Goal: Task Accomplishment & Management: Manage account settings

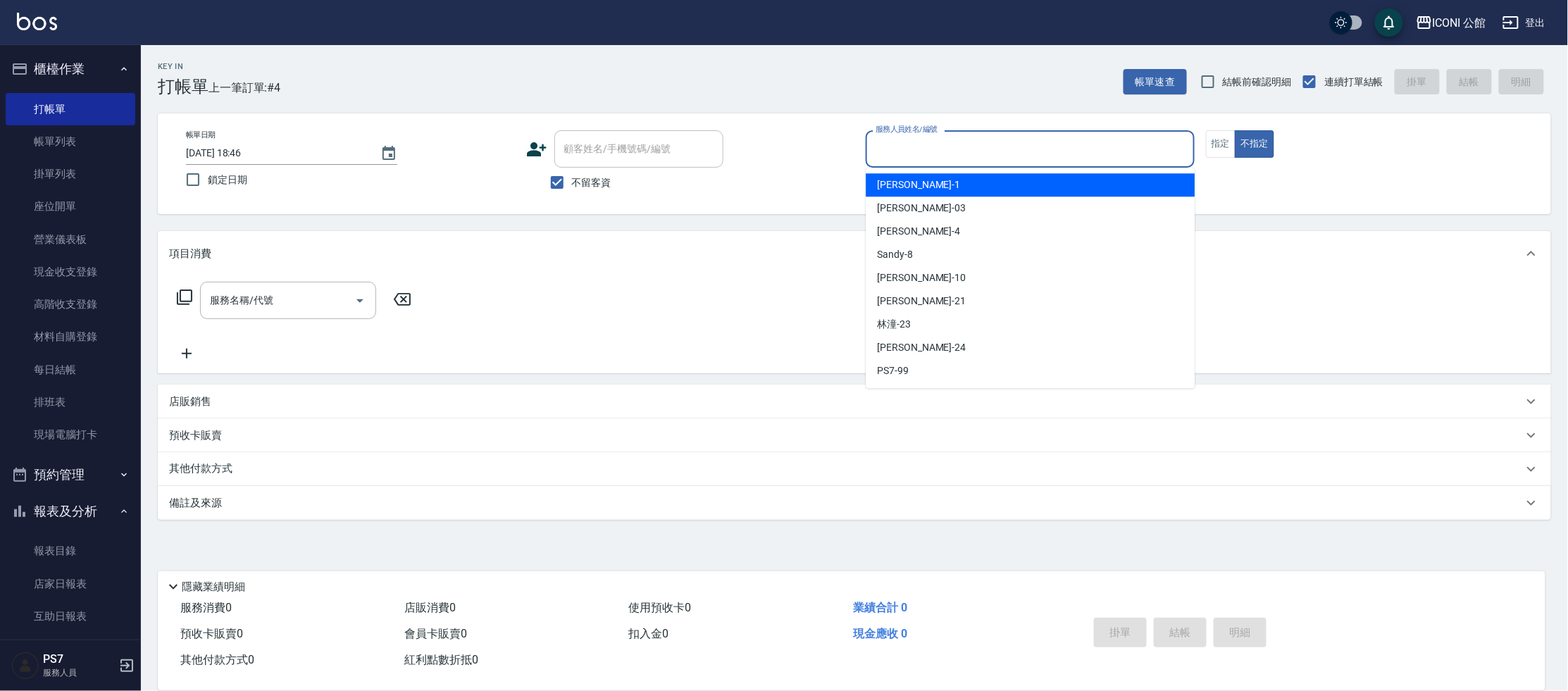
click at [956, 143] on input "服務人員姓名/編號" at bounding box center [1030, 149] width 316 height 25
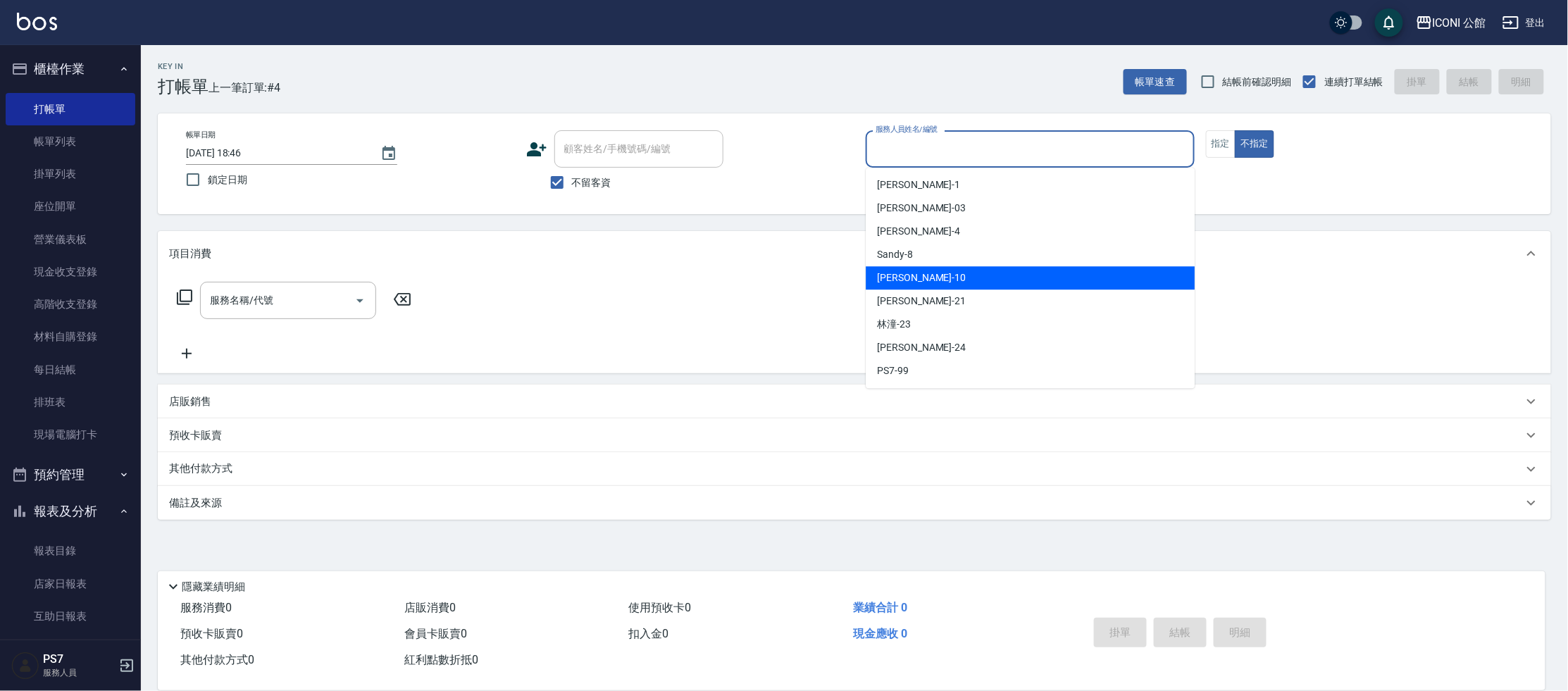
click at [975, 281] on div "[PERSON_NAME] -10" at bounding box center [1030, 278] width 329 height 23
type input "[PERSON_NAME]-10"
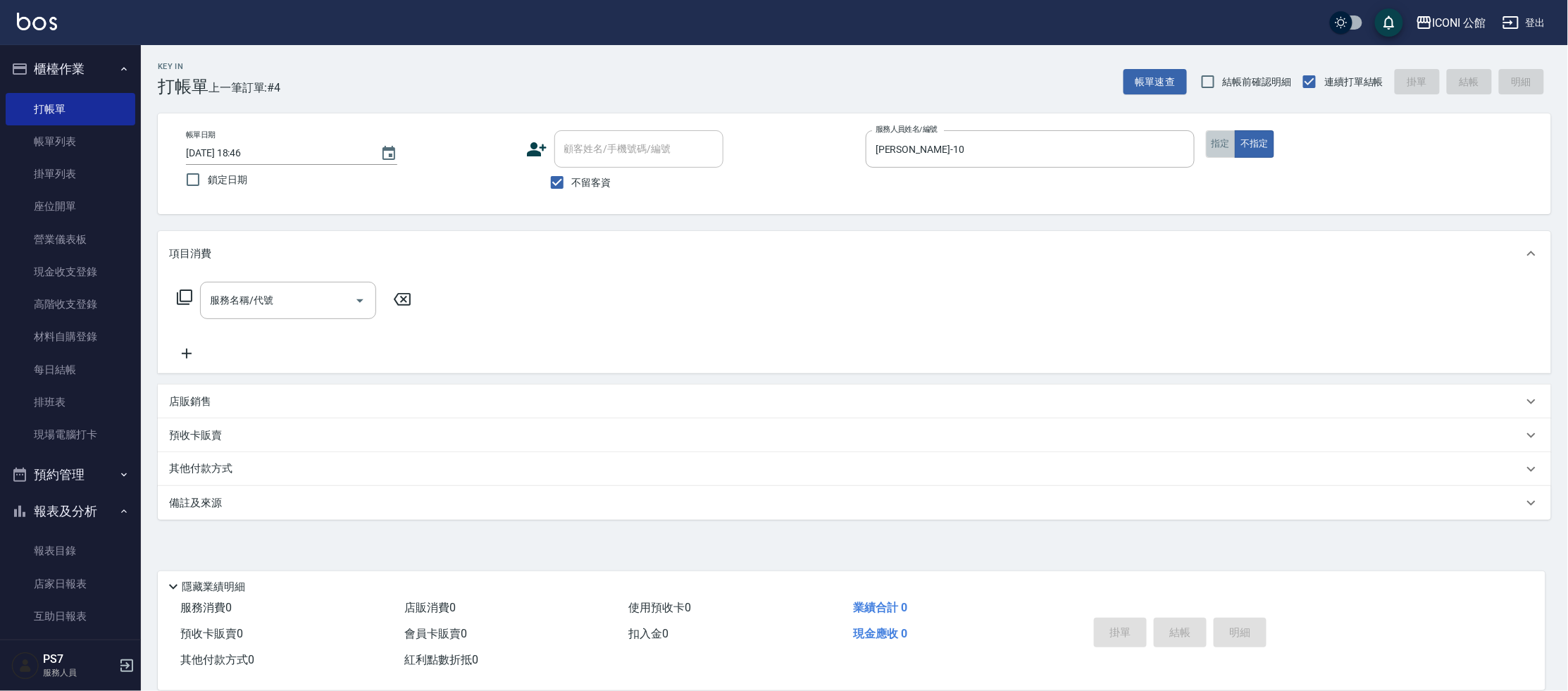
click at [1226, 143] on button "指定" at bounding box center [1221, 144] width 31 height 28
click at [191, 302] on icon at bounding box center [184, 297] width 17 height 17
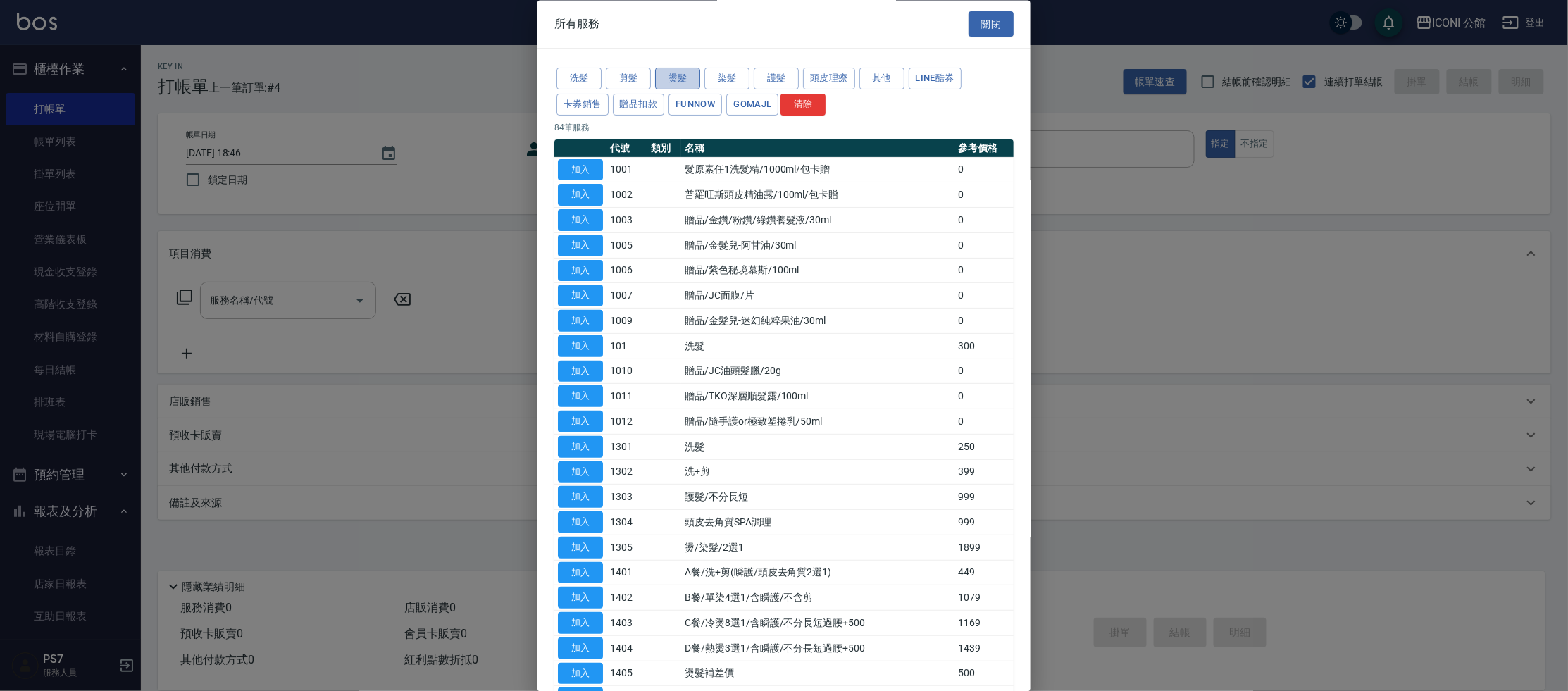
click at [684, 76] on button "燙髮" at bounding box center [678, 79] width 45 height 22
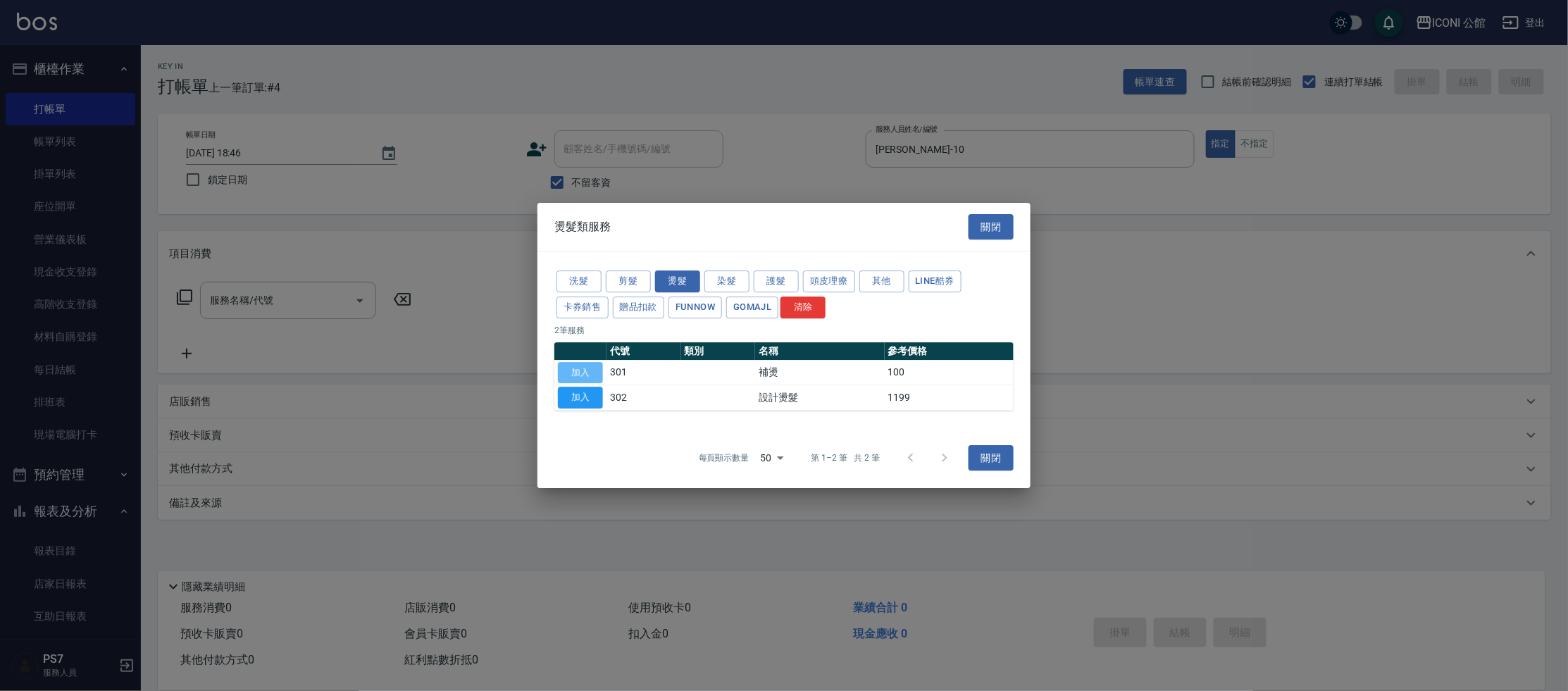
click at [565, 372] on button "加入" at bounding box center [580, 373] width 45 height 22
type input "補燙(301)"
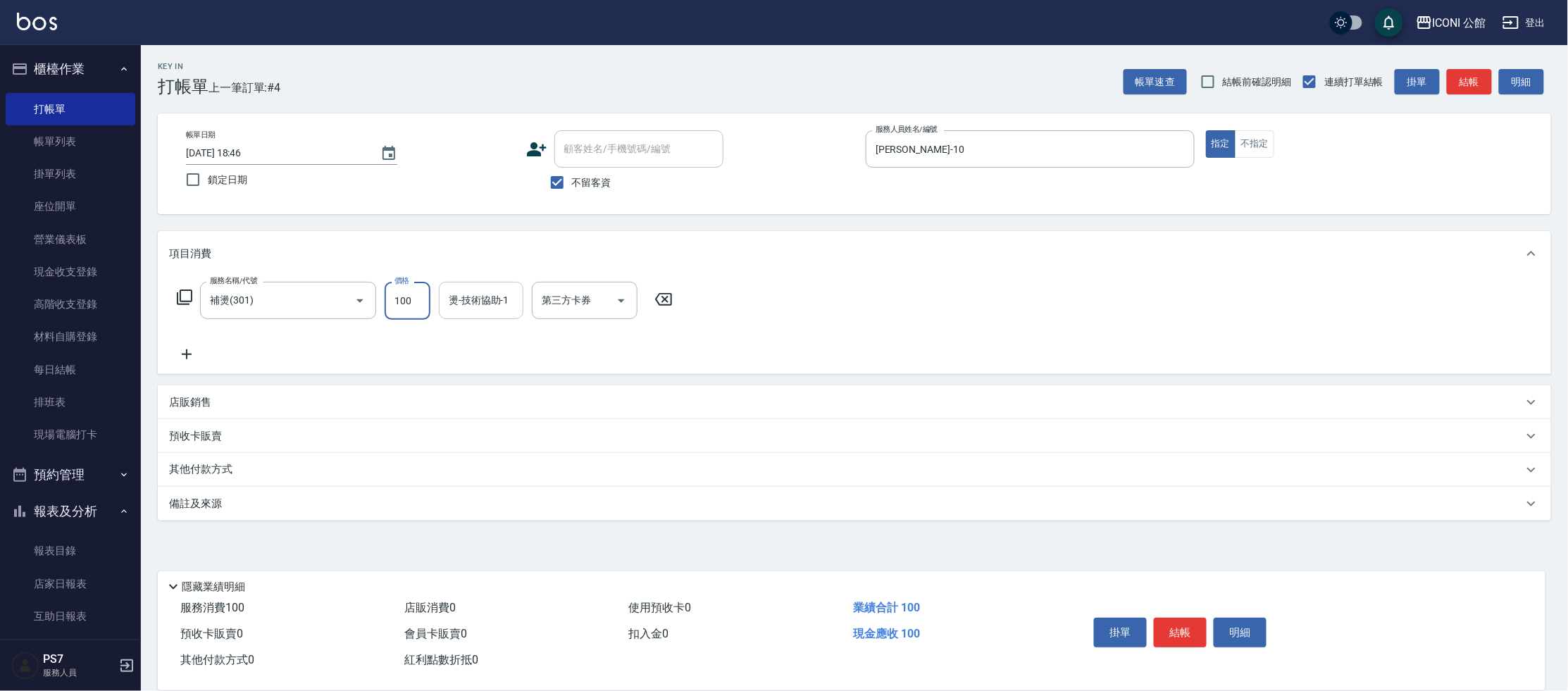
drag, startPoint x: 391, startPoint y: 301, endPoint x: 517, endPoint y: 308, distance: 126.2
click at [517, 308] on div "服務名稱/代號 補燙(301) 服務名稱/代號 價格 100 價格 燙-技術協助-1 燙-技術協助-1 第三方卡券 第三方卡券" at bounding box center [425, 300] width 512 height 38
type input "899"
type input "[PERSON_NAME]-21"
click at [184, 302] on icon at bounding box center [184, 297] width 17 height 17
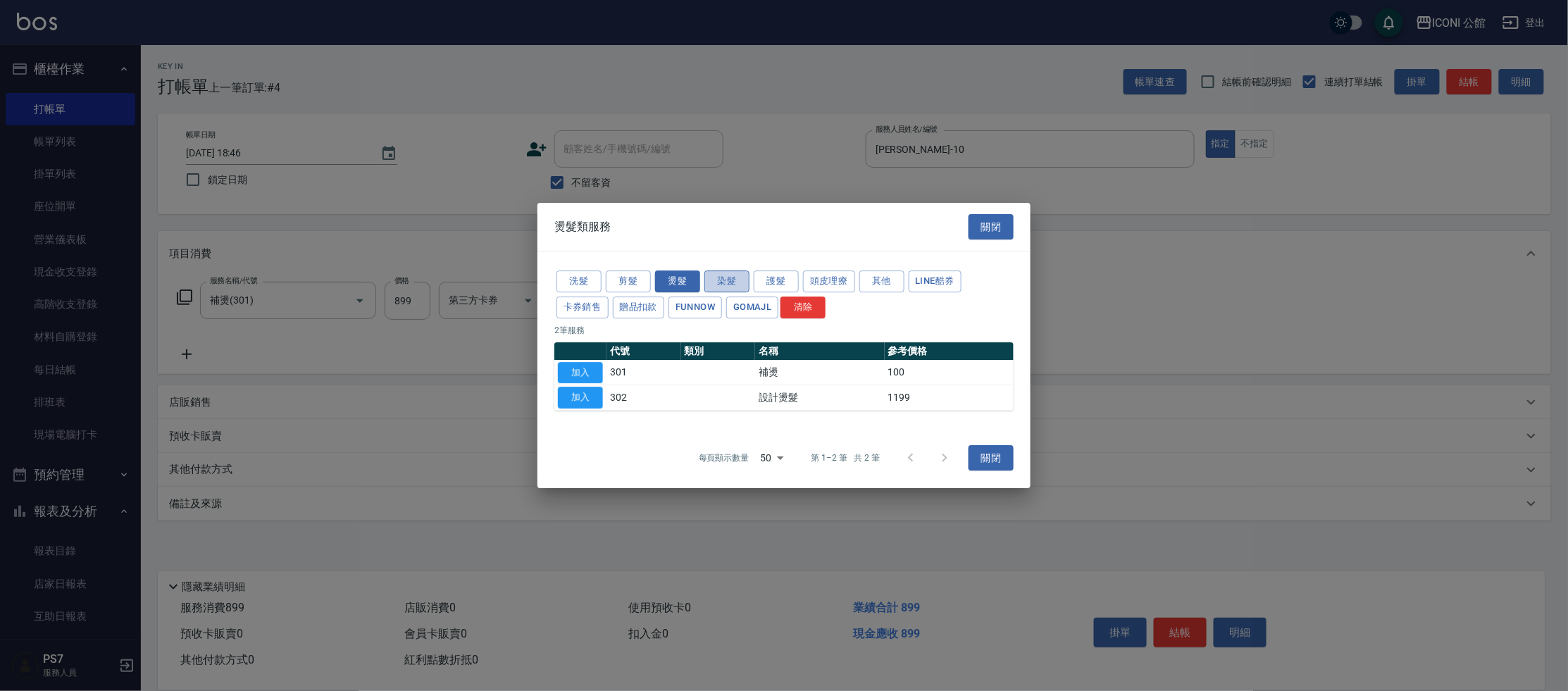
click at [724, 280] on button "染髮" at bounding box center [727, 281] width 45 height 22
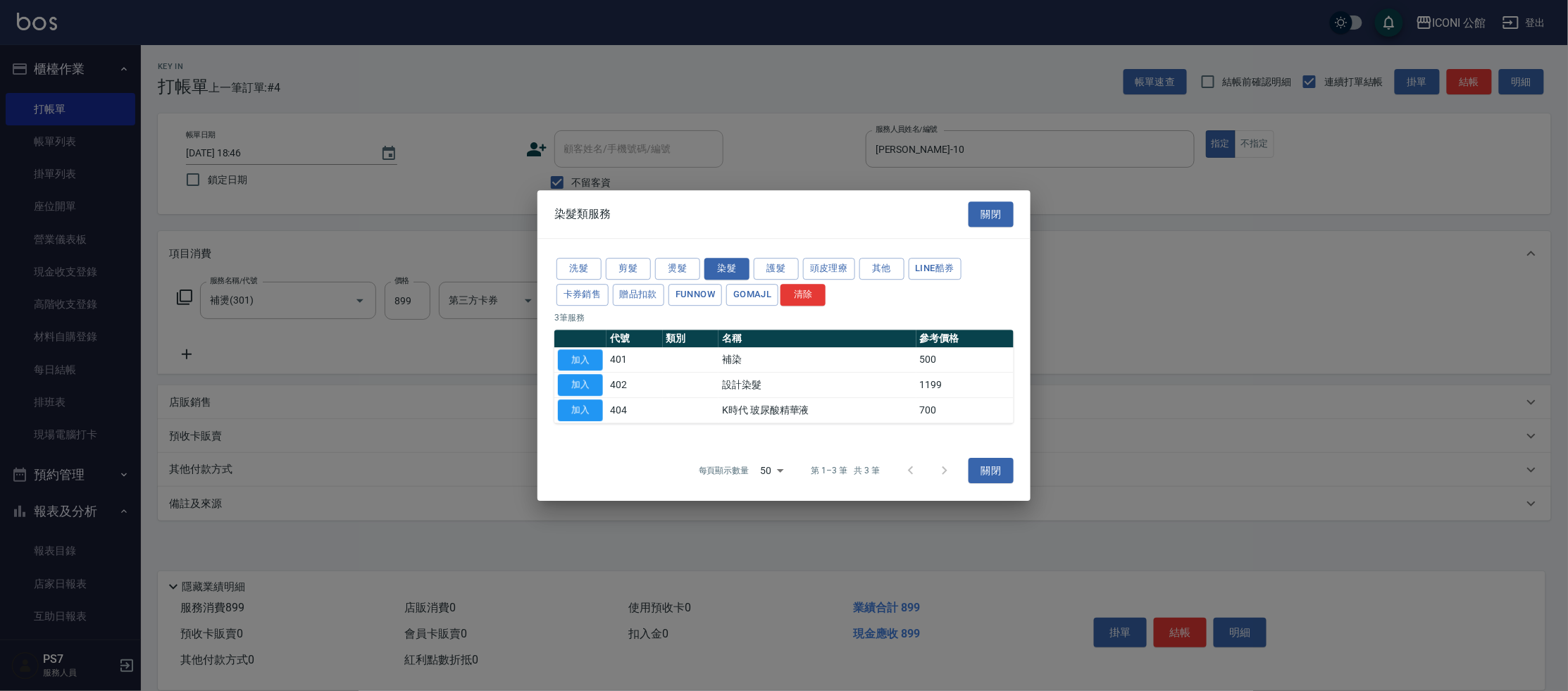
click at [578, 372] on td "加入" at bounding box center [580, 385] width 52 height 25
click at [580, 383] on button "加入" at bounding box center [580, 386] width 45 height 22
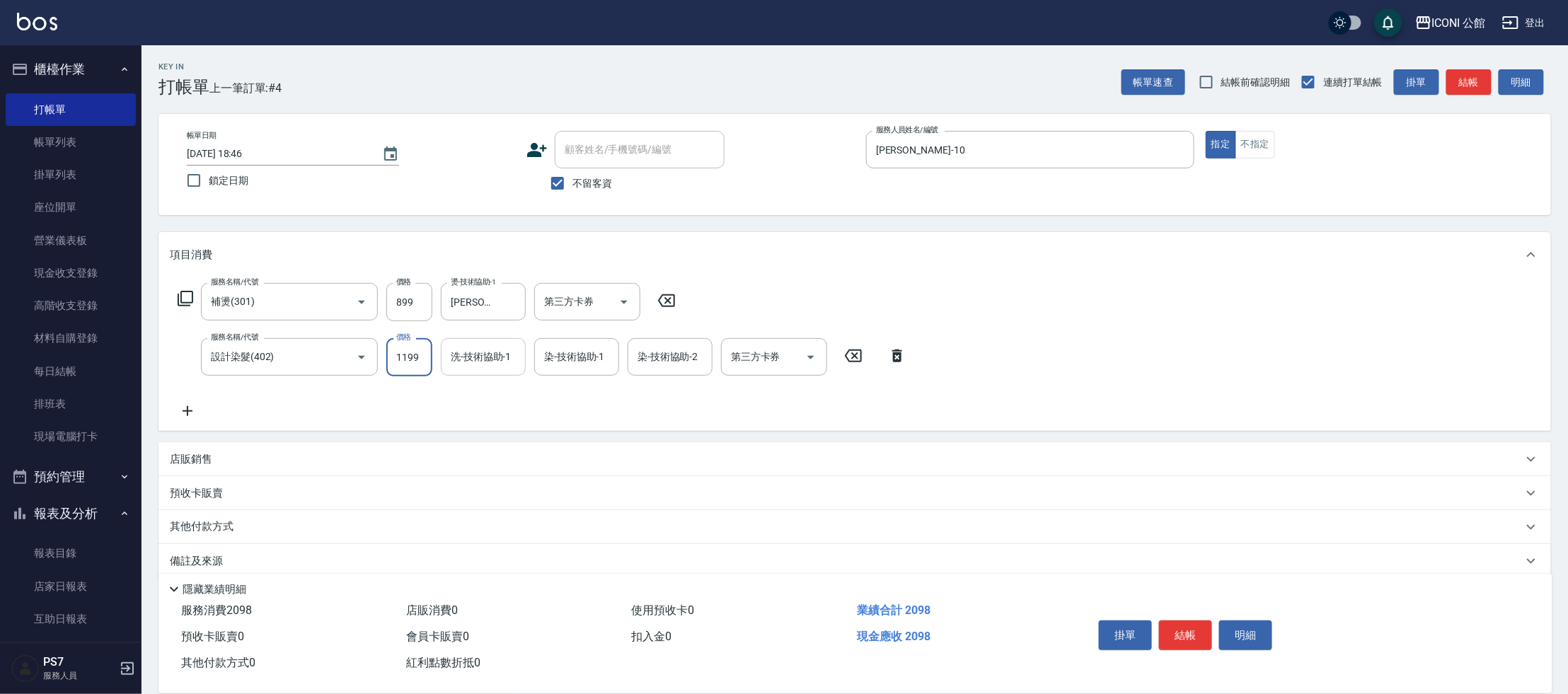
drag, startPoint x: 392, startPoint y: 357, endPoint x: 485, endPoint y: 368, distance: 93.6
click at [496, 384] on div "服務名稱/代號 補燙(301) 服務名稱/代號 價格 899 價格 燙-技術協助-1 [PERSON_NAME]-21 燙-技術協助-1 第三方卡券 第三方卡…" at bounding box center [542, 351] width 745 height 137
type input "1499"
type input "[PERSON_NAME]-21"
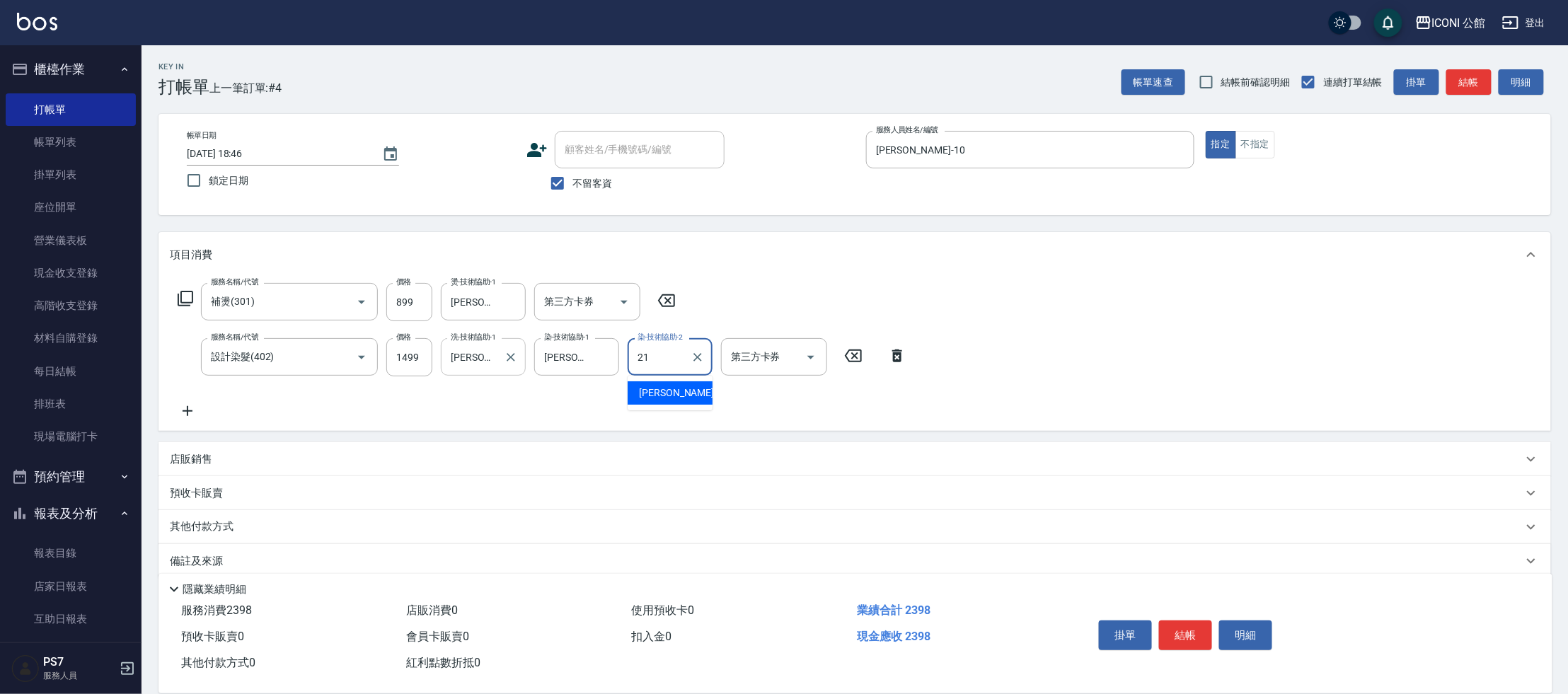
type input "[PERSON_NAME]-21"
click at [181, 304] on icon at bounding box center [185, 298] width 17 height 17
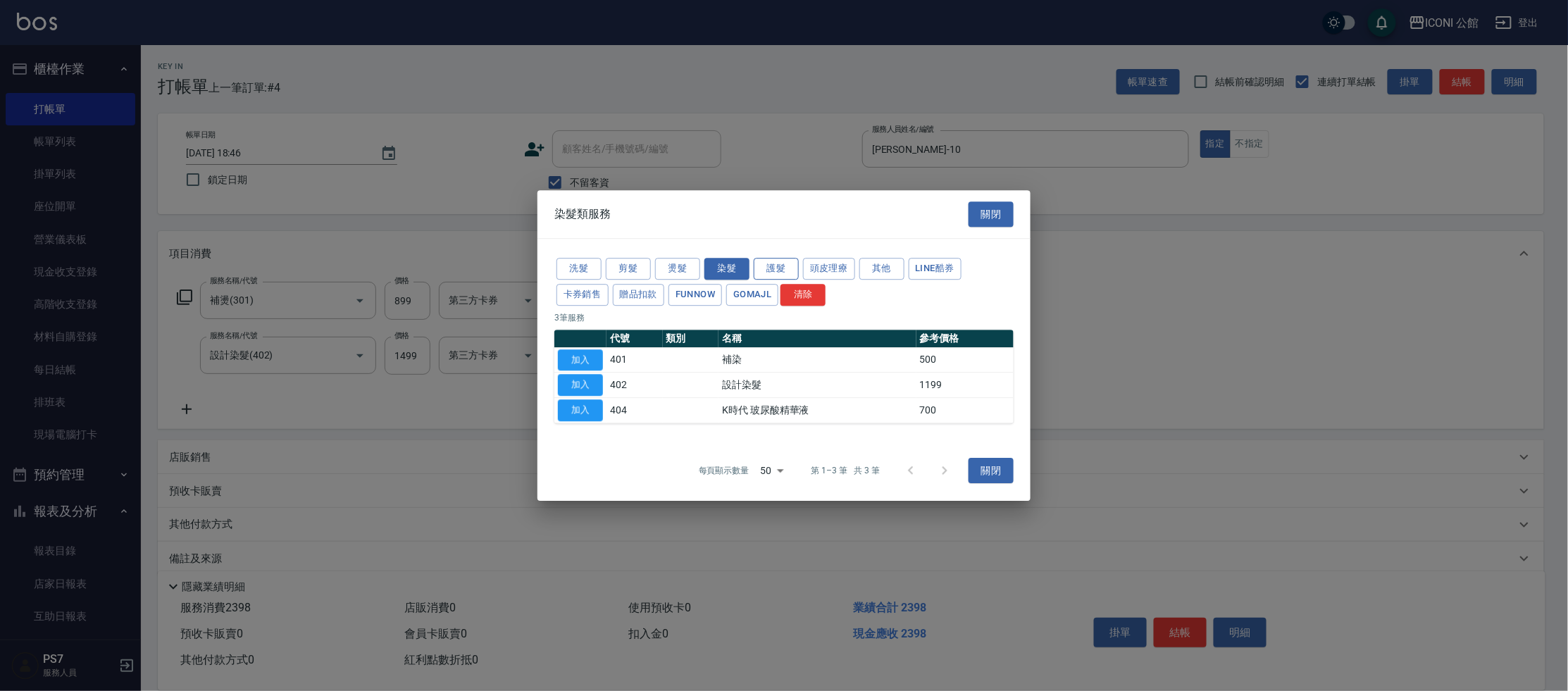
click at [789, 268] on button "護髮" at bounding box center [776, 268] width 45 height 22
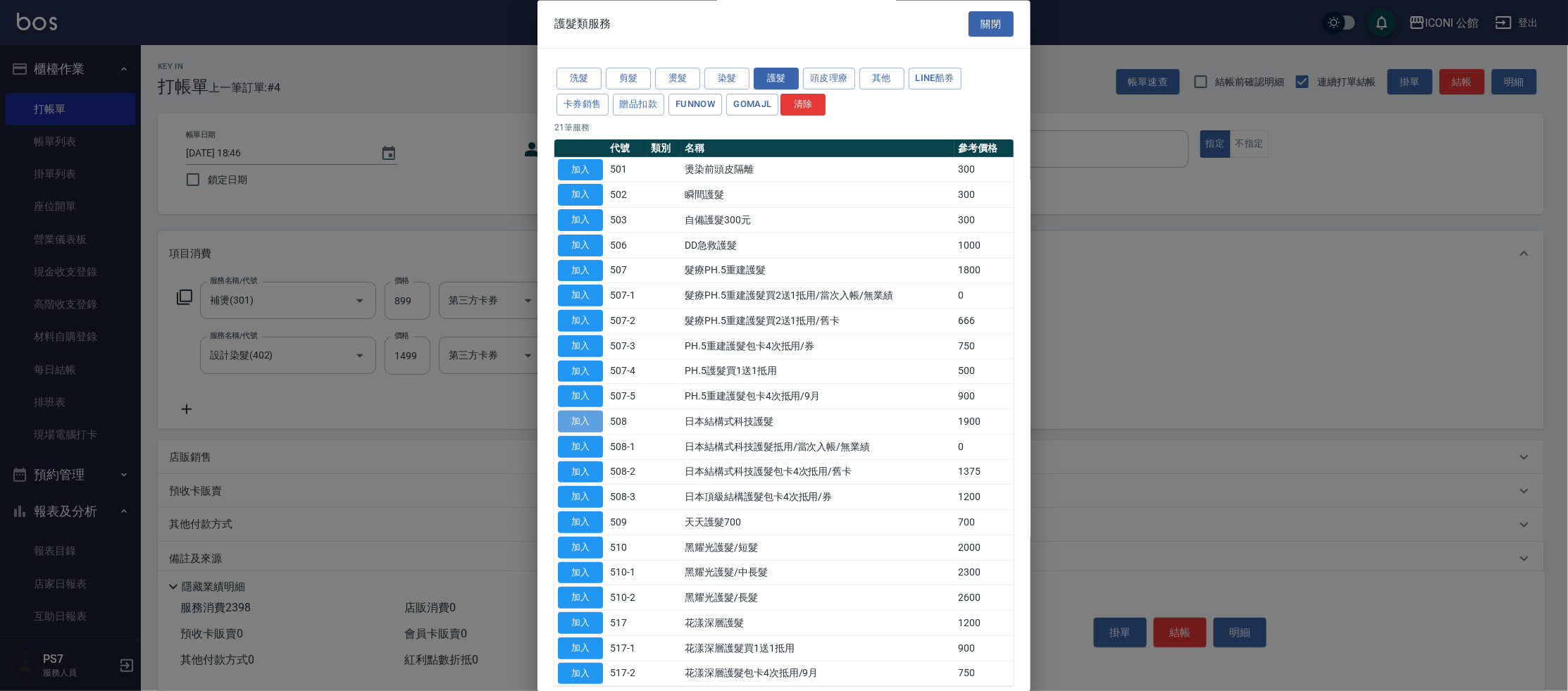
click at [574, 418] on button "加入" at bounding box center [580, 423] width 45 height 22
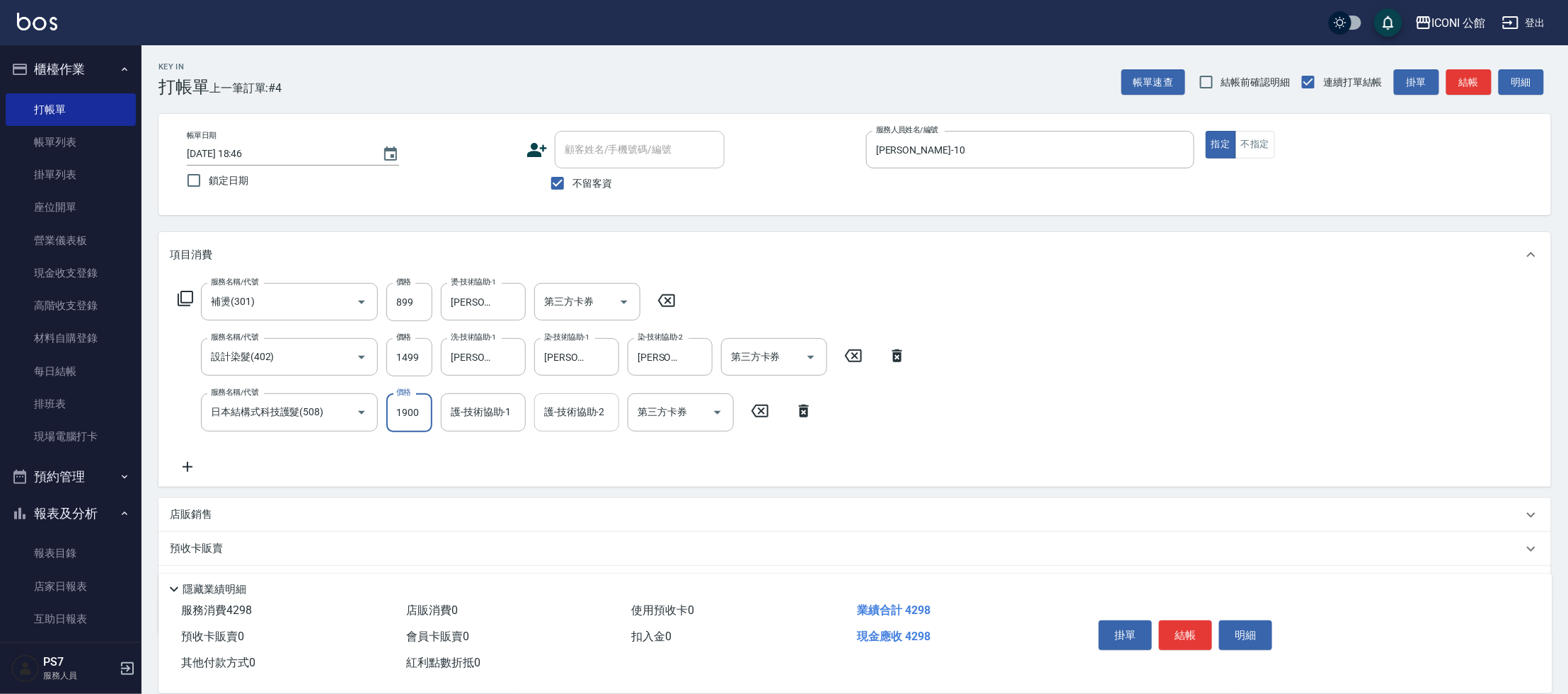
drag, startPoint x: 394, startPoint y: 412, endPoint x: 544, endPoint y: 426, distance: 150.7
click at [544, 426] on div "服務名稱/代號 日本結構式科技護髮(508) 服務名稱/代號 價格 1900 價格 護-技術協助-1 護-技術協助-1 護-技術協助-2 護-技術協助-2 第…" at bounding box center [495, 413] width 652 height 38
type input "1520"
type input "[PERSON_NAME]-21"
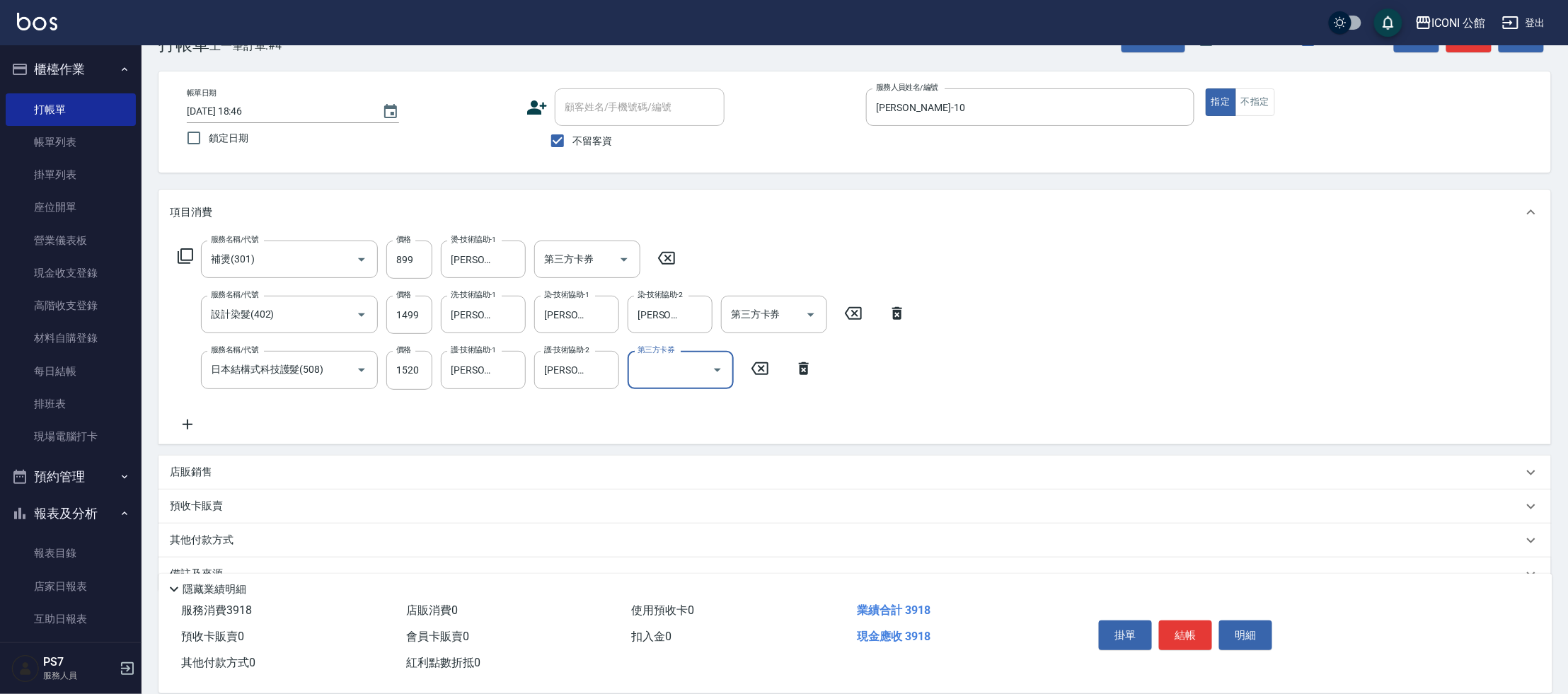
scroll to position [72, 0]
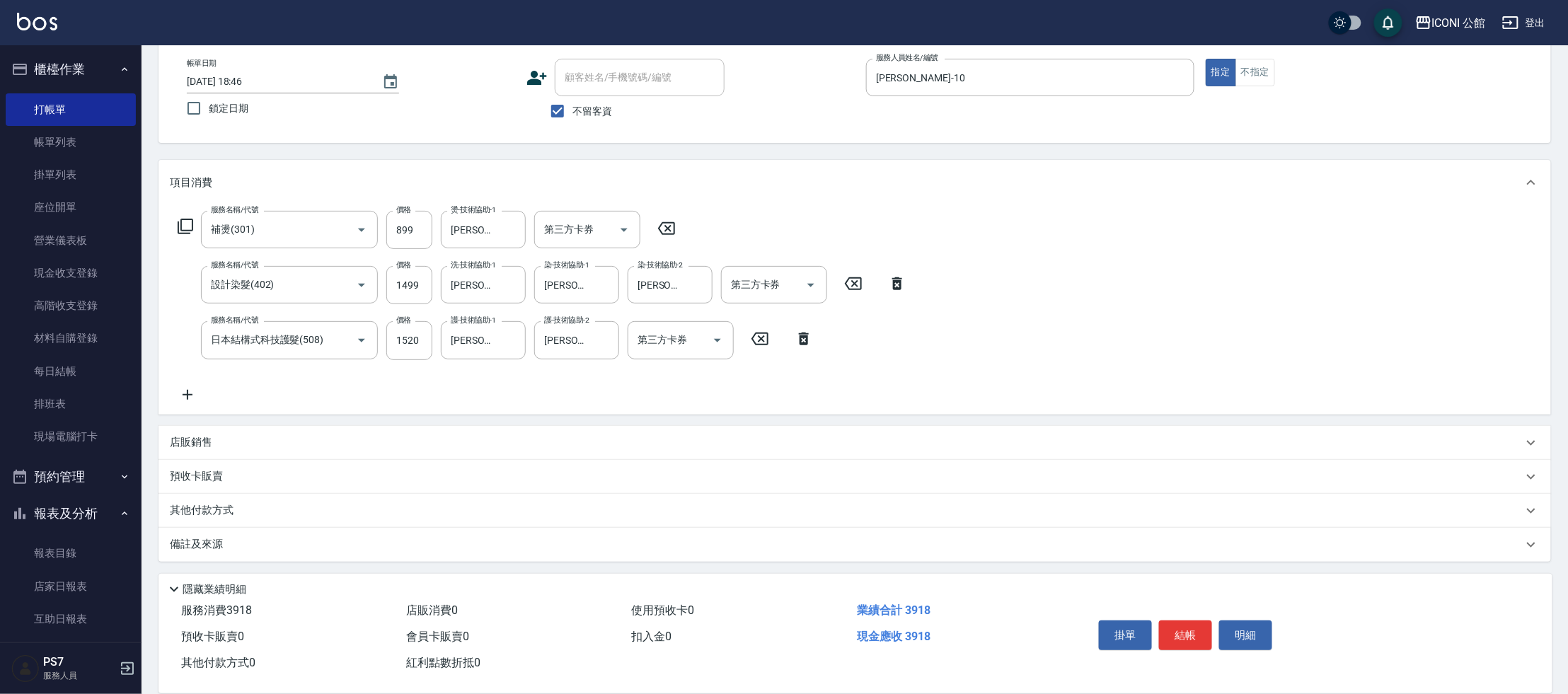
drag, startPoint x: 230, startPoint y: 511, endPoint x: 232, endPoint y: 525, distance: 14.1
click at [231, 511] on p "其他付款方式" at bounding box center [205, 511] width 71 height 15
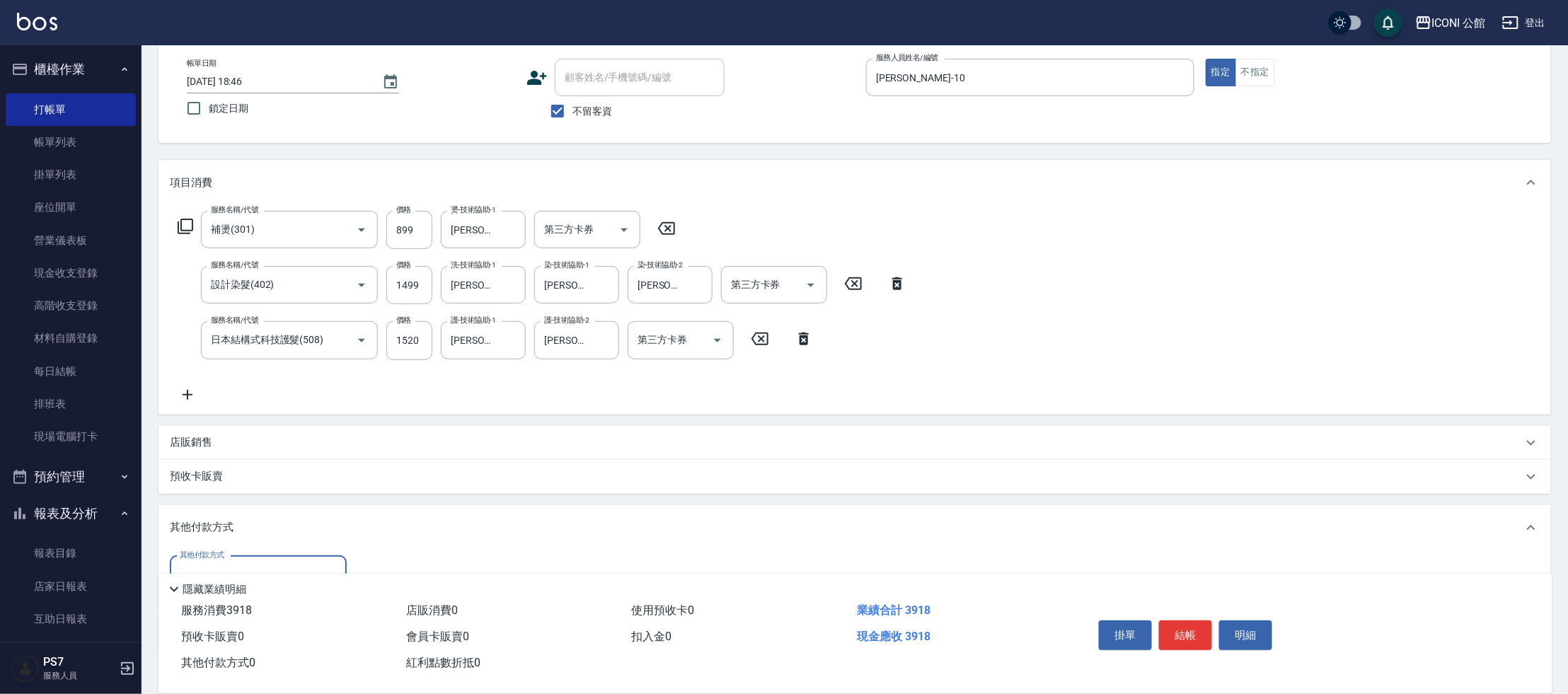
scroll to position [0, 0]
click at [254, 566] on input "其他付款方式" at bounding box center [258, 575] width 164 height 25
click at [238, 531] on span "信用卡" at bounding box center [258, 538] width 177 height 23
type input "信用卡"
click at [394, 566] on input "0" at bounding box center [408, 575] width 106 height 38
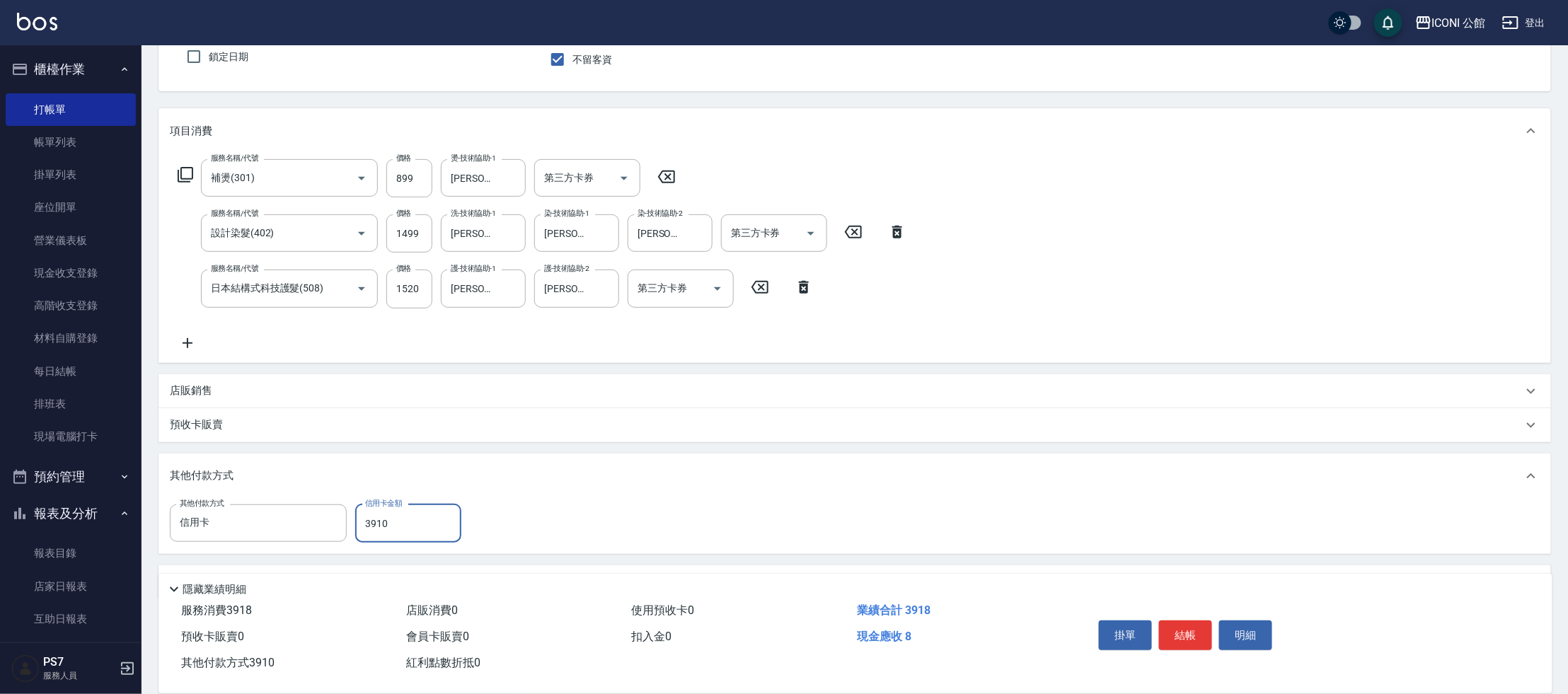
scroll to position [159, 0]
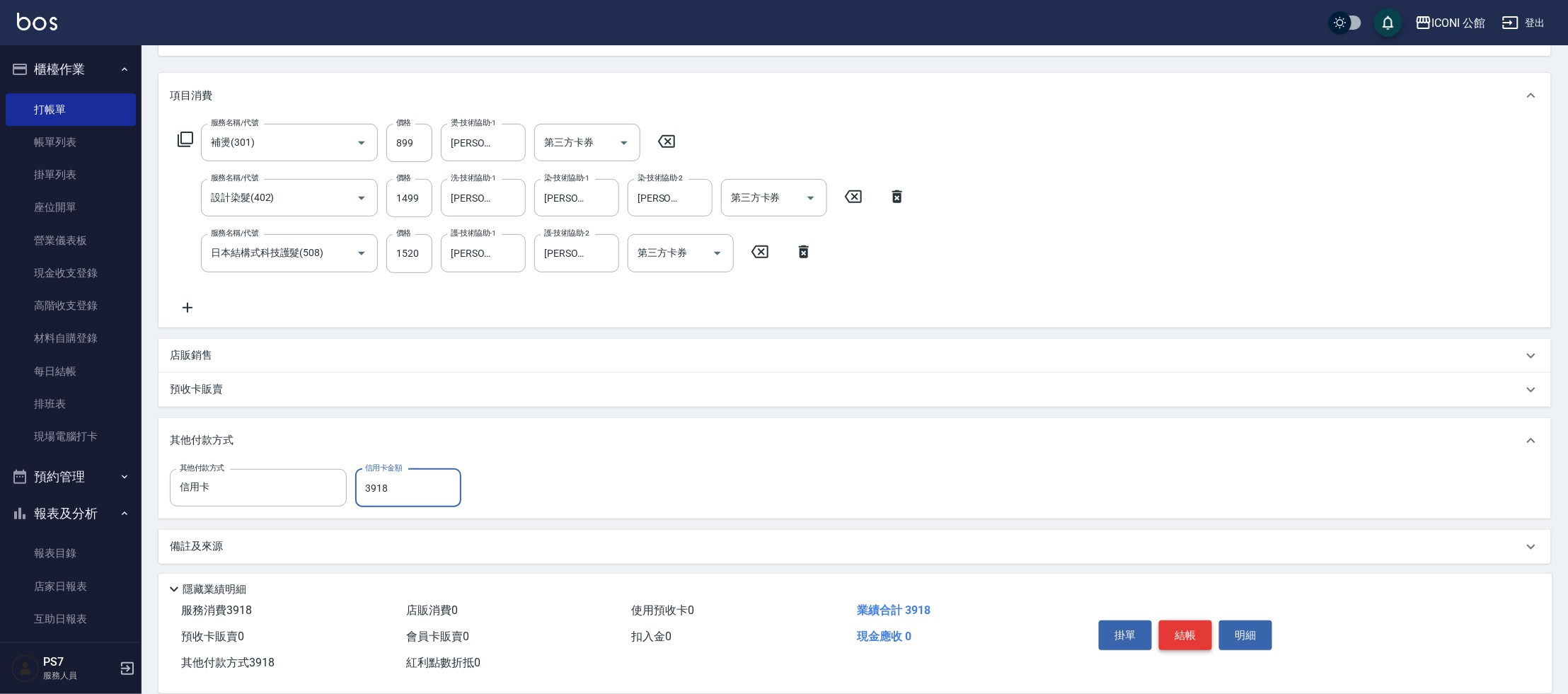
type input "3918"
click at [1185, 633] on button "結帳" at bounding box center [1185, 635] width 53 height 30
type input "[DATE] 19:19"
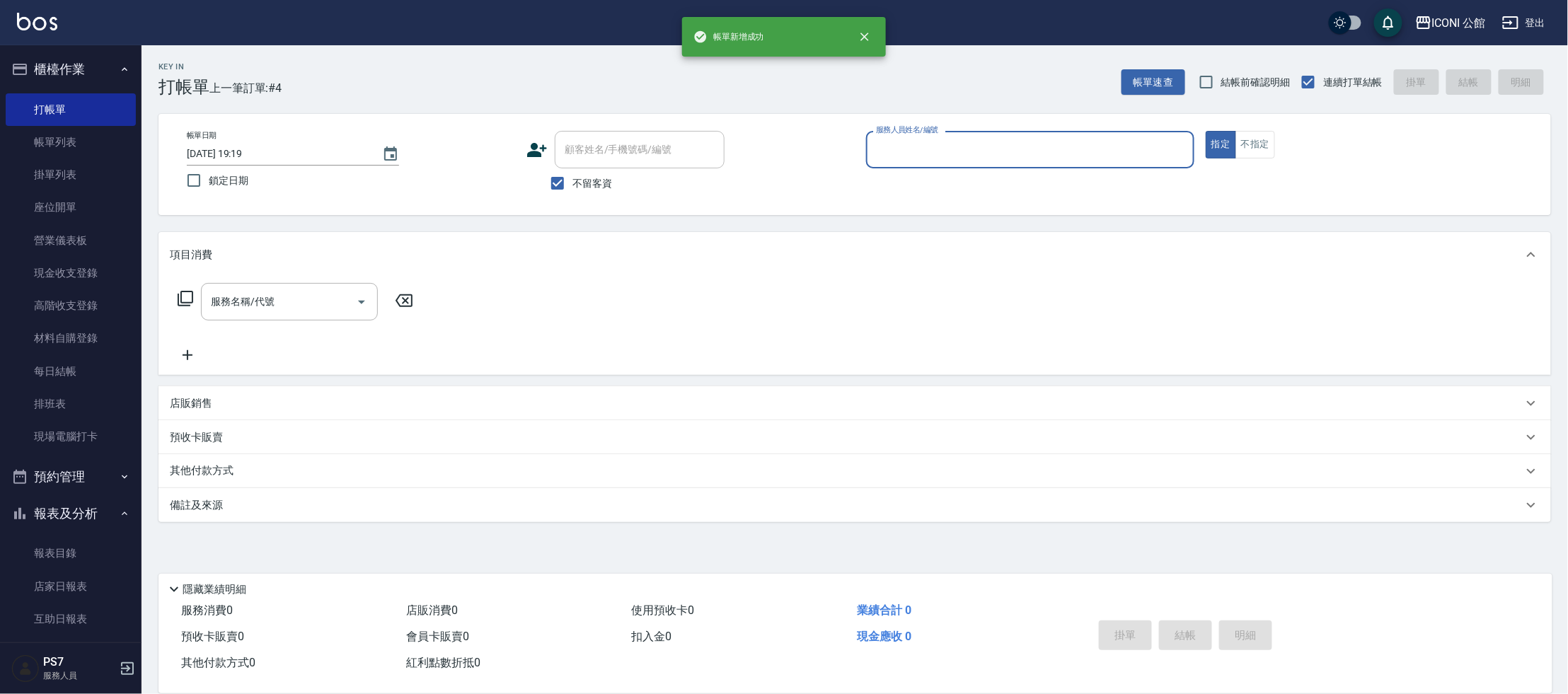
scroll to position [0, 0]
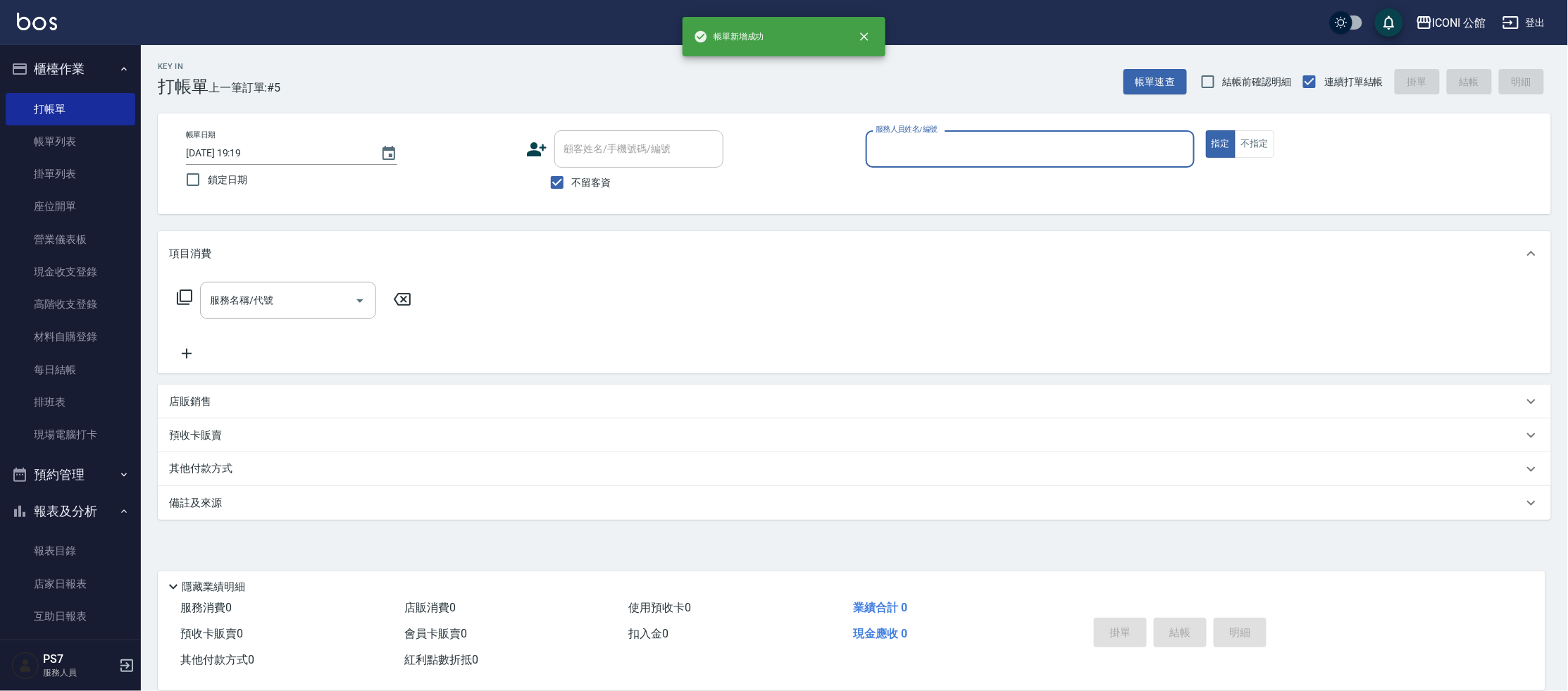
click at [923, 143] on input "服務人員姓名/編號" at bounding box center [1030, 149] width 316 height 25
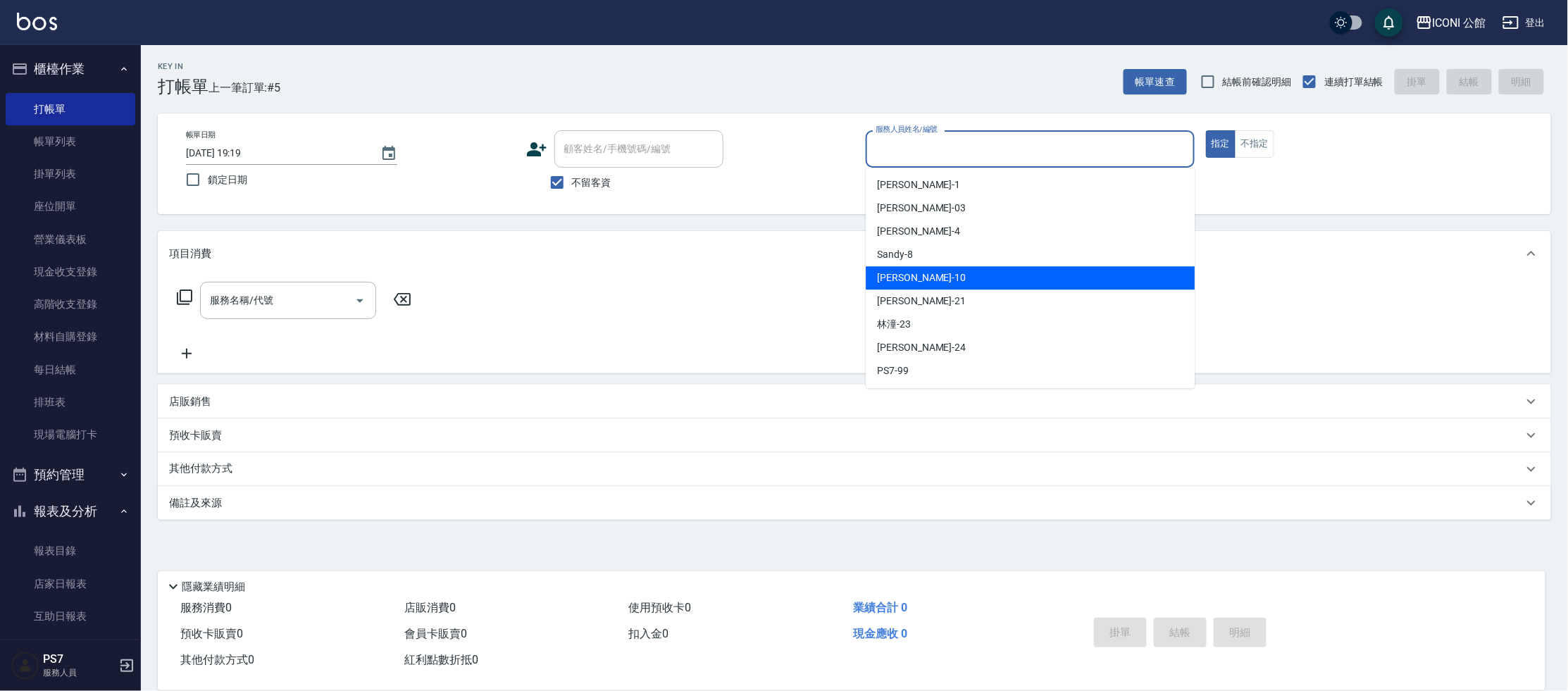
click at [943, 275] on div "[PERSON_NAME] -10" at bounding box center [1030, 278] width 329 height 23
type input "[PERSON_NAME]-10"
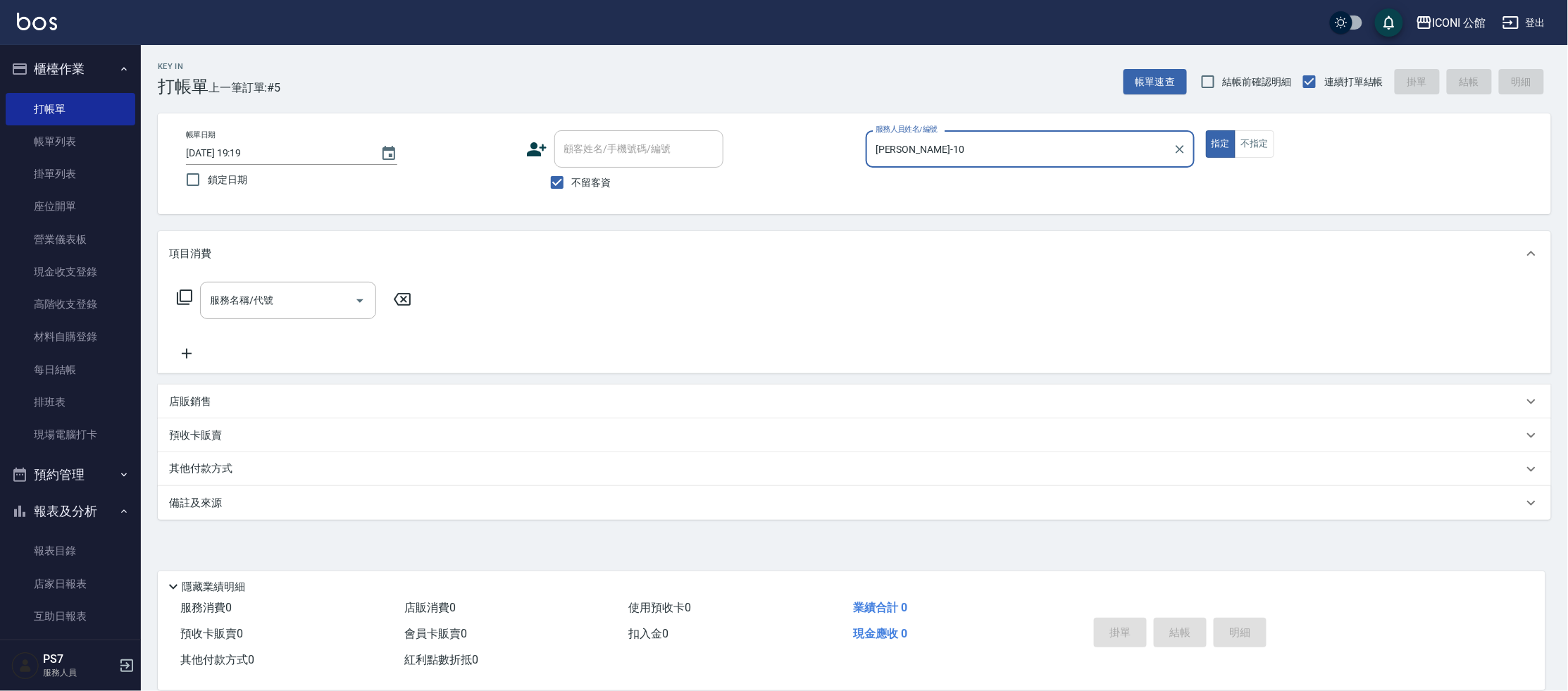
click at [183, 289] on icon at bounding box center [184, 297] width 15 height 15
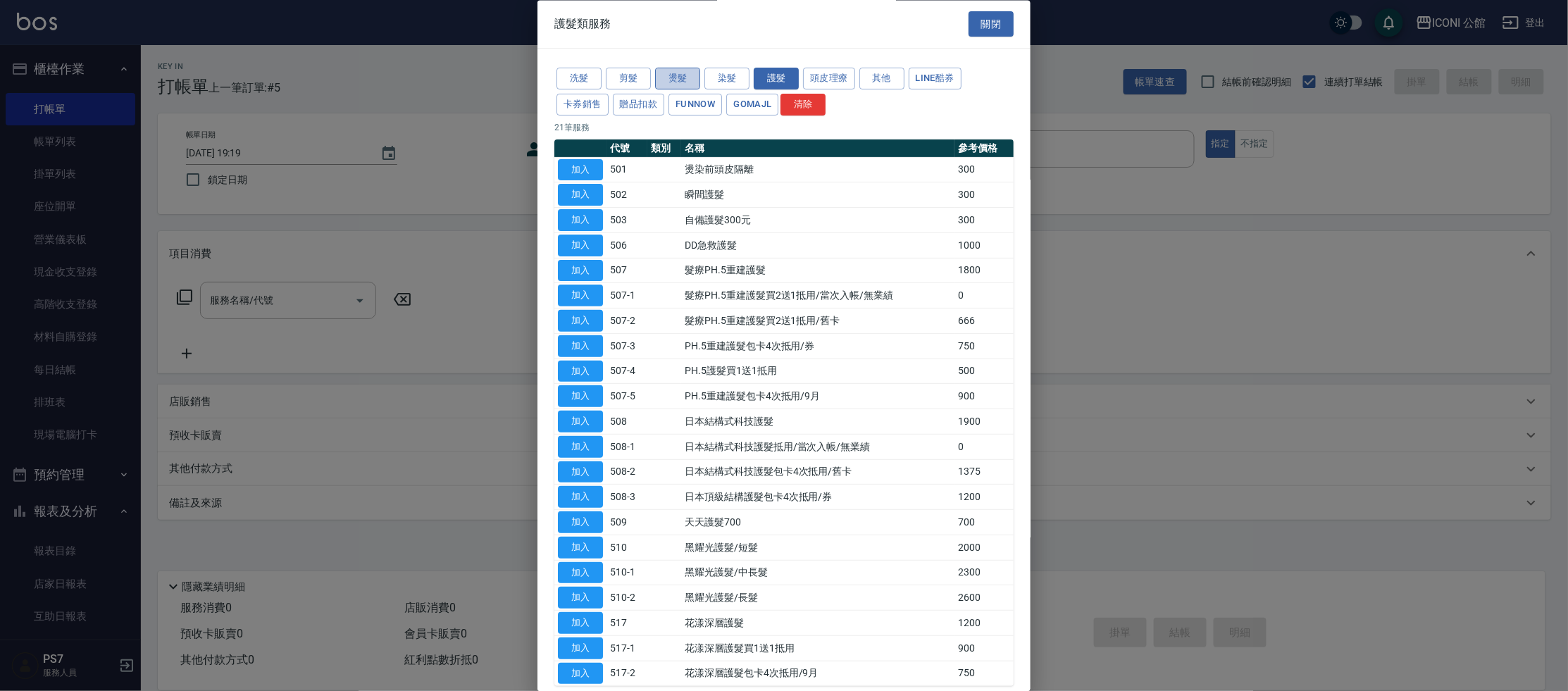
click at [678, 81] on button "燙髮" at bounding box center [678, 79] width 45 height 22
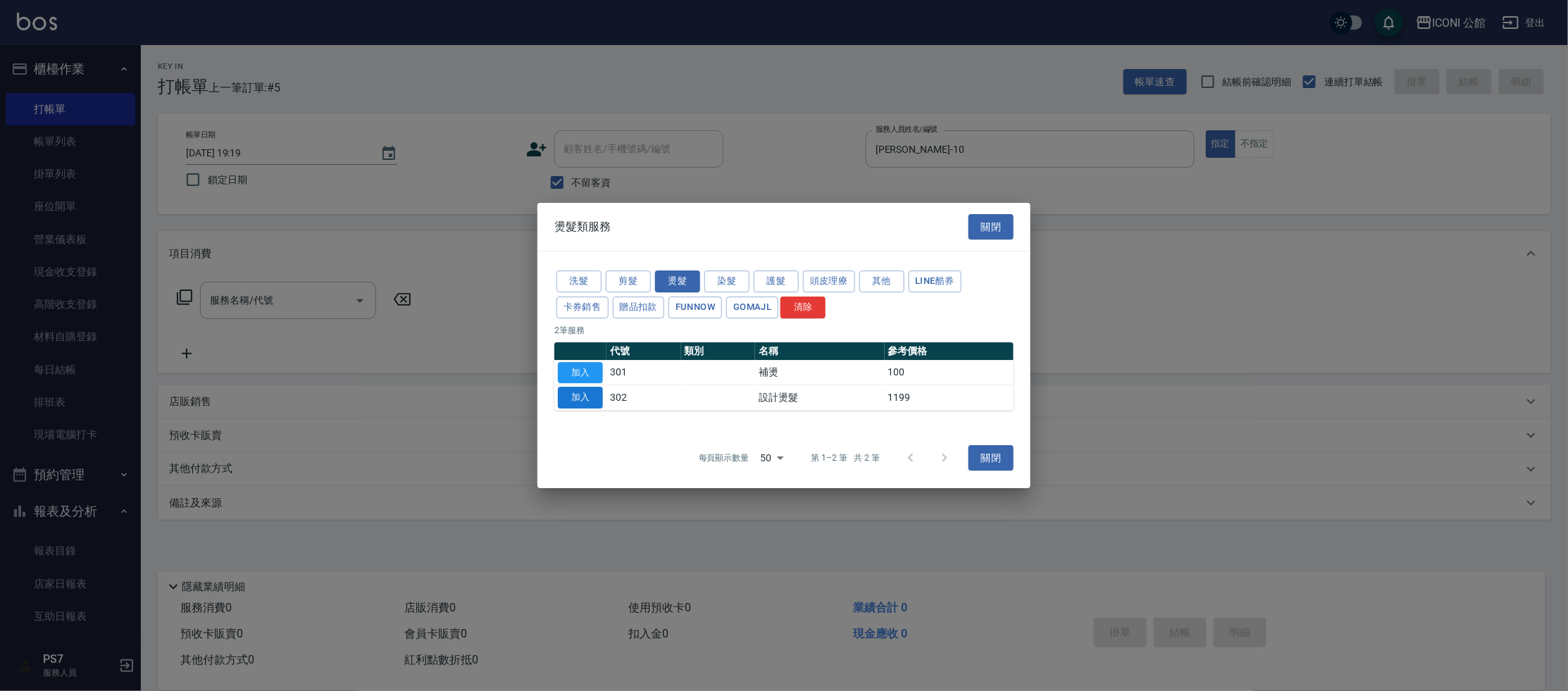
click at [593, 397] on button "加入" at bounding box center [580, 398] width 45 height 22
type input "設計燙髮(302)"
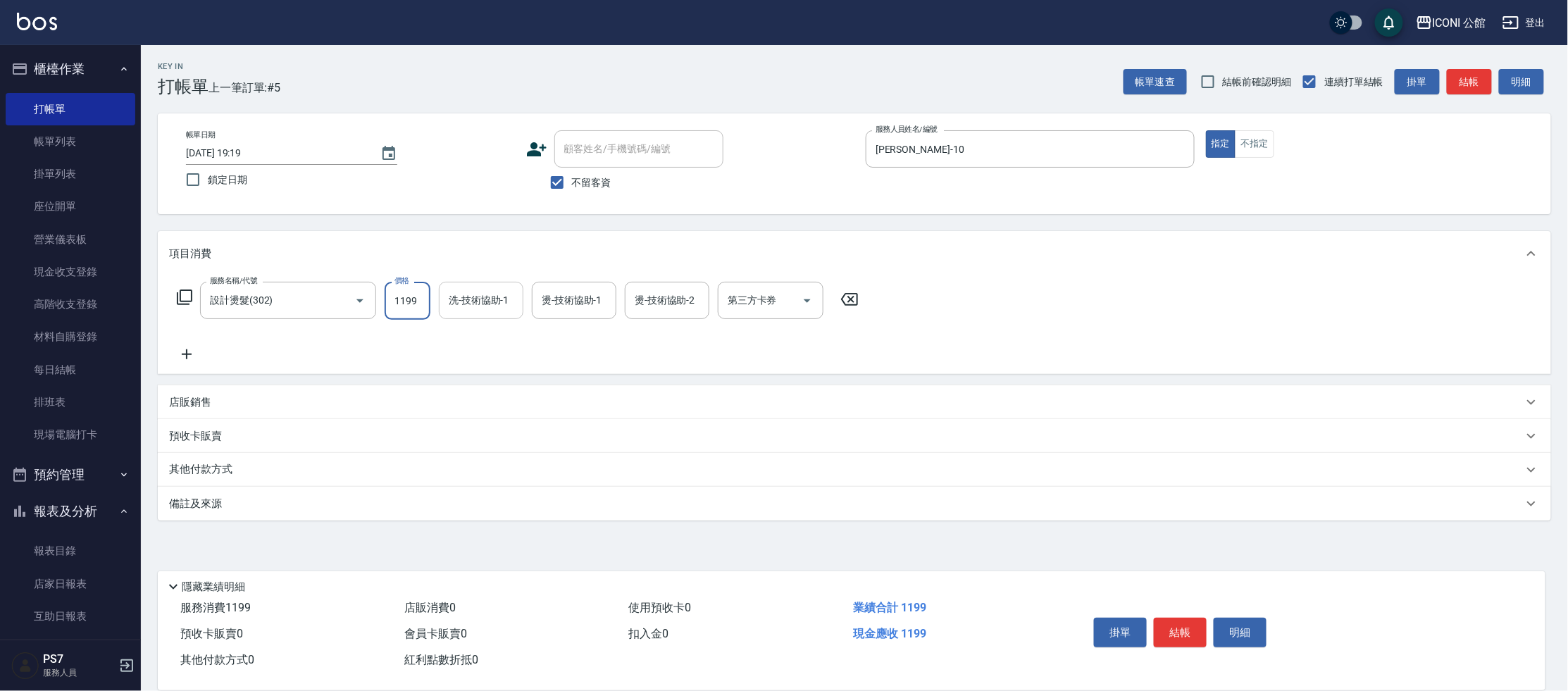
drag, startPoint x: 392, startPoint y: 302, endPoint x: 484, endPoint y: 309, distance: 92.3
click at [484, 309] on div "服務名稱/代號 設計燙髮(302) 服務名稱/代號 價格 1199 價格 洗-技術協助-1 洗-技術協助-1 燙-技術協助-1 燙-技術協助-1 燙-技術協助…" at bounding box center [518, 300] width 698 height 38
type input "1480"
type input "[PERSON_NAME]-21"
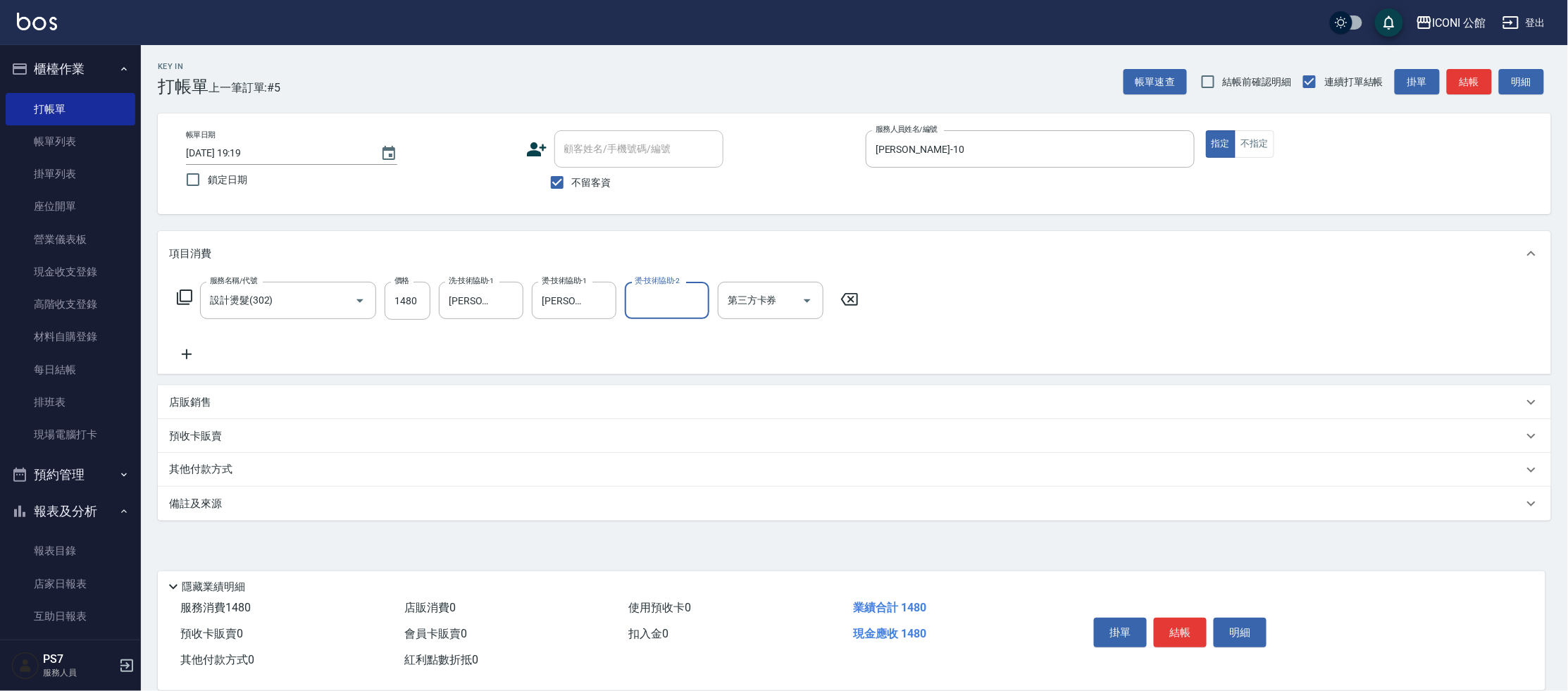
click at [176, 297] on icon at bounding box center [184, 297] width 17 height 17
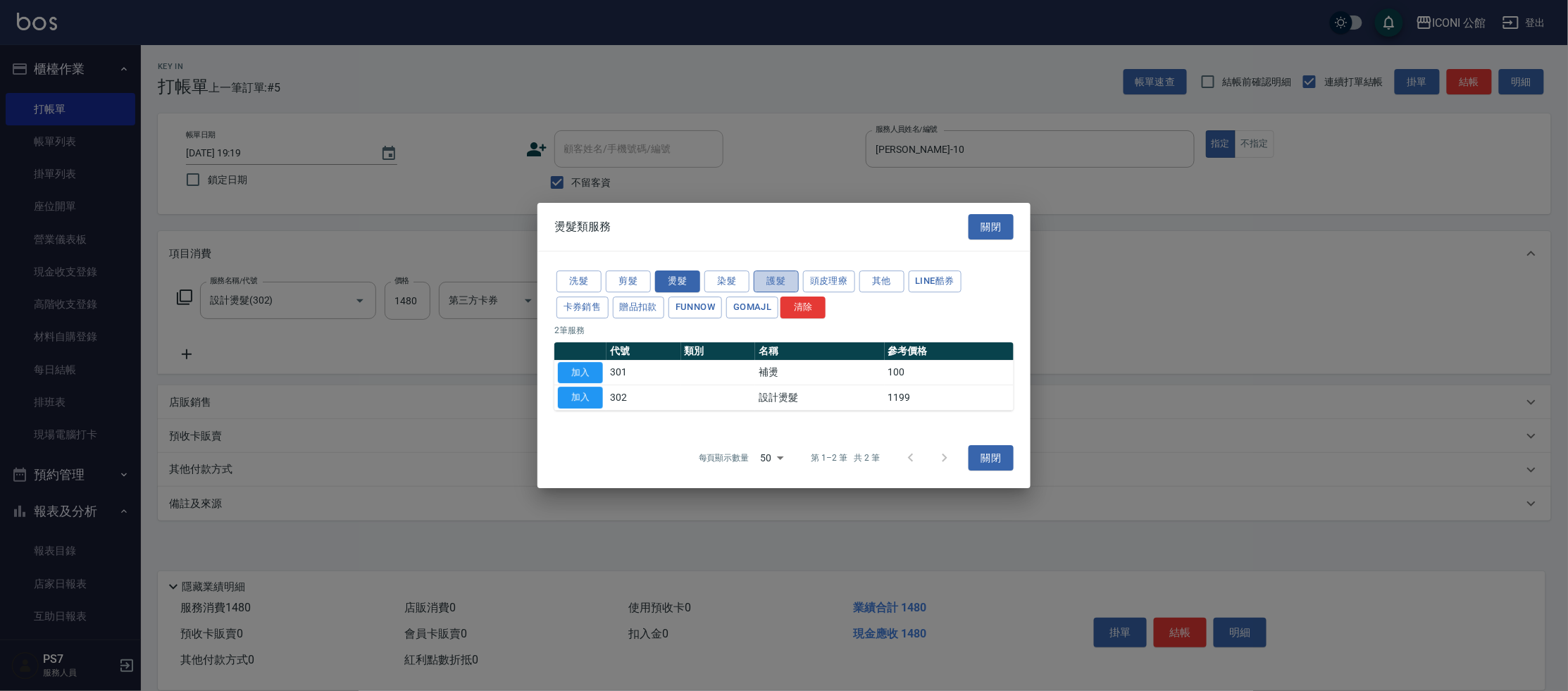
click at [783, 278] on button "護髮" at bounding box center [776, 281] width 45 height 22
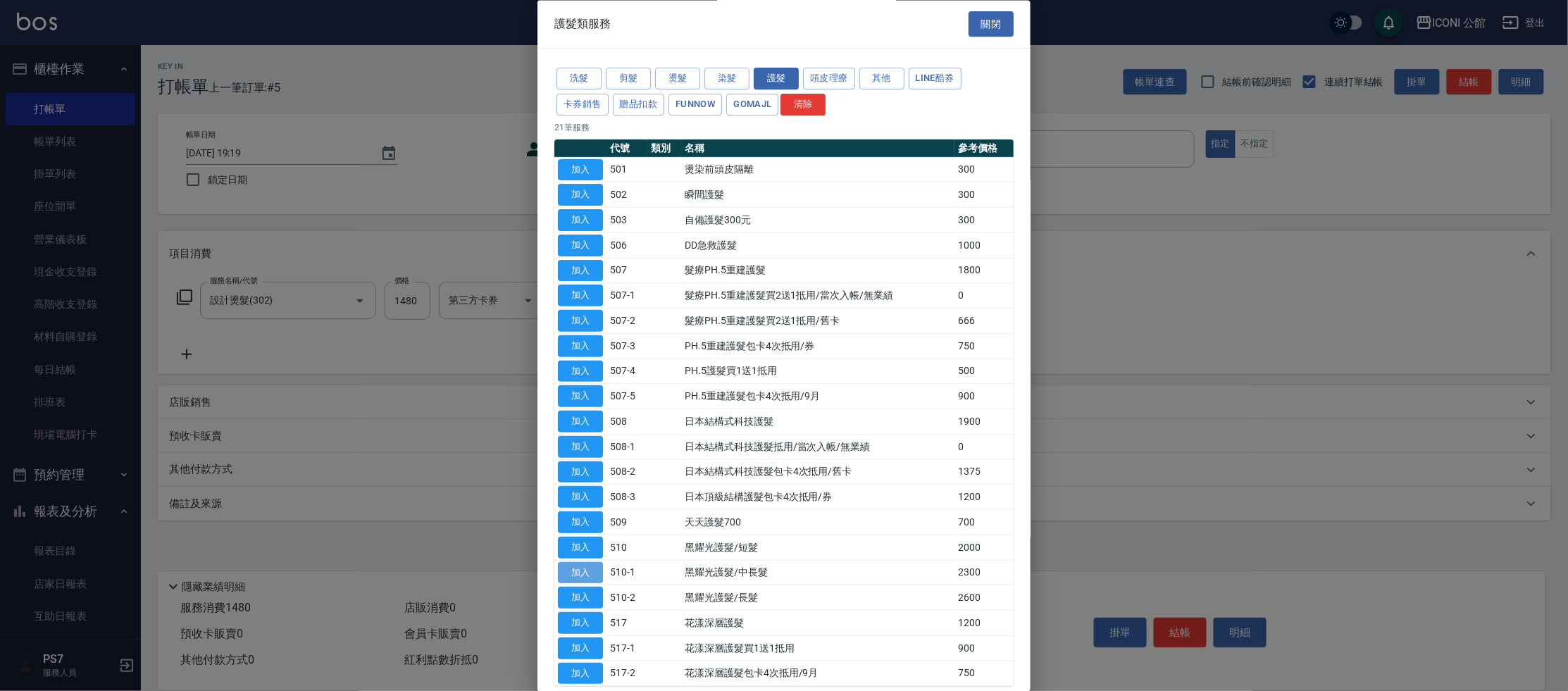
click at [586, 568] on button "加入" at bounding box center [580, 573] width 45 height 22
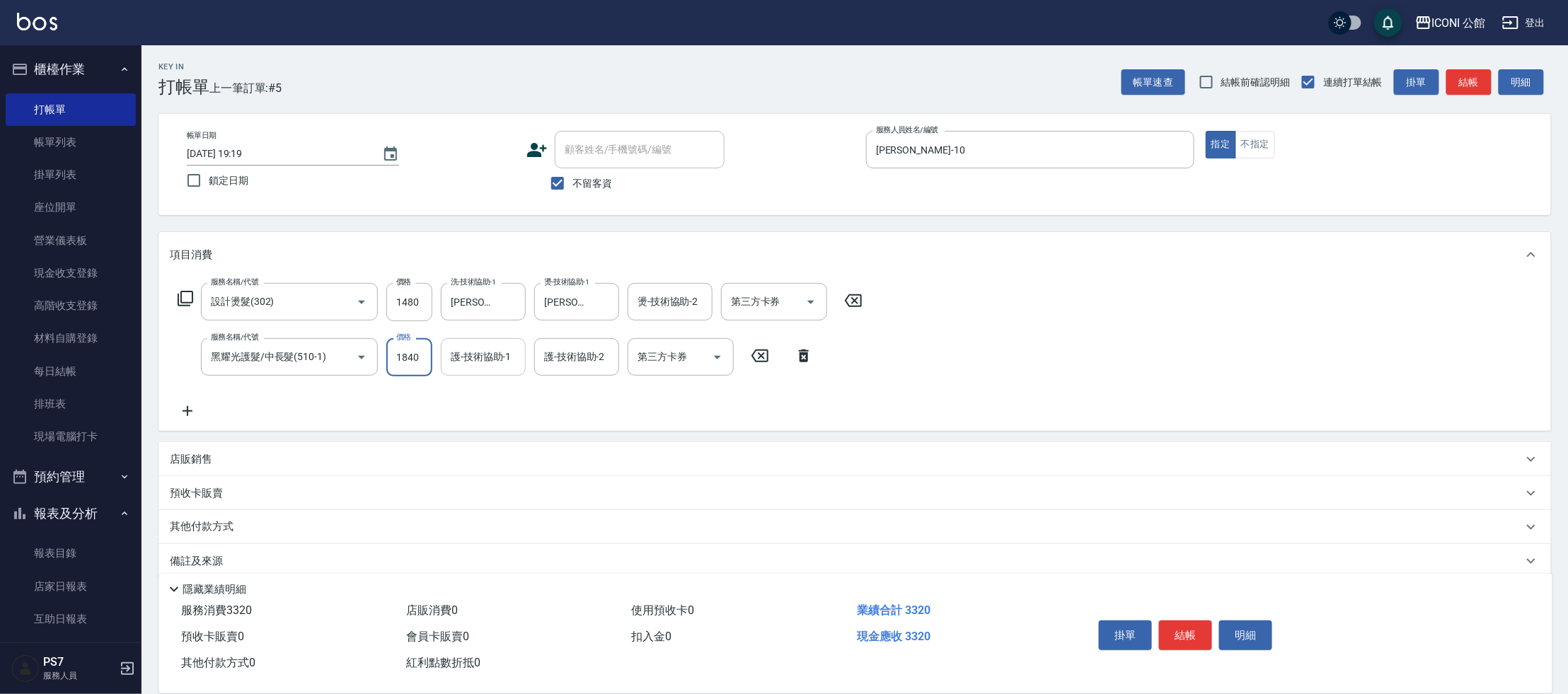
type input "1840"
click at [478, 348] on input "護-技術協助-1" at bounding box center [483, 357] width 72 height 25
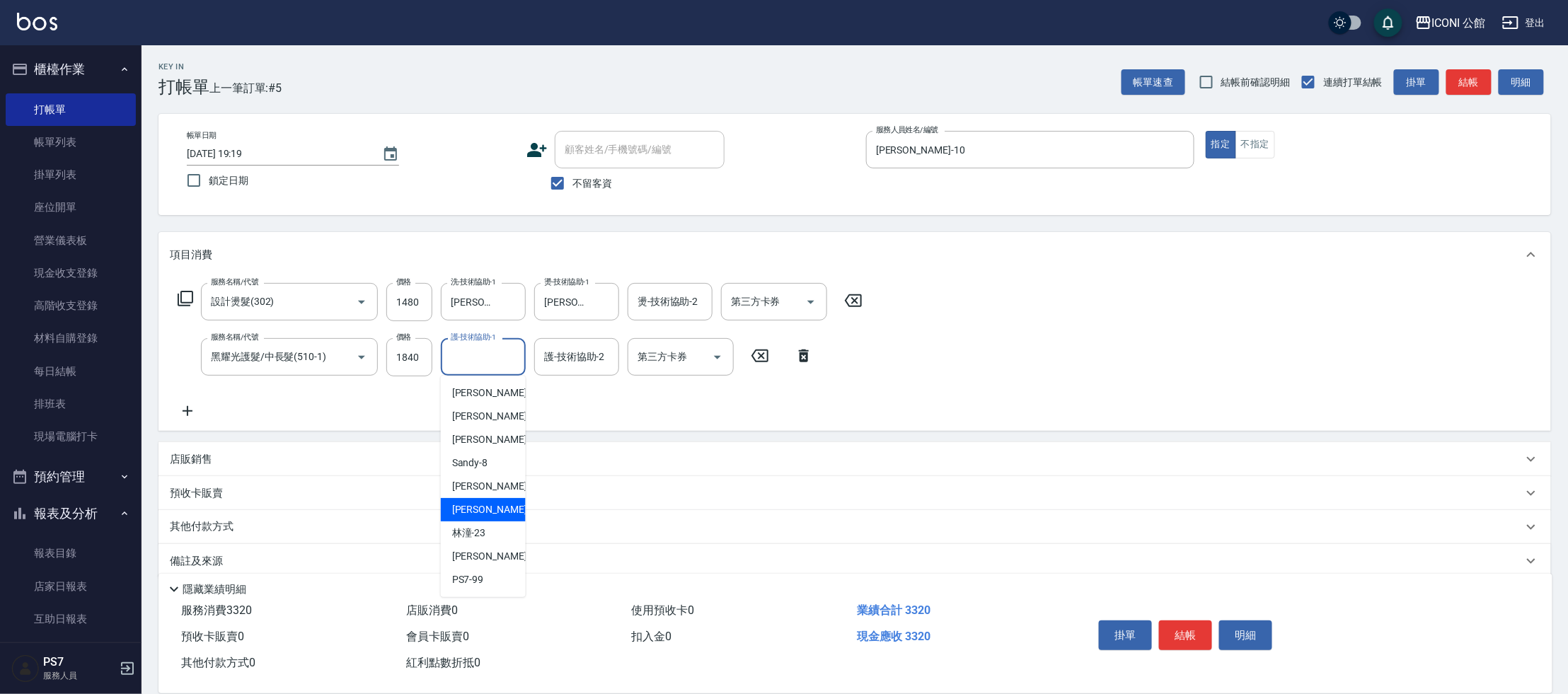
click at [476, 508] on span "[PERSON_NAME] -21" at bounding box center [497, 510] width 89 height 15
type input "[PERSON_NAME]-21"
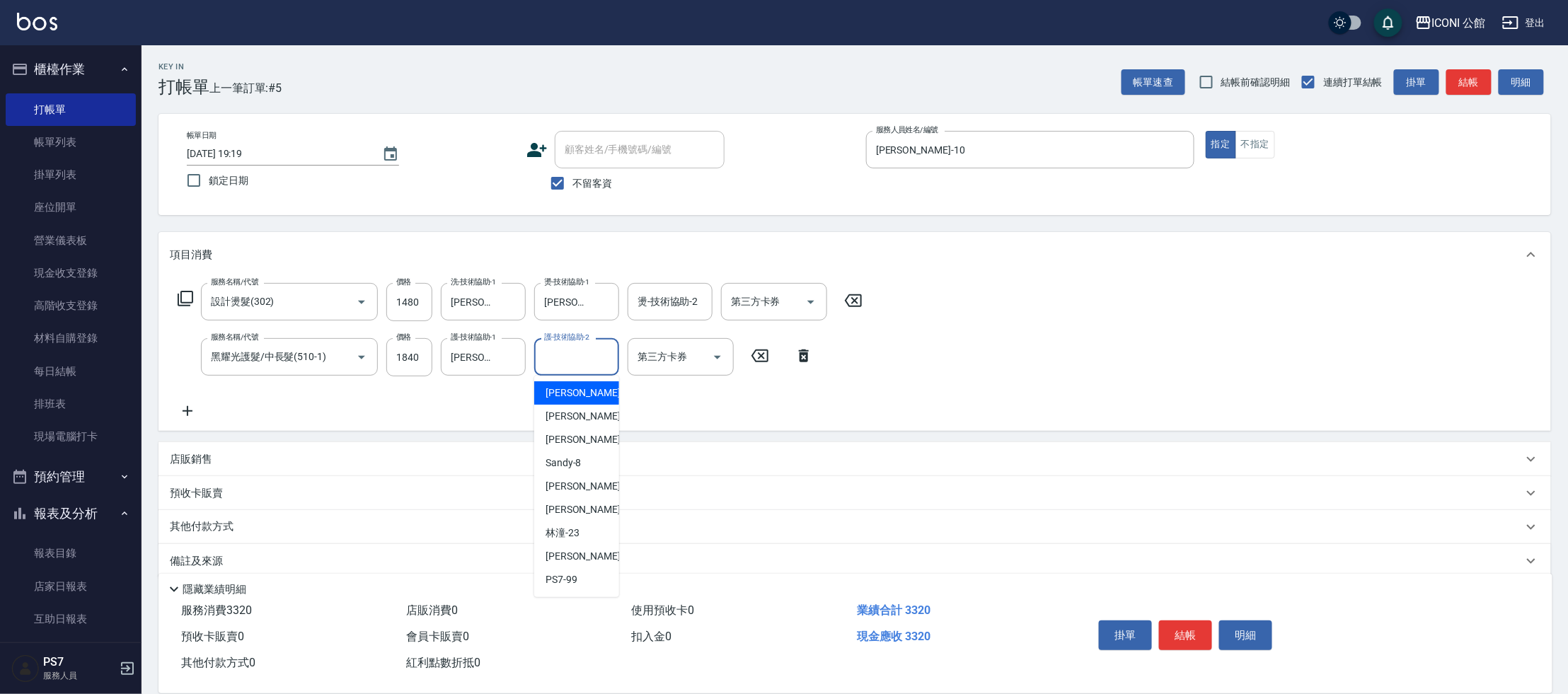
click at [568, 355] on input "護-技術協助-2" at bounding box center [576, 357] width 72 height 25
click at [585, 510] on div "[PERSON_NAME] -21" at bounding box center [576, 510] width 85 height 23
type input "[PERSON_NAME]-21"
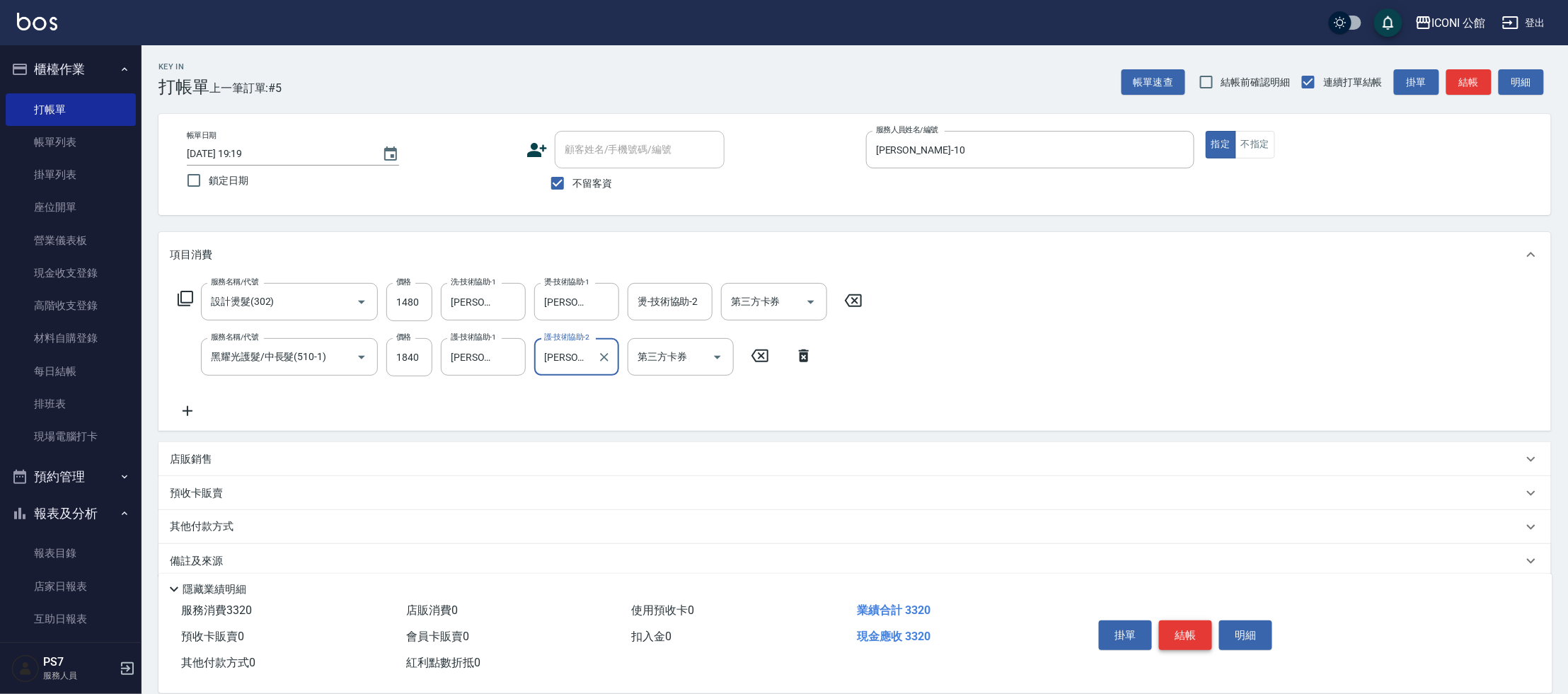
click at [1184, 627] on button "結帳" at bounding box center [1185, 635] width 53 height 30
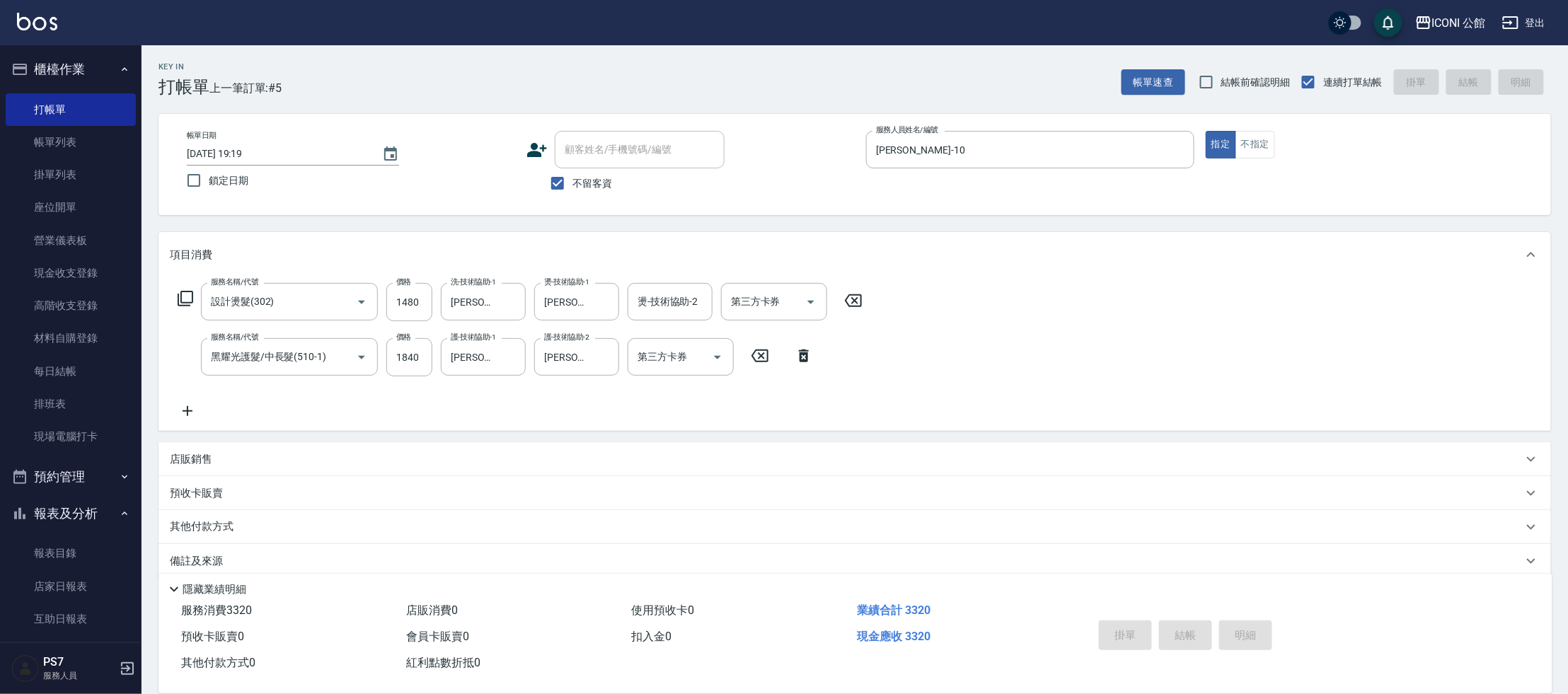
type input "[DATE] 19:20"
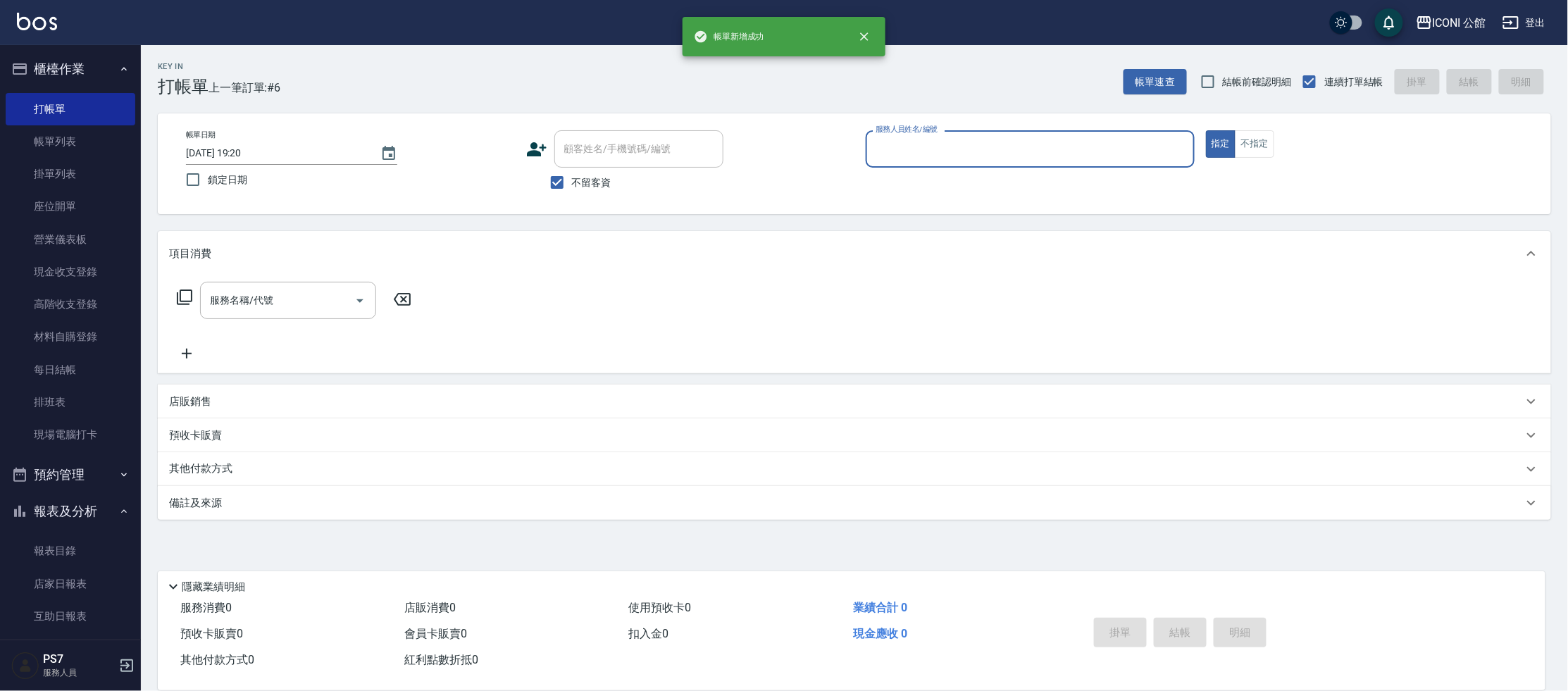
click at [993, 157] on input "服務人員姓名/編號" at bounding box center [1030, 149] width 316 height 25
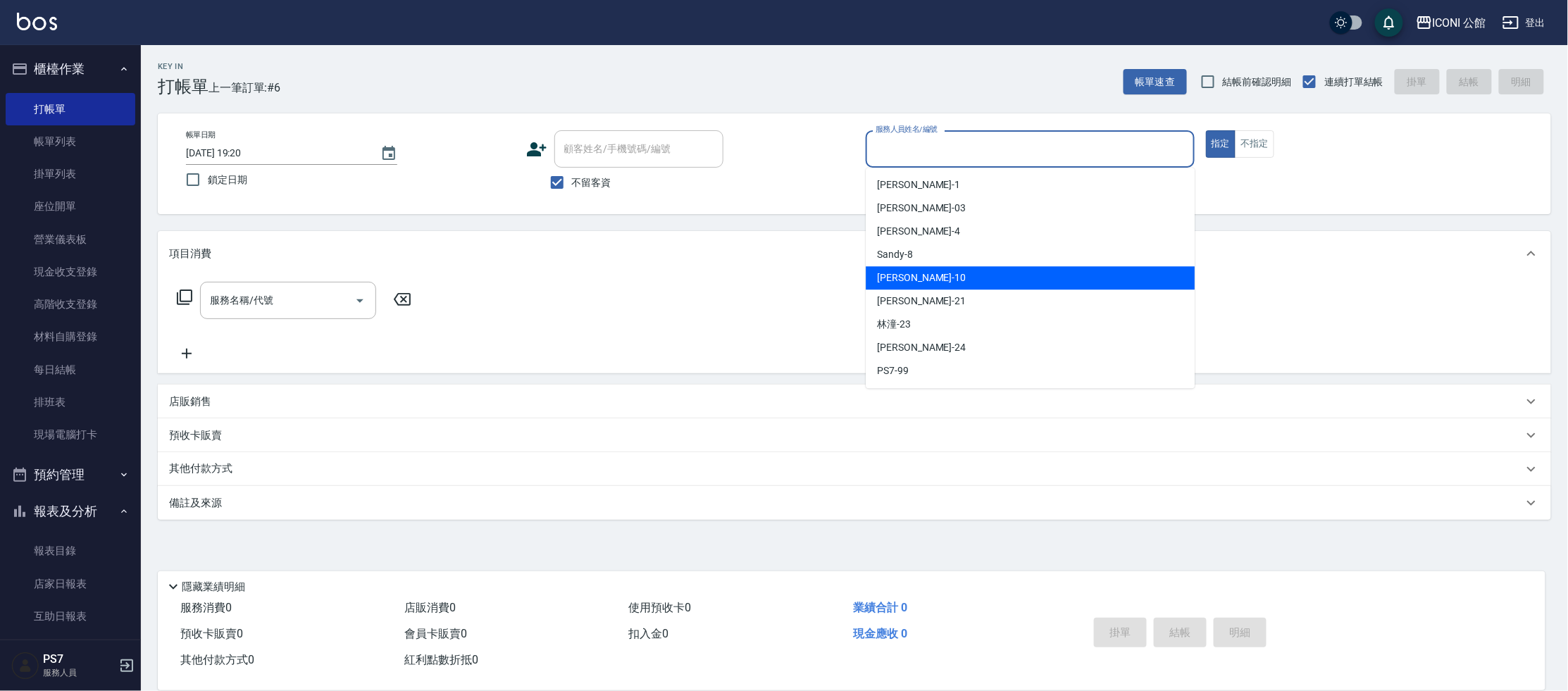
click at [1004, 267] on div "[PERSON_NAME] -10" at bounding box center [1030, 278] width 329 height 23
type input "[PERSON_NAME]-10"
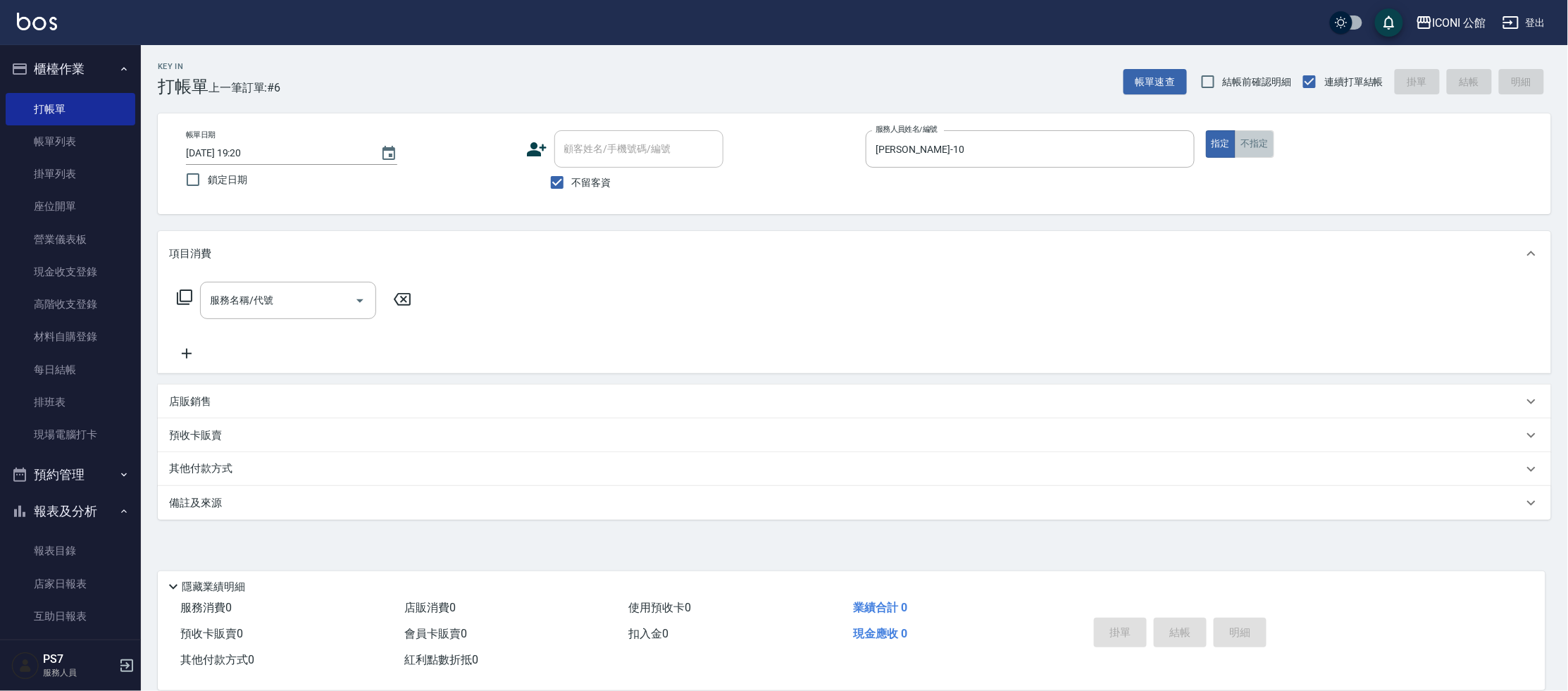
click at [1262, 154] on button "不指定" at bounding box center [1255, 144] width 39 height 28
click at [188, 287] on div "服務名稱/代號 服務名稱/代號" at bounding box center [294, 300] width 251 height 37
click at [190, 294] on icon at bounding box center [184, 297] width 17 height 17
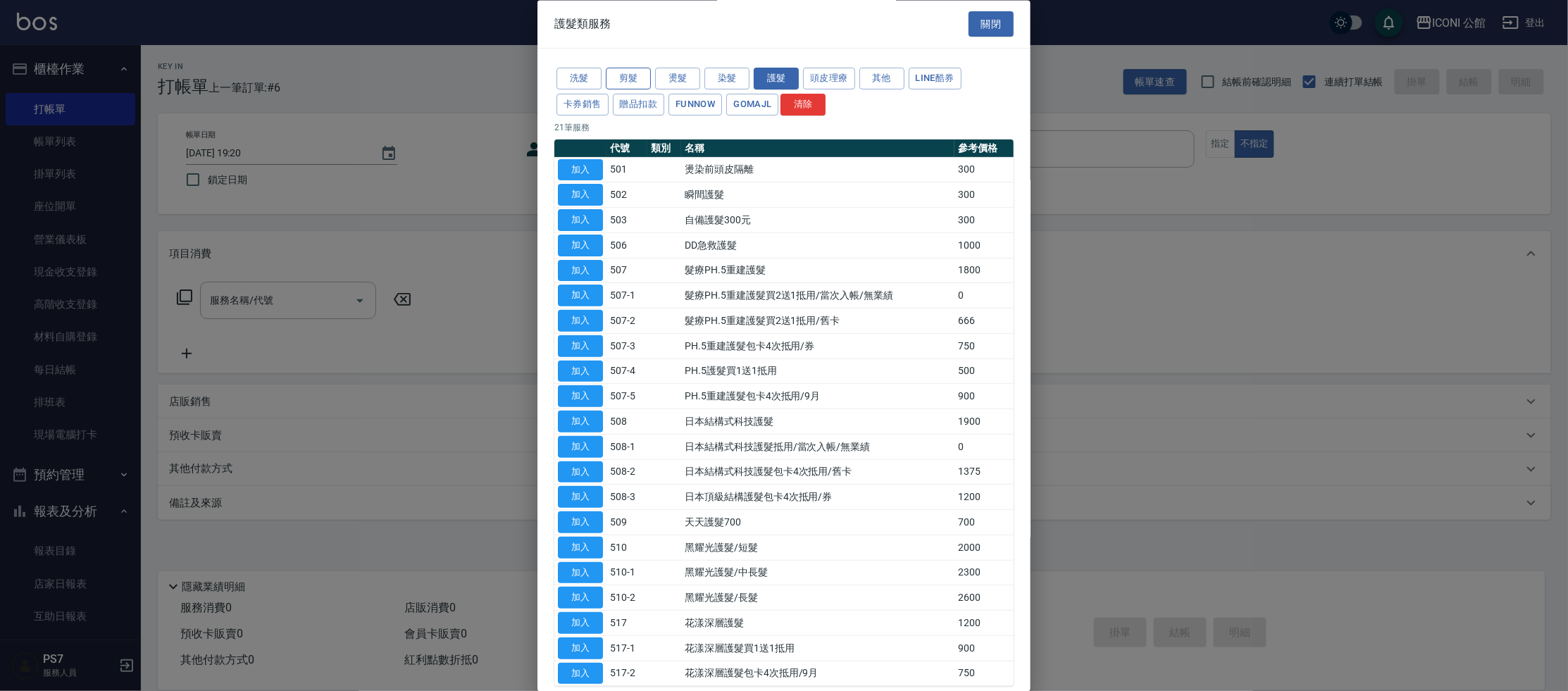
click at [614, 76] on button "剪髮" at bounding box center [628, 79] width 45 height 22
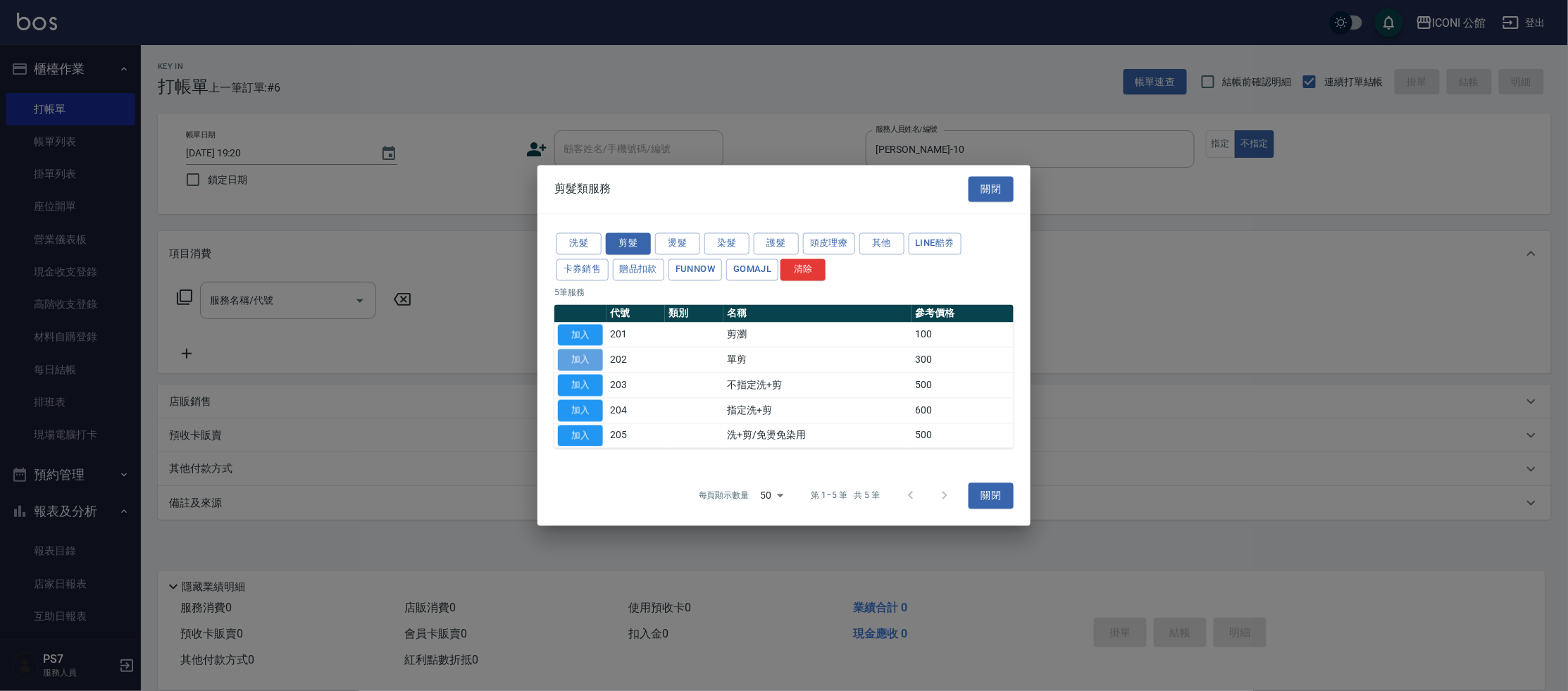
click at [568, 351] on button "加入" at bounding box center [580, 360] width 45 height 22
type input "單剪(202)"
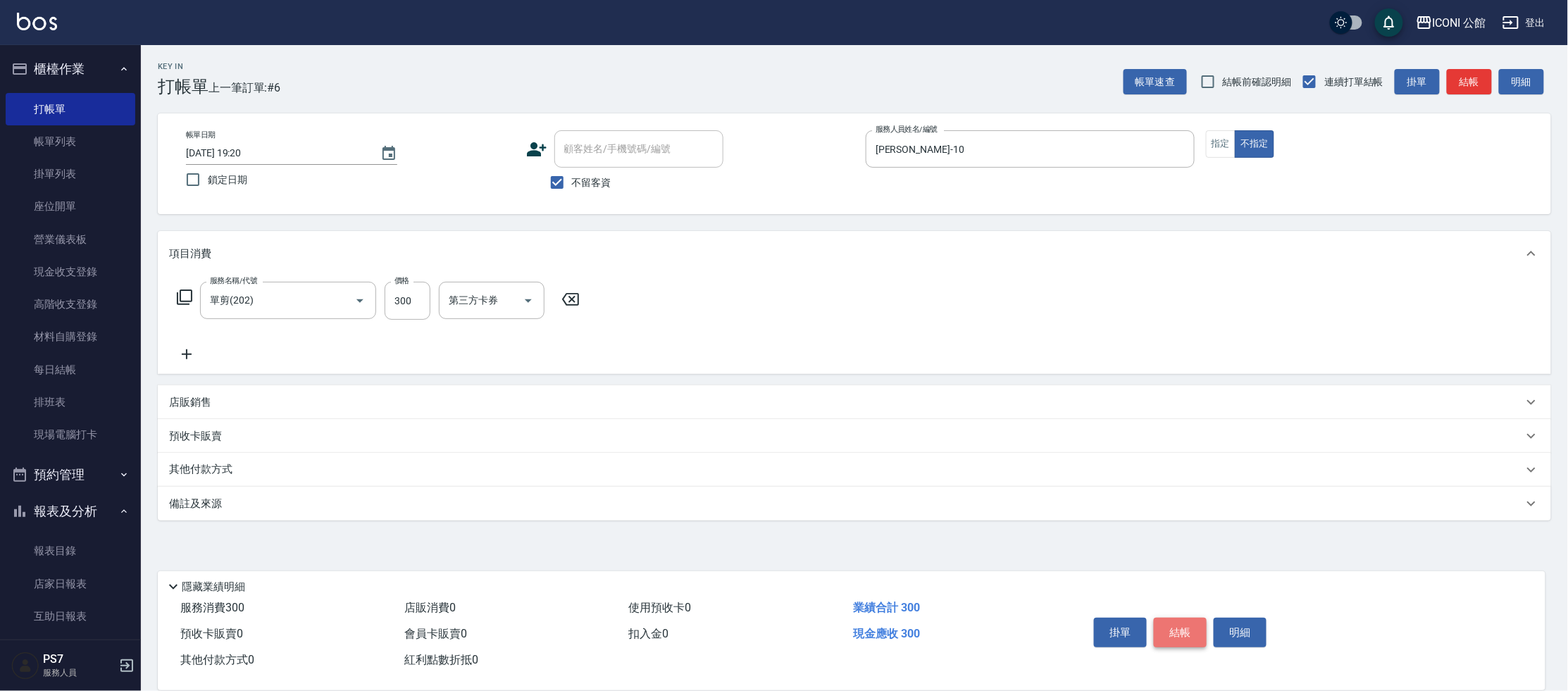
click at [1185, 628] on button "結帳" at bounding box center [1180, 632] width 53 height 30
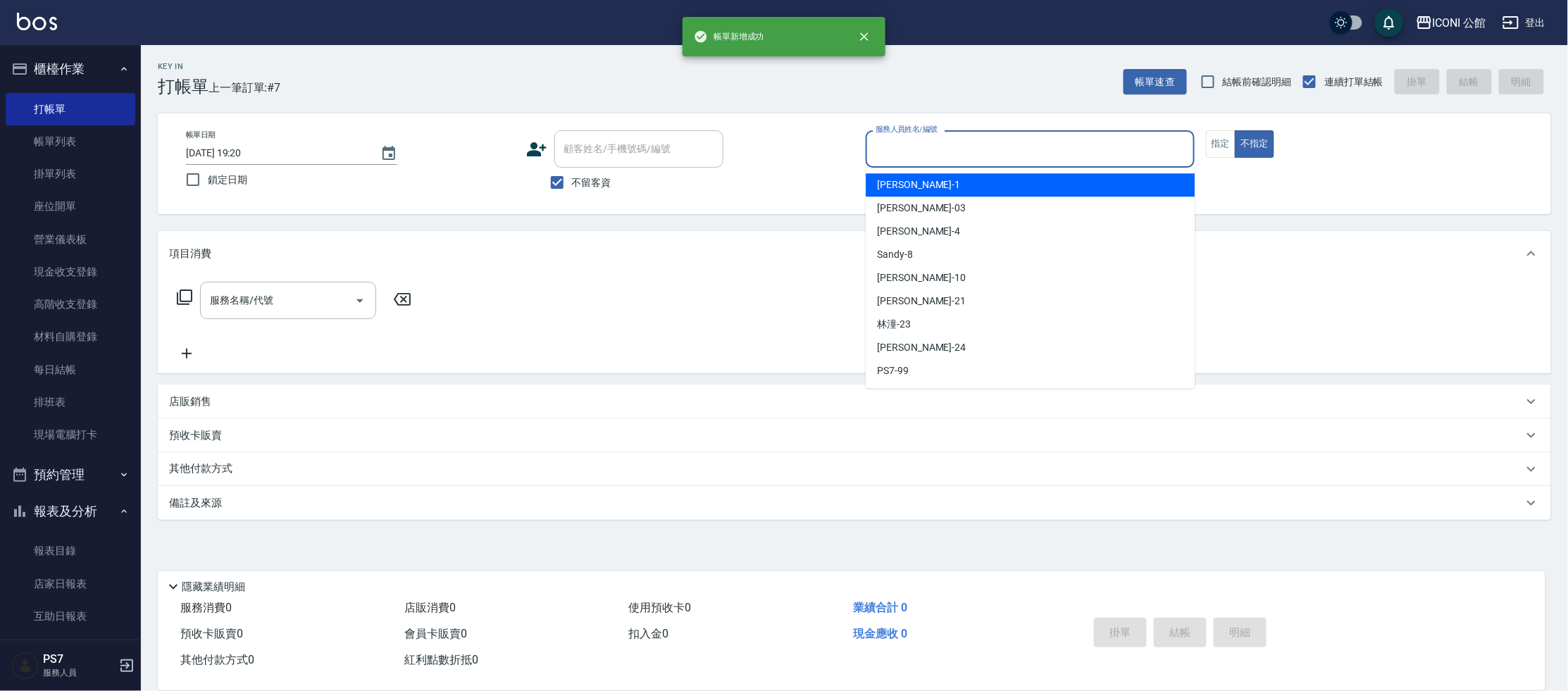
drag, startPoint x: 924, startPoint y: 153, endPoint x: 923, endPoint y: 198, distance: 45.0
click at [925, 153] on input "服務人員姓名/編號" at bounding box center [1030, 149] width 316 height 25
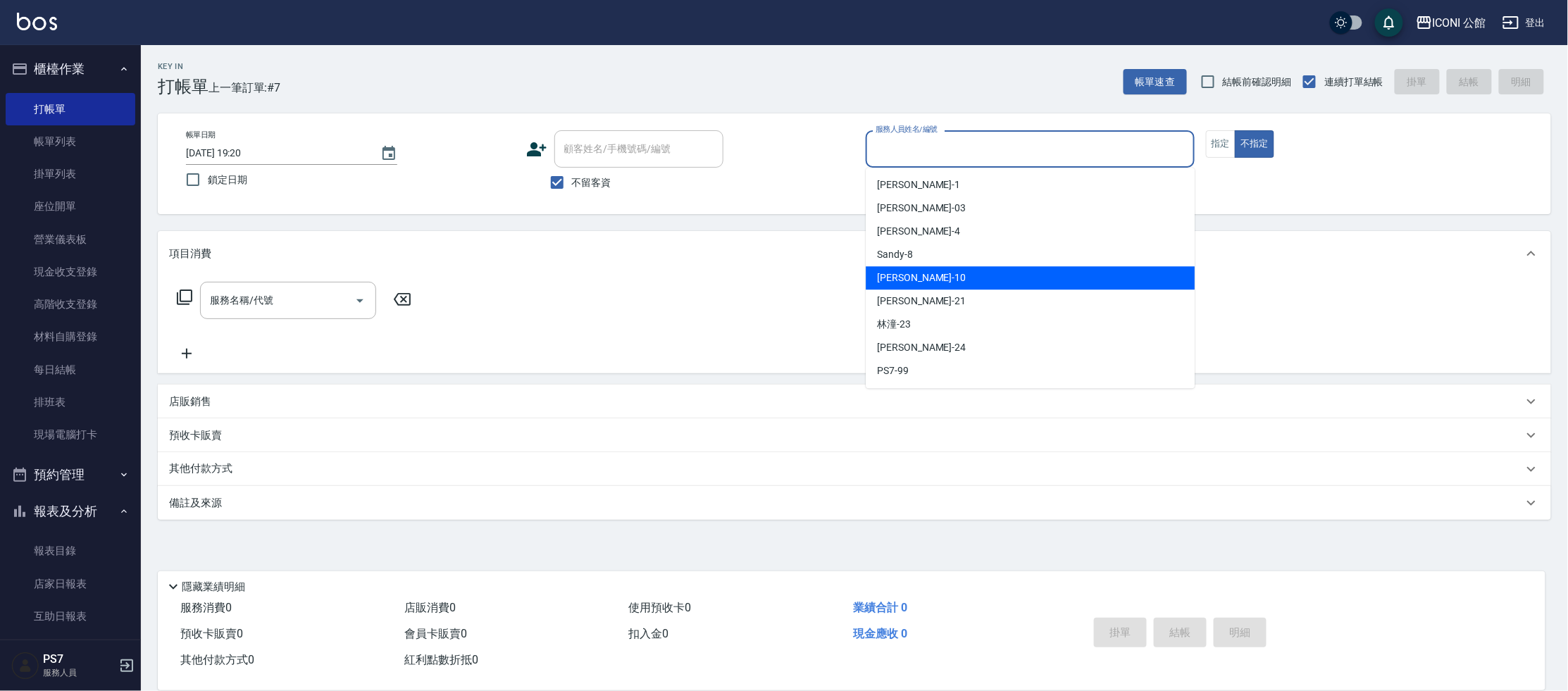
click at [927, 281] on div "[PERSON_NAME] -10" at bounding box center [1030, 278] width 329 height 23
type input "[PERSON_NAME]-10"
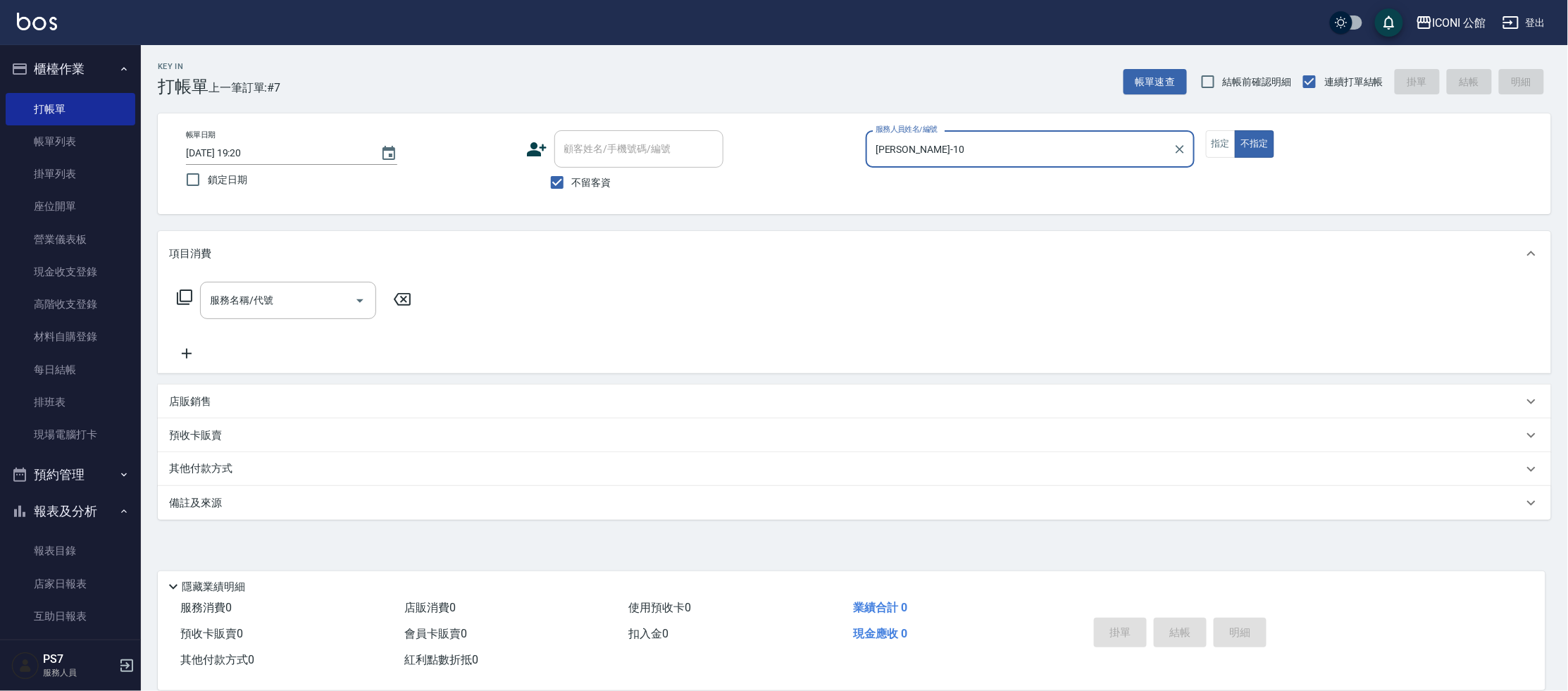
click at [188, 300] on icon at bounding box center [184, 297] width 17 height 17
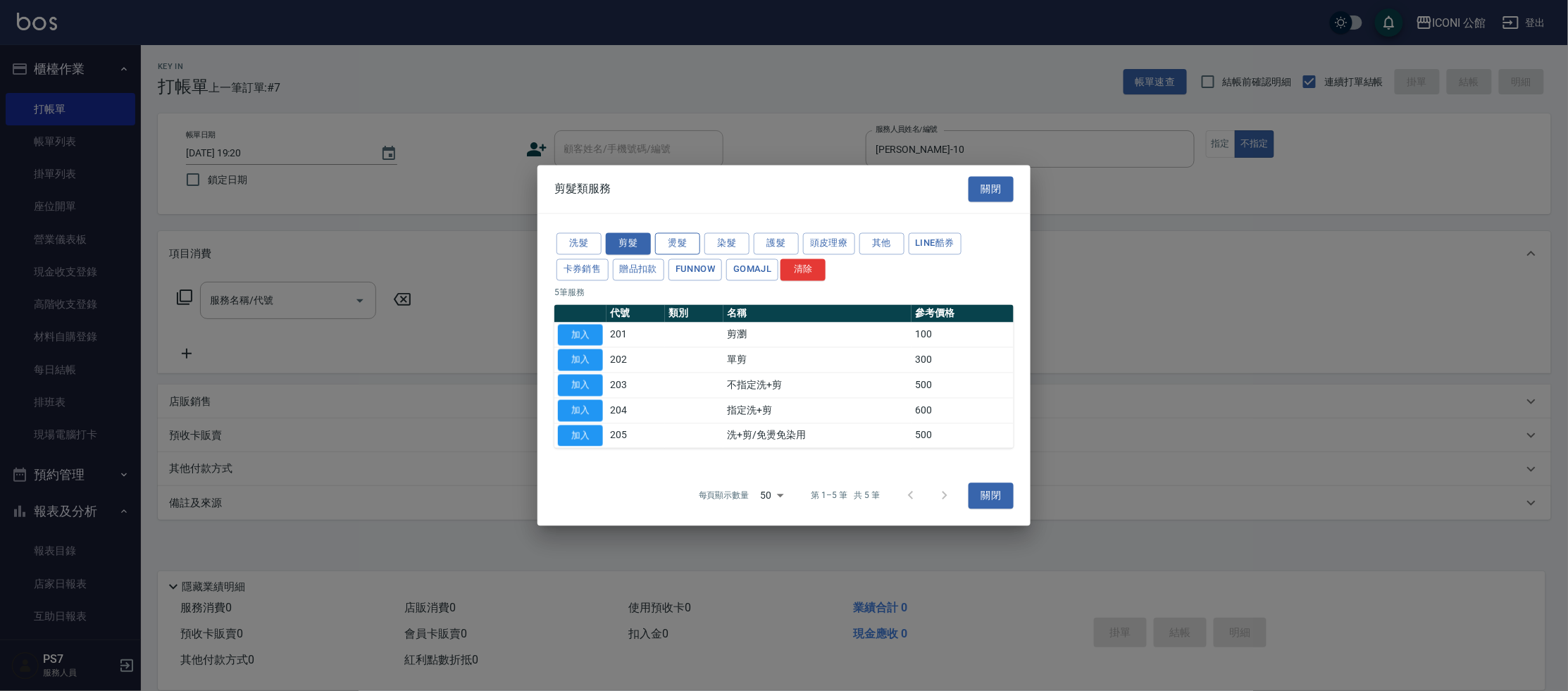
drag, startPoint x: 687, startPoint y: 249, endPoint x: 684, endPoint y: 257, distance: 8.5
click at [687, 249] on button "燙髮" at bounding box center [678, 244] width 45 height 22
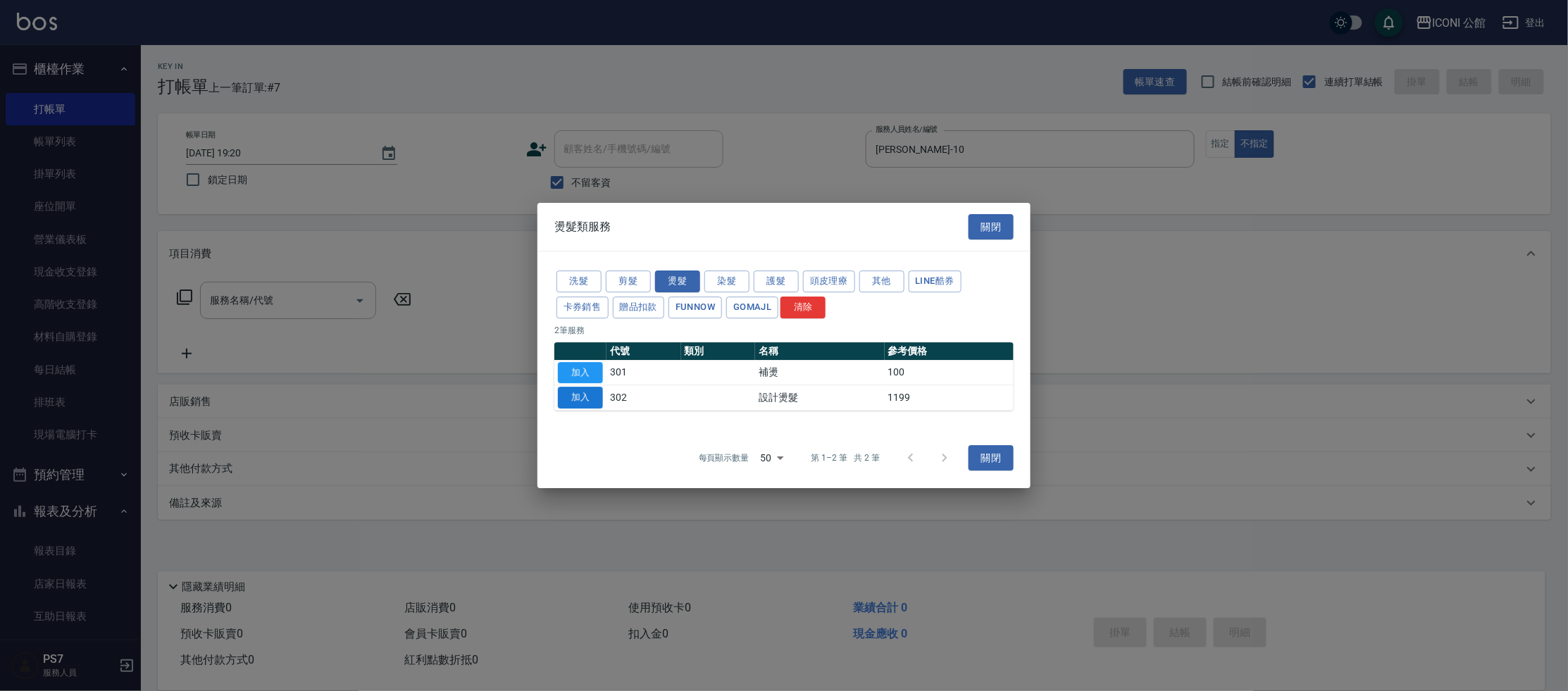
click at [575, 396] on button "加入" at bounding box center [580, 398] width 45 height 22
type input "設計燙髮(302)"
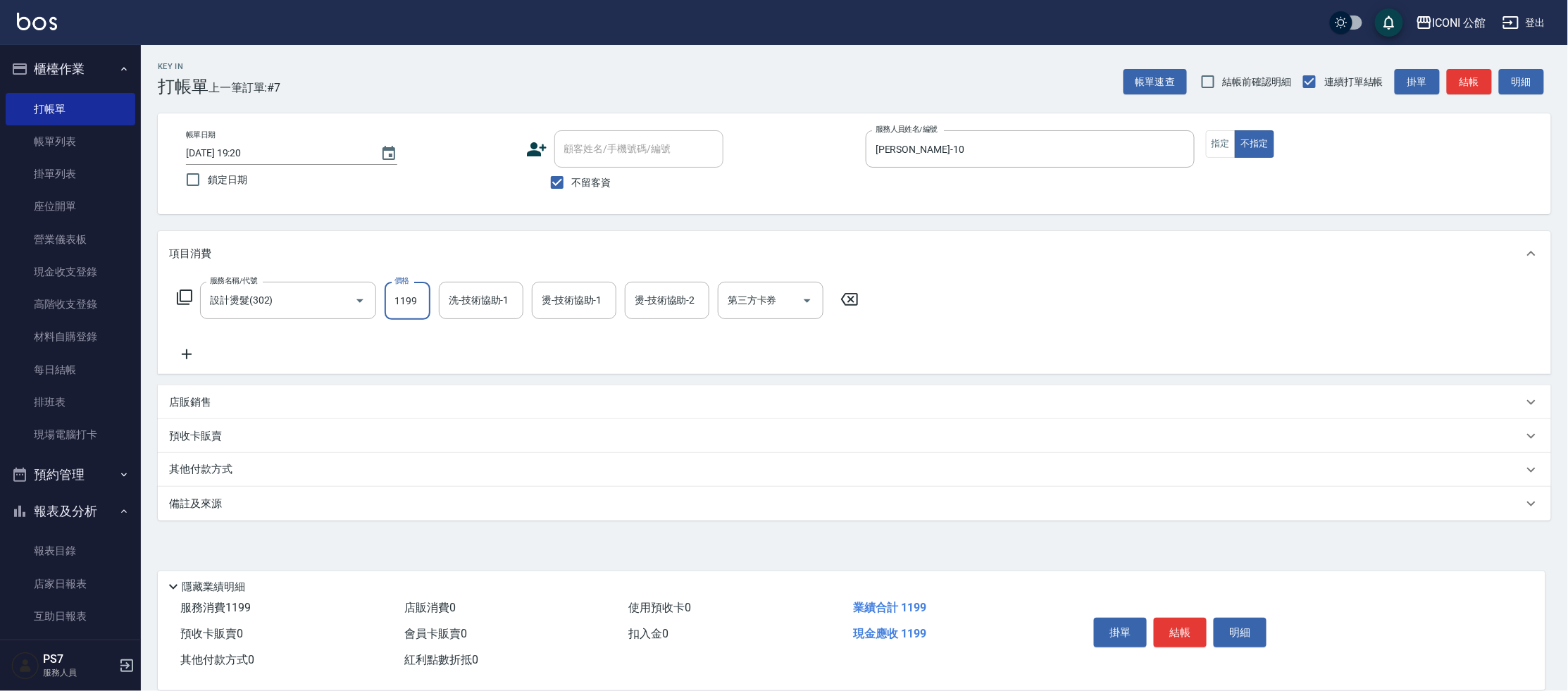
type input "0"
type input "1480"
click at [401, 299] on input "0" at bounding box center [407, 300] width 46 height 38
type input "1480"
type input "[PERSON_NAME]-21"
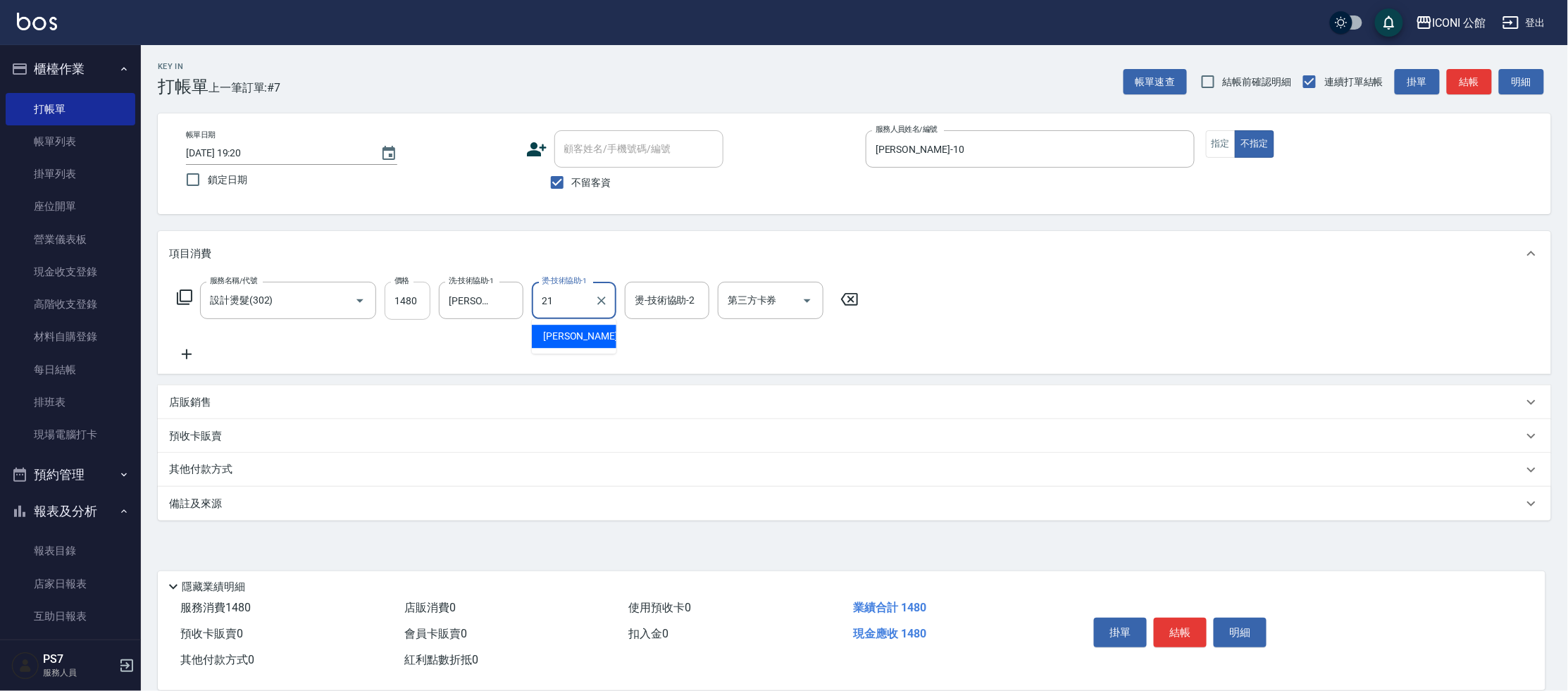
type input "[PERSON_NAME]-21"
click at [183, 297] on icon at bounding box center [184, 297] width 17 height 17
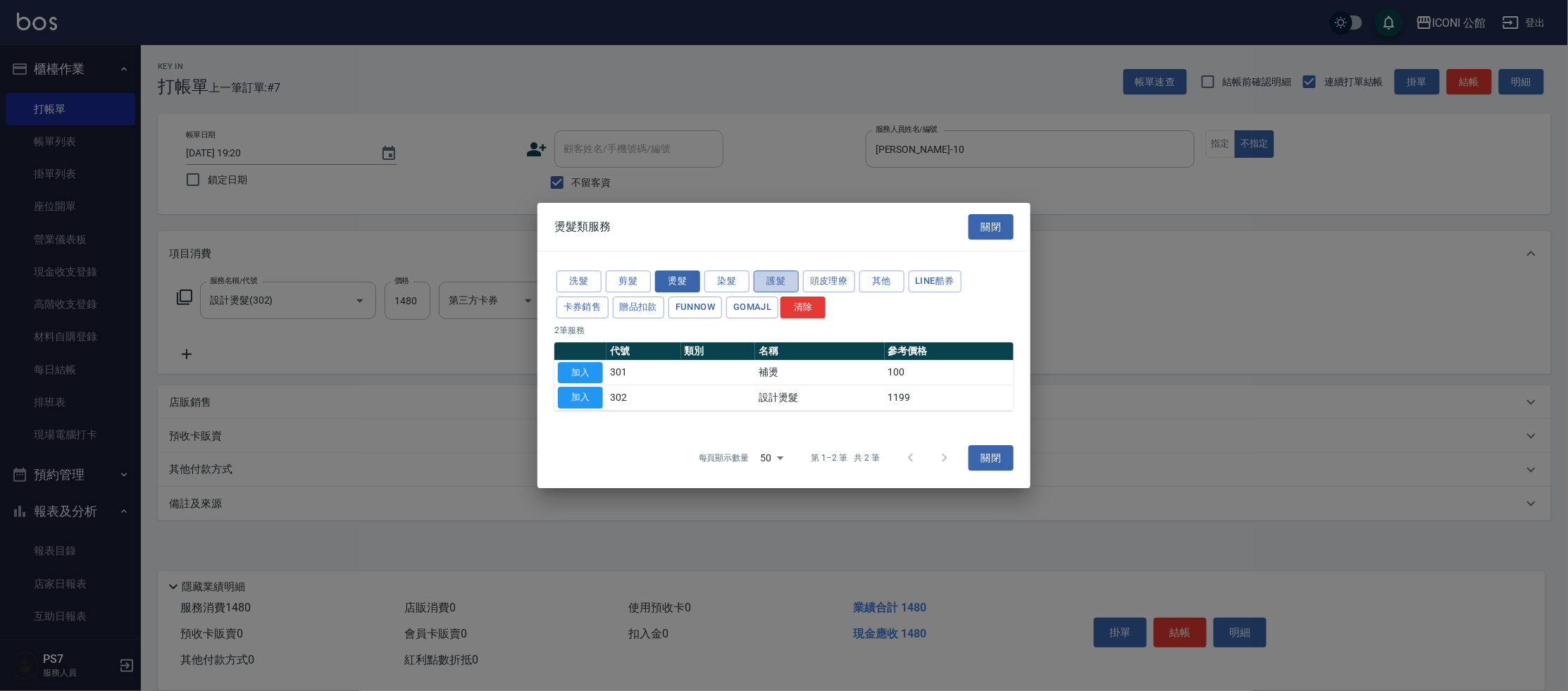
click at [770, 283] on button "護髮" at bounding box center [776, 281] width 45 height 22
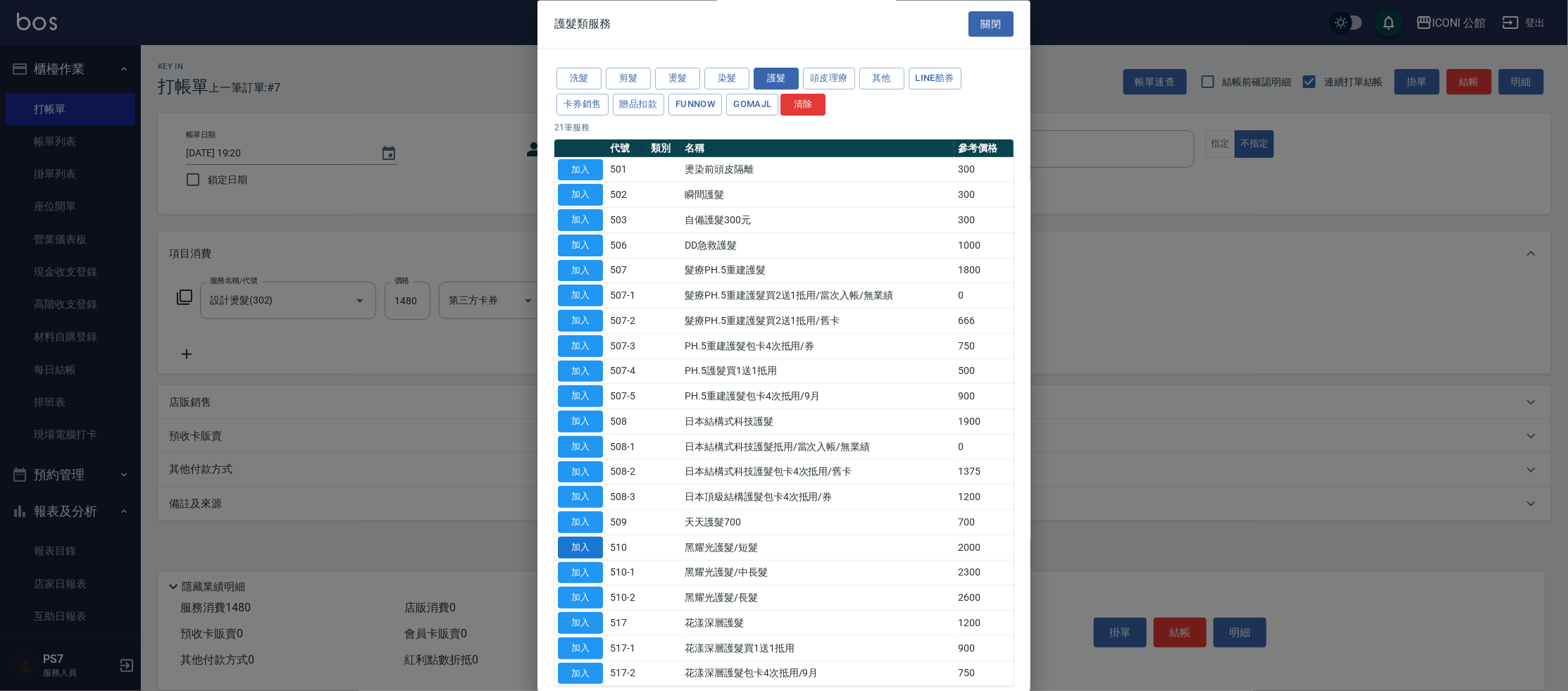
click at [572, 542] on button "加入" at bounding box center [580, 548] width 45 height 22
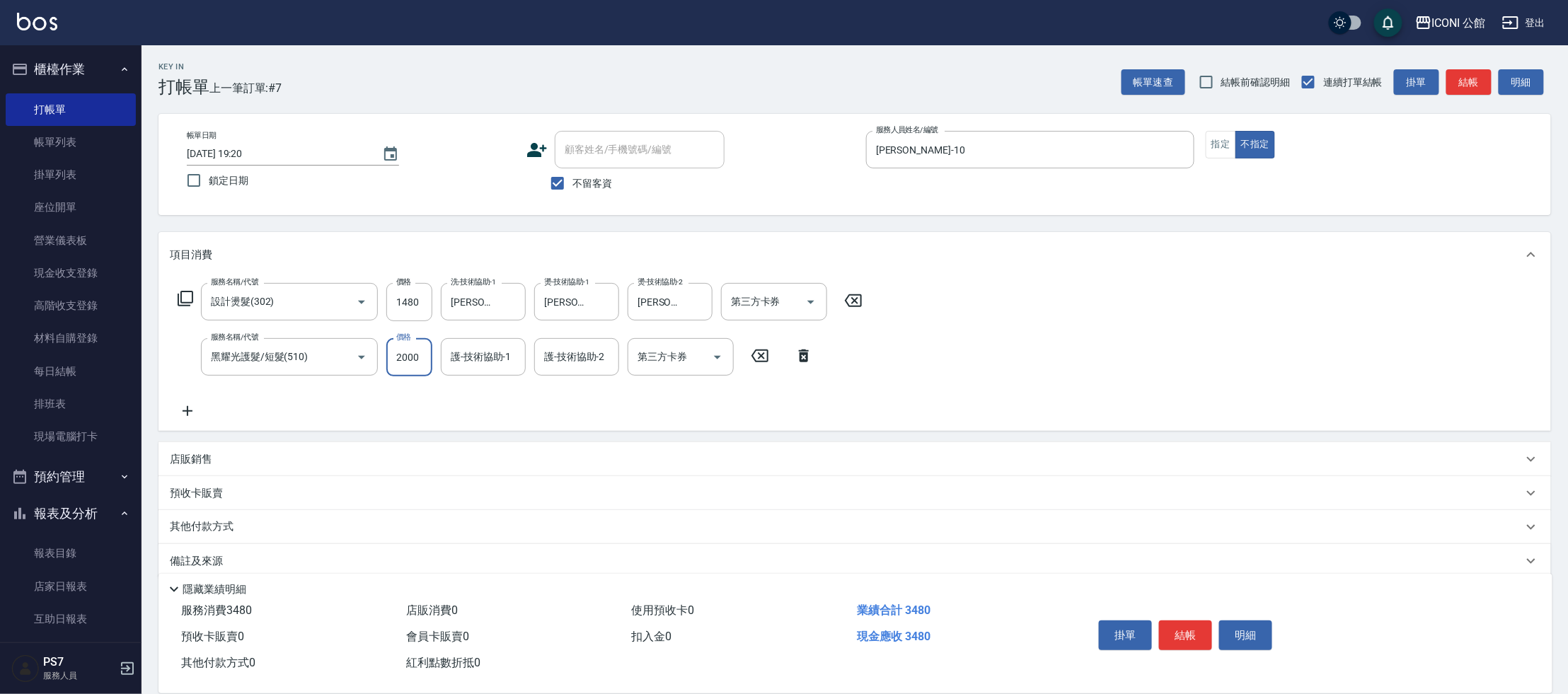
drag, startPoint x: 389, startPoint y: 356, endPoint x: 532, endPoint y: 362, distance: 143.1
click at [532, 362] on div "服務名稱/代號 黑耀光護髮/短髮(510) 服務名稱/代號 價格 2000 價格 護-技術協助-1 護-技術協助-1 護-技術協助-2 護-技術協助-2 第三…" at bounding box center [495, 357] width 652 height 38
type input "1600"
type input "[PERSON_NAME]-21"
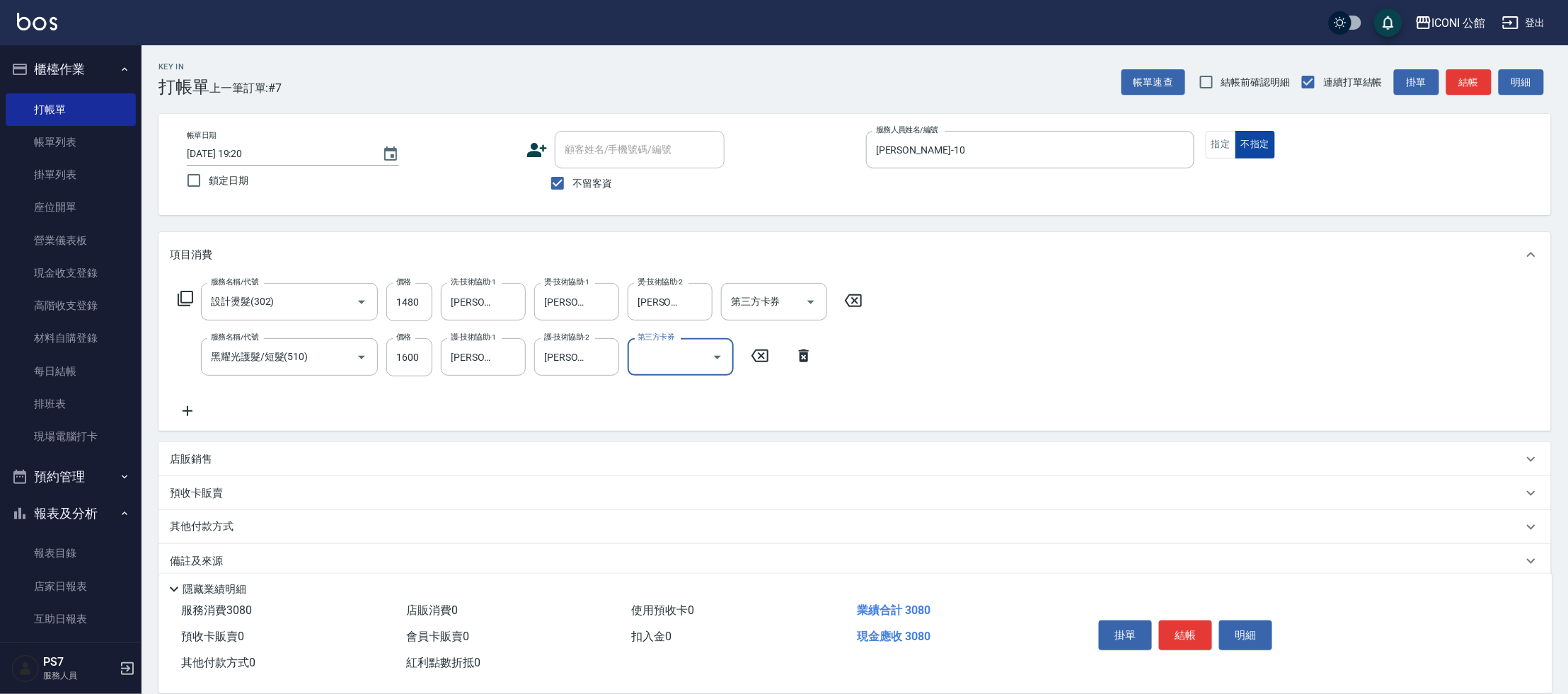
click at [1239, 147] on button "不指定" at bounding box center [1255, 145] width 39 height 28
click at [1236, 146] on button "不指定" at bounding box center [1255, 145] width 39 height 28
click at [1218, 161] on div "帳單日期 [DATE] 19:20 鎖定日期 顧客姓名/手機號碼/編號 顧客姓名/手機號碼/編號 不留客資 服務人員姓名/編號 [PERSON_NAME]-1…" at bounding box center [855, 164] width 1359 height 67
click at [1218, 154] on button "指定" at bounding box center [1221, 145] width 31 height 28
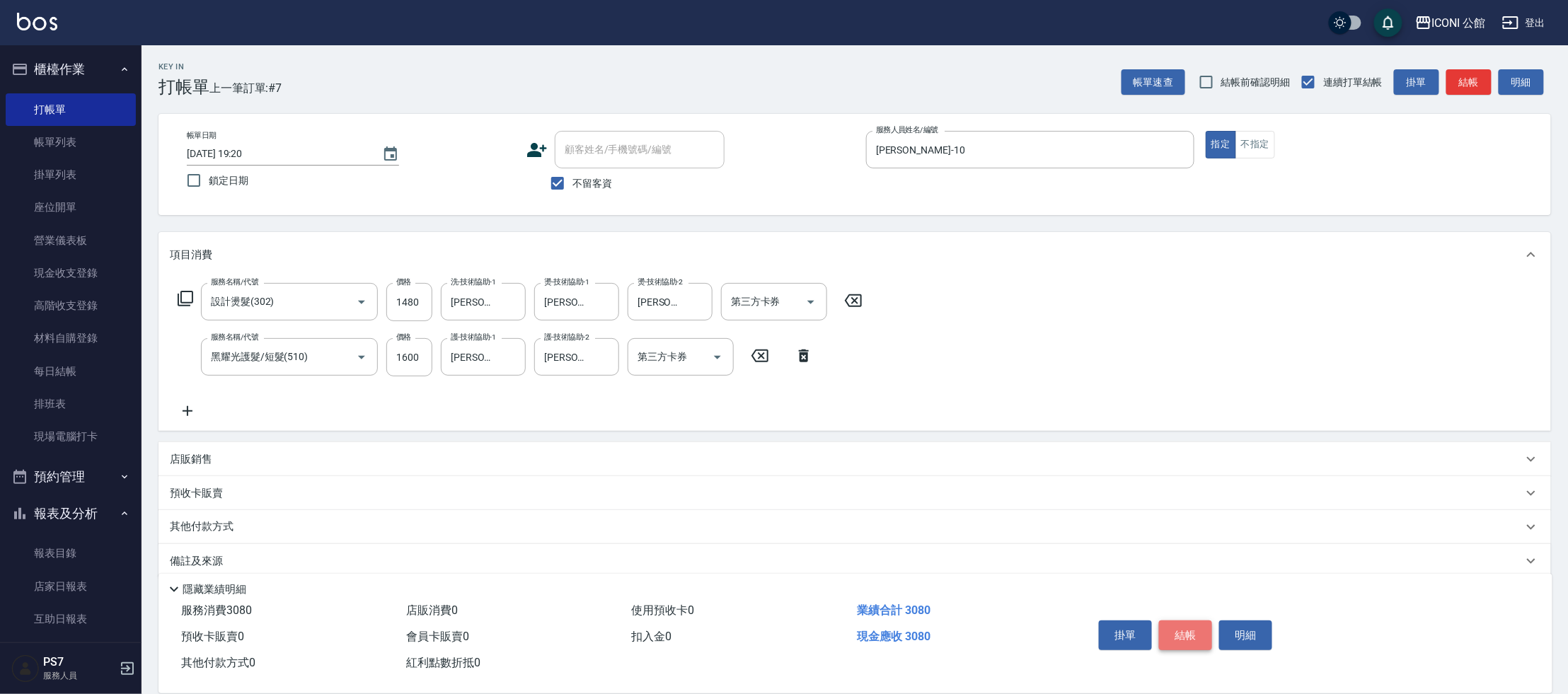
click at [1198, 627] on button "結帳" at bounding box center [1185, 635] width 53 height 30
type input "[DATE] 19:21"
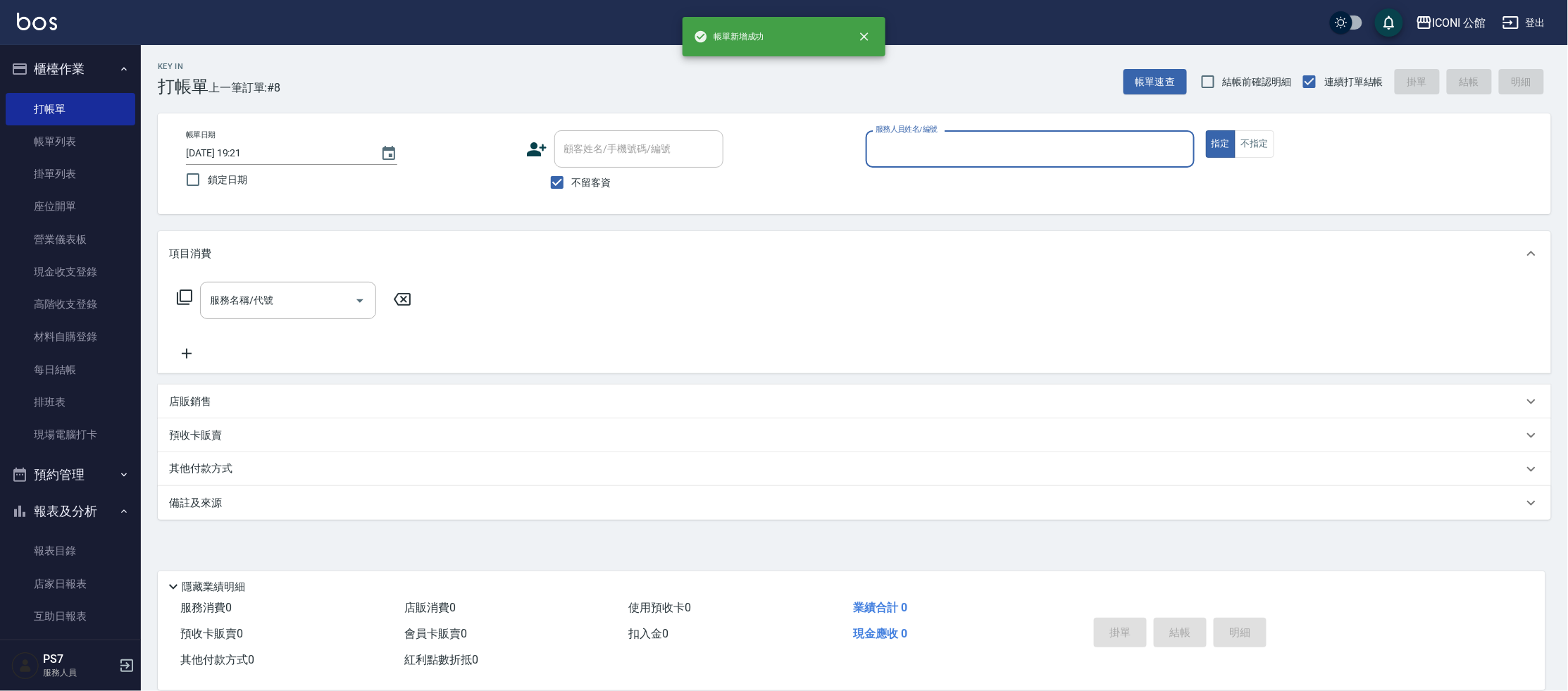
click at [1049, 151] on input "服務人員姓名/編號" at bounding box center [1030, 149] width 316 height 25
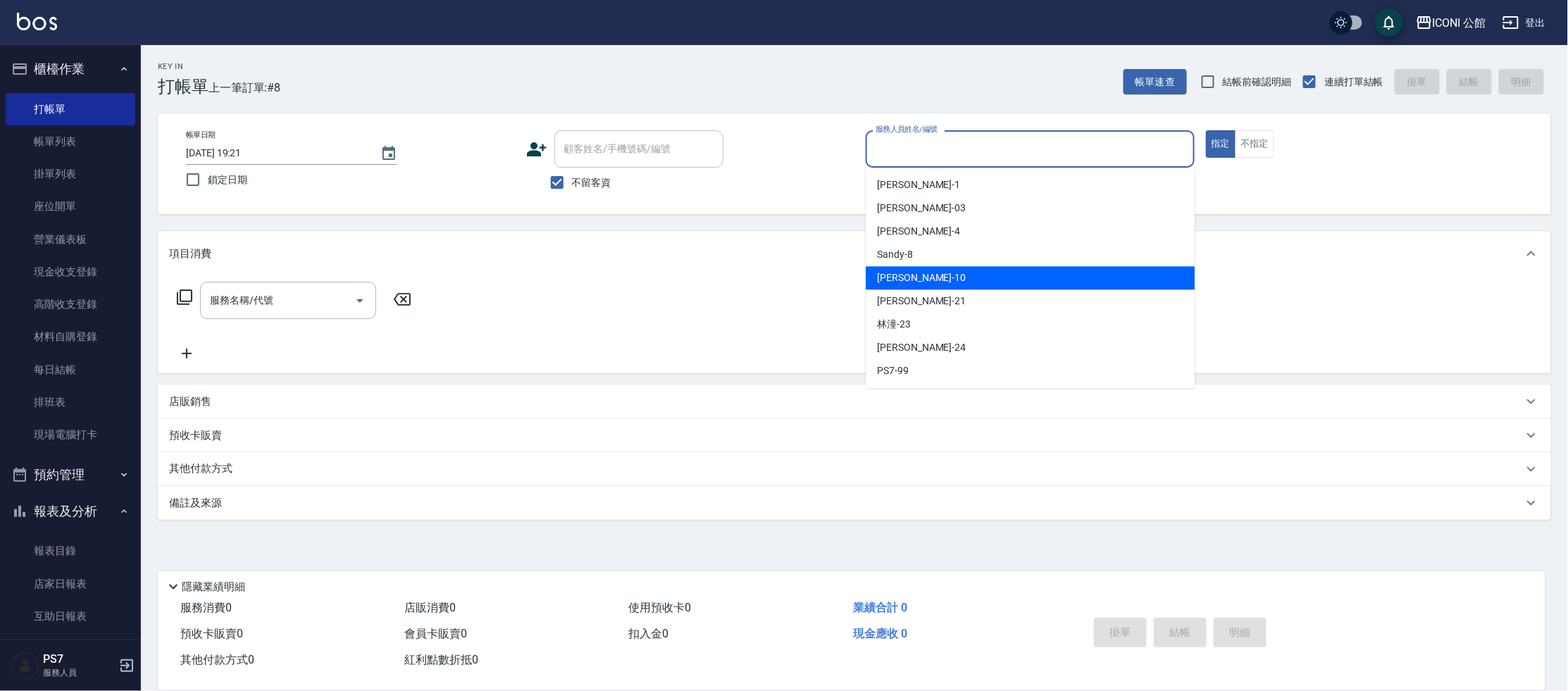
click at [1025, 270] on div "[PERSON_NAME] -10" at bounding box center [1030, 278] width 329 height 23
type input "[PERSON_NAME]-10"
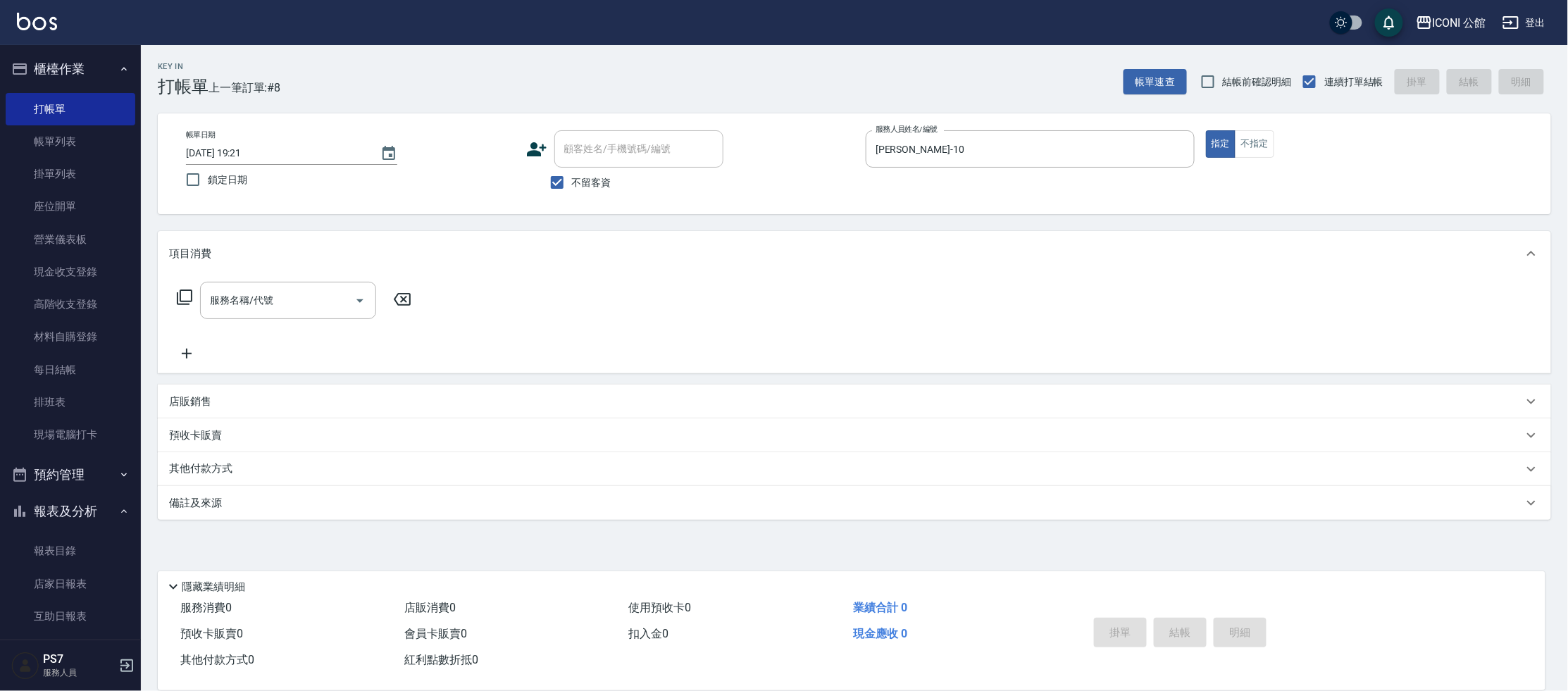
click at [182, 297] on icon at bounding box center [184, 297] width 17 height 17
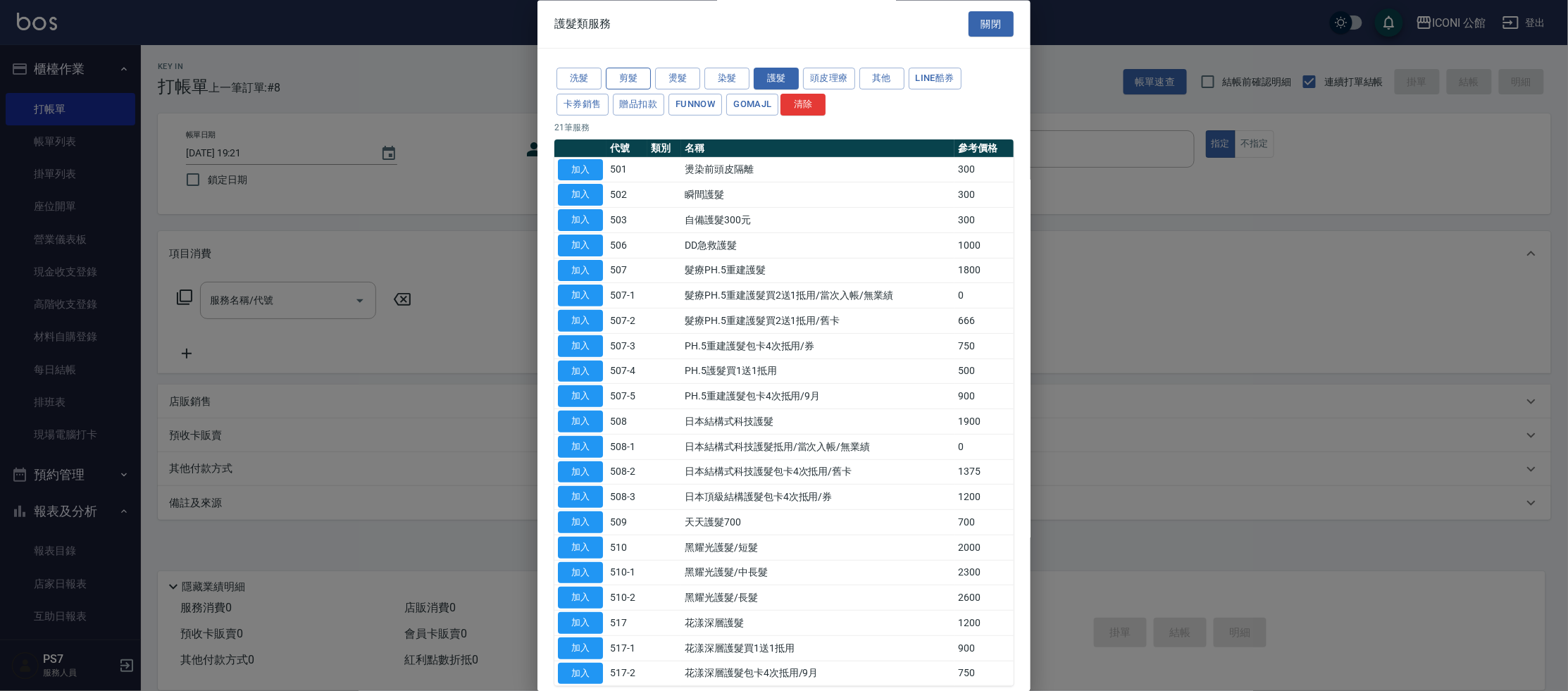
click at [636, 79] on button "剪髮" at bounding box center [628, 79] width 45 height 22
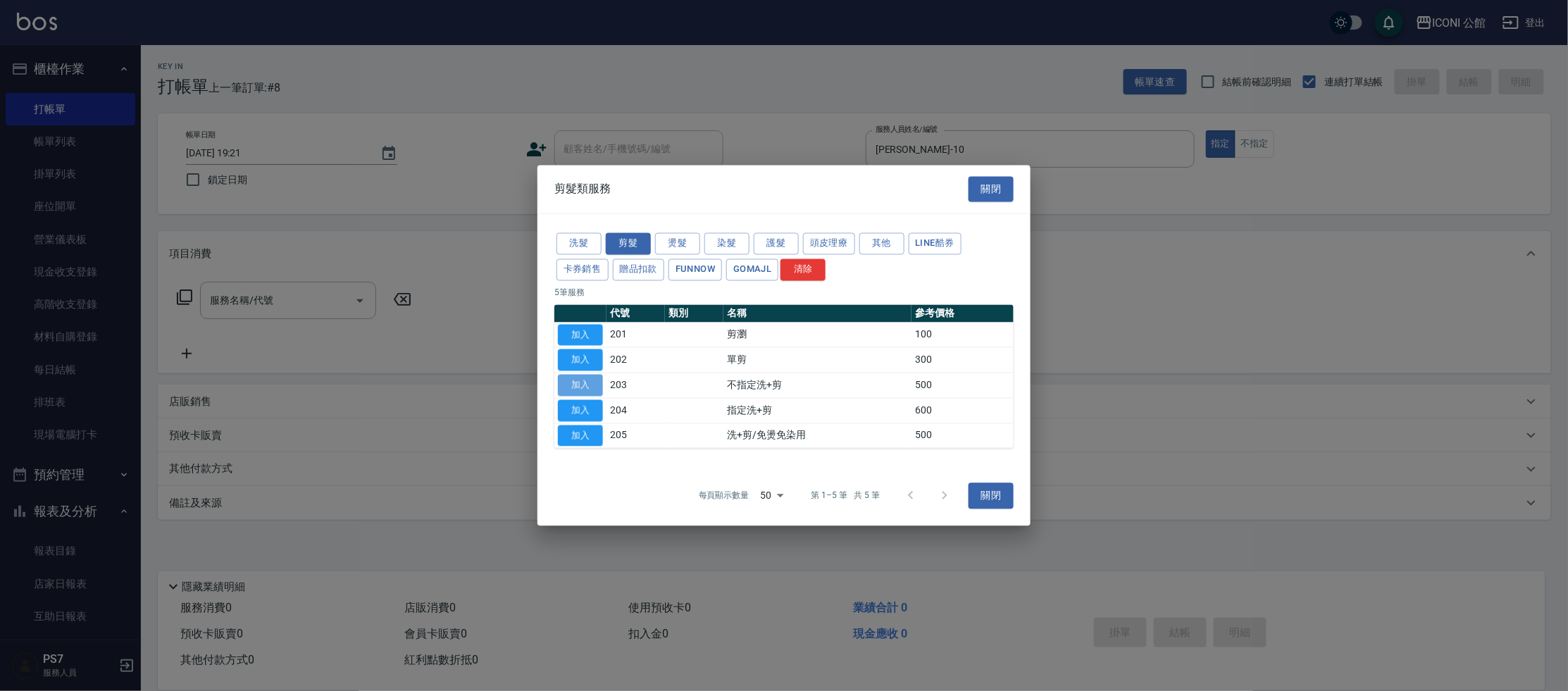
click at [585, 391] on button "加入" at bounding box center [580, 386] width 45 height 22
type input "不指定洗+剪(203)"
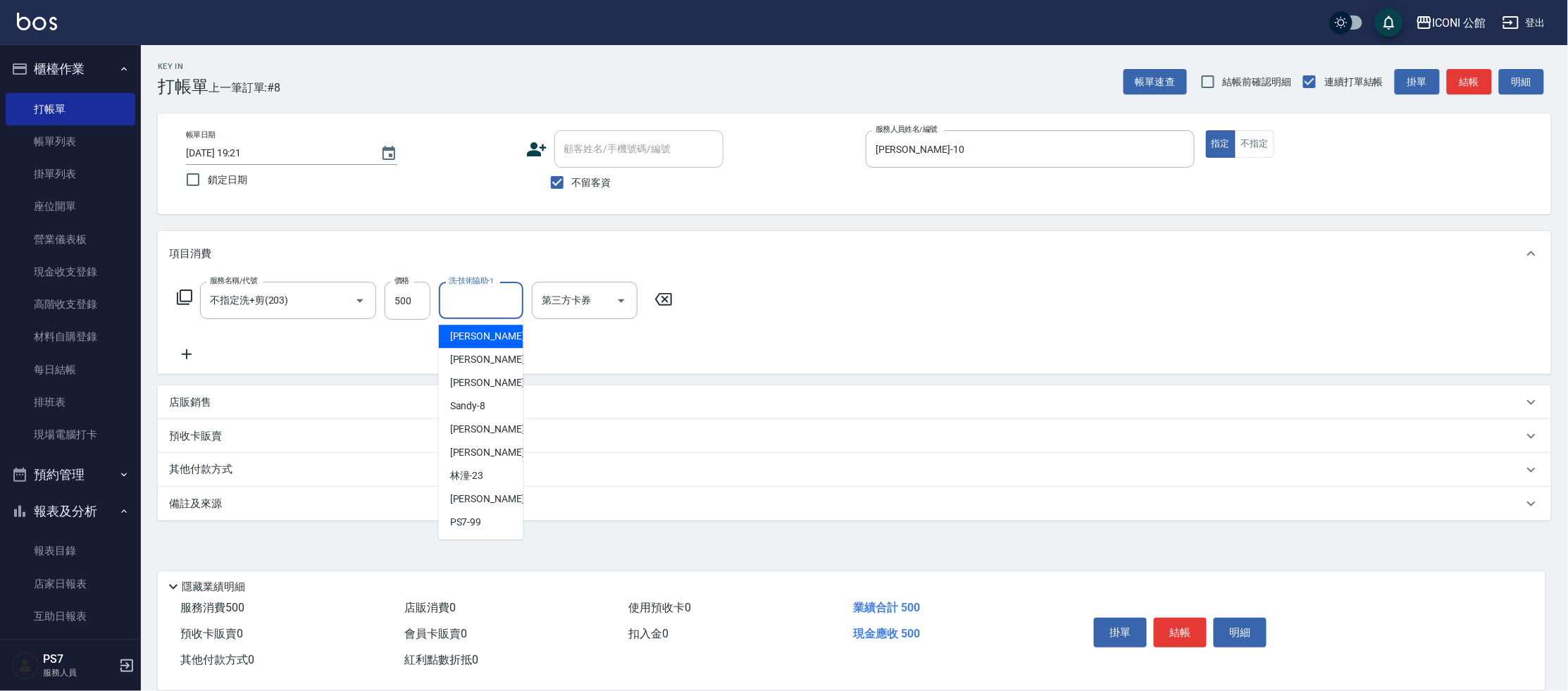
drag, startPoint x: 489, startPoint y: 300, endPoint x: 579, endPoint y: 423, distance: 152.4
click at [489, 300] on input "洗-技術協助-1" at bounding box center [481, 300] width 72 height 25
click at [507, 451] on div "[PERSON_NAME] -21" at bounding box center [481, 452] width 84 height 23
type input "[PERSON_NAME]-21"
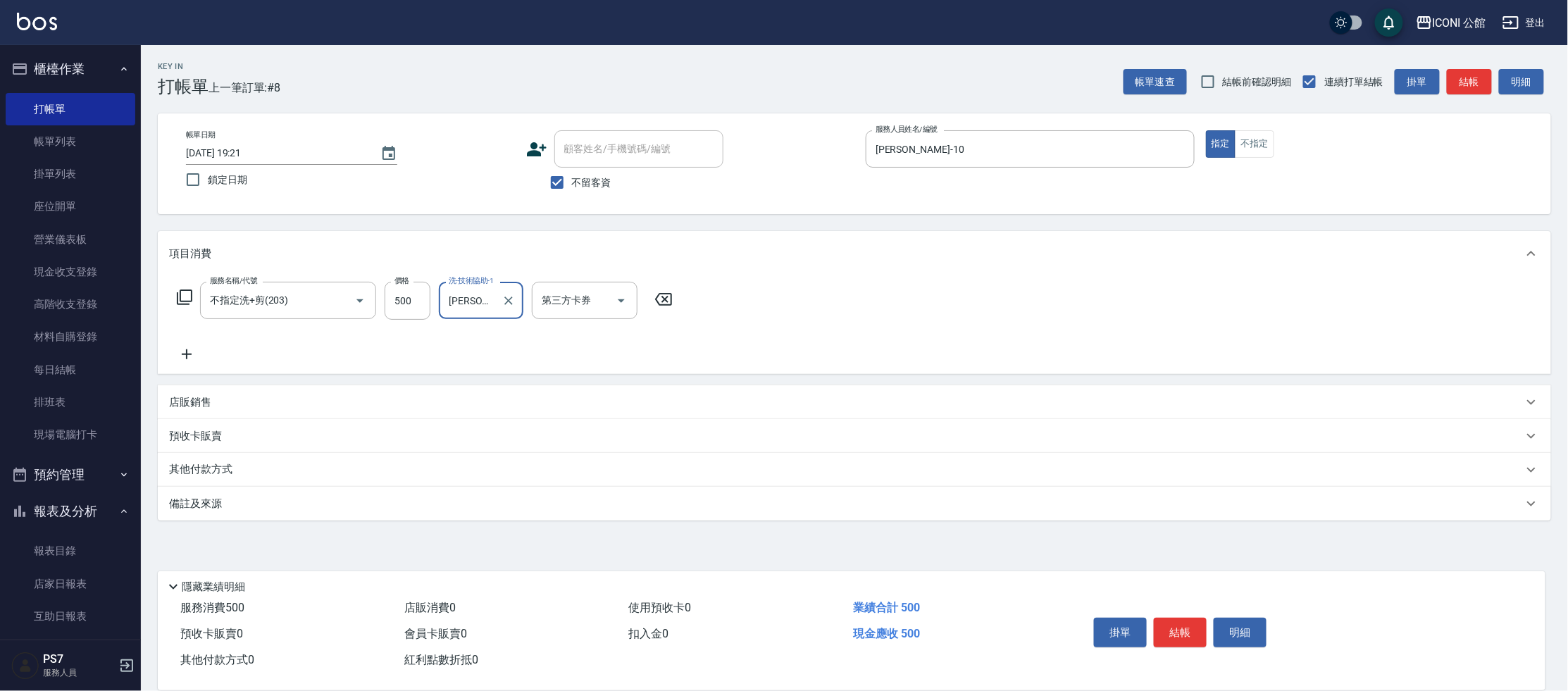
drag, startPoint x: 1187, startPoint y: 639, endPoint x: 1183, endPoint y: 619, distance: 20.4
click at [1187, 639] on button "結帳" at bounding box center [1180, 632] width 53 height 30
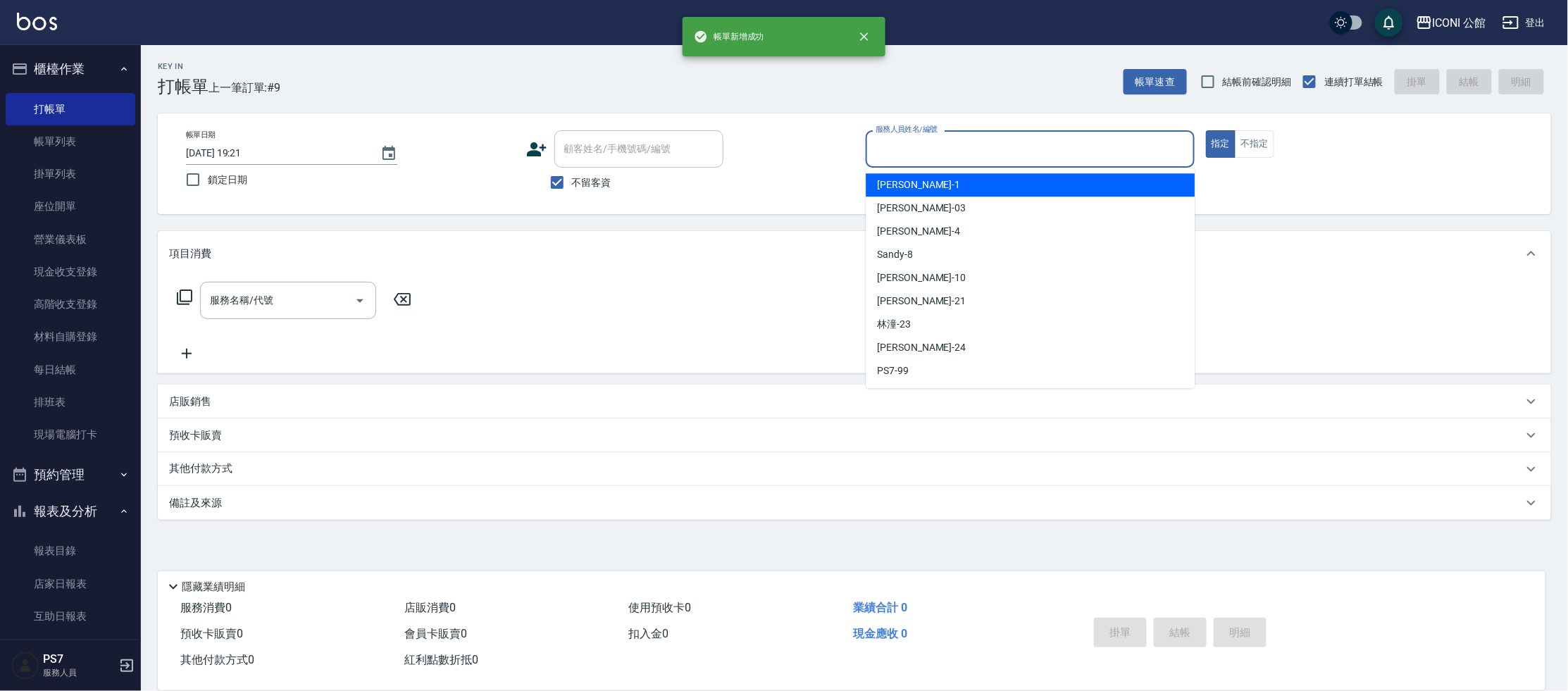
click at [913, 153] on input "服務人員姓名/編號" at bounding box center [1030, 149] width 316 height 25
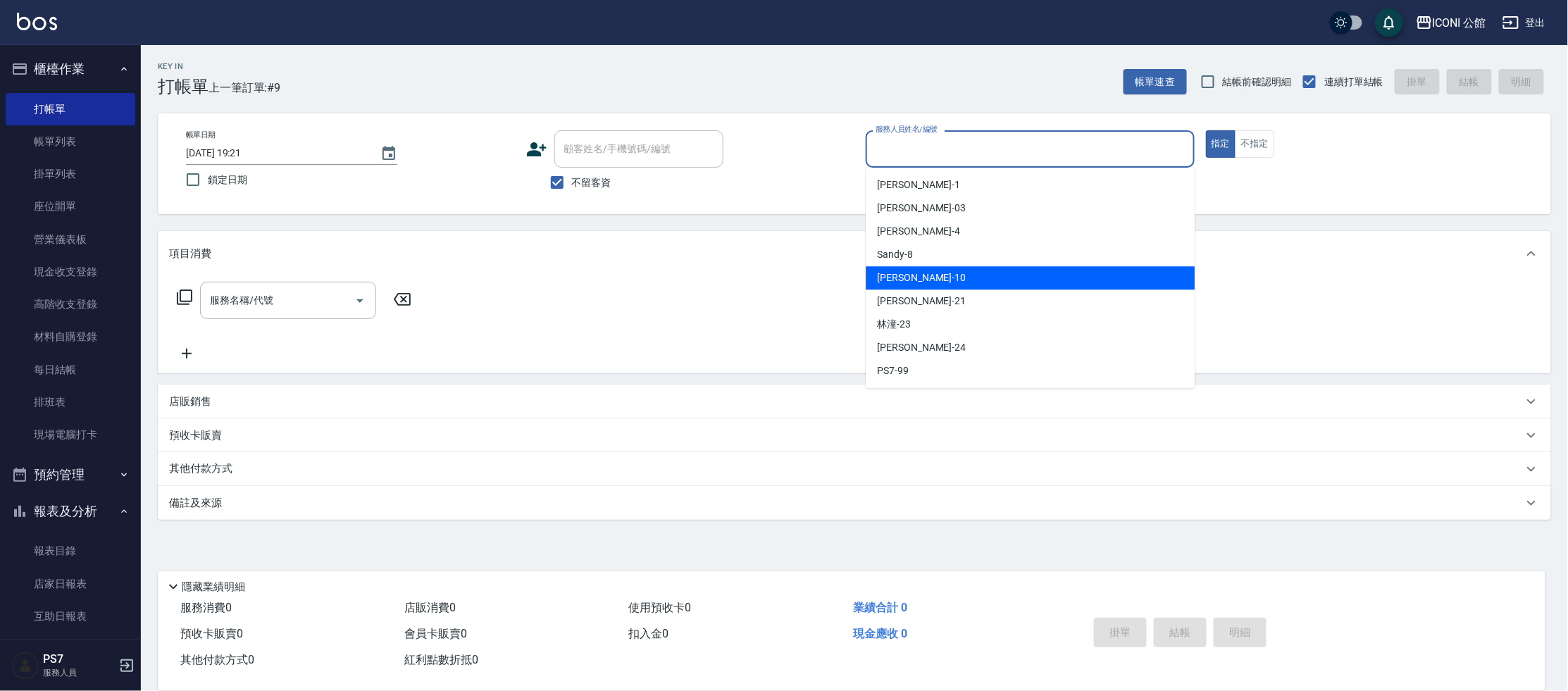
click at [897, 269] on div "[PERSON_NAME] -10" at bounding box center [1030, 278] width 329 height 23
type input "[PERSON_NAME]-10"
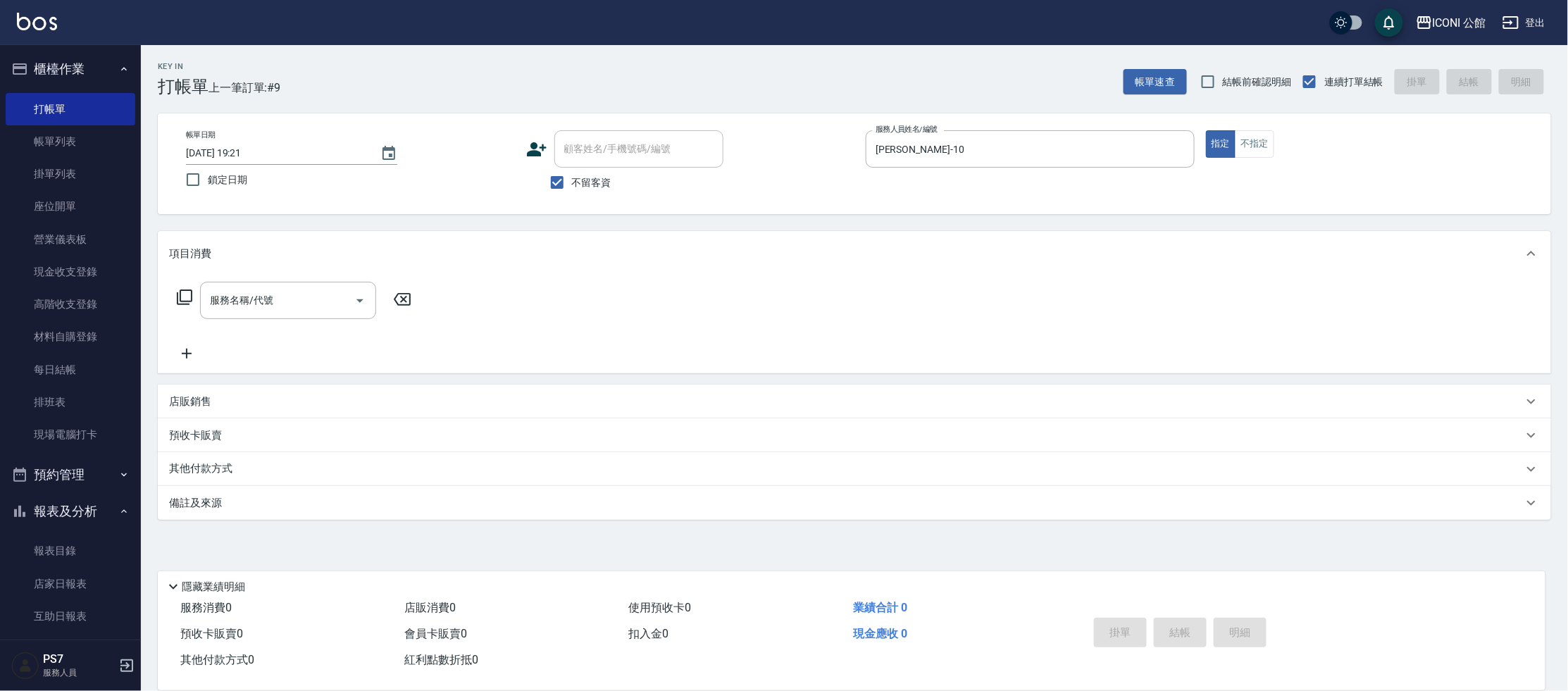
click at [188, 300] on icon at bounding box center [184, 297] width 17 height 17
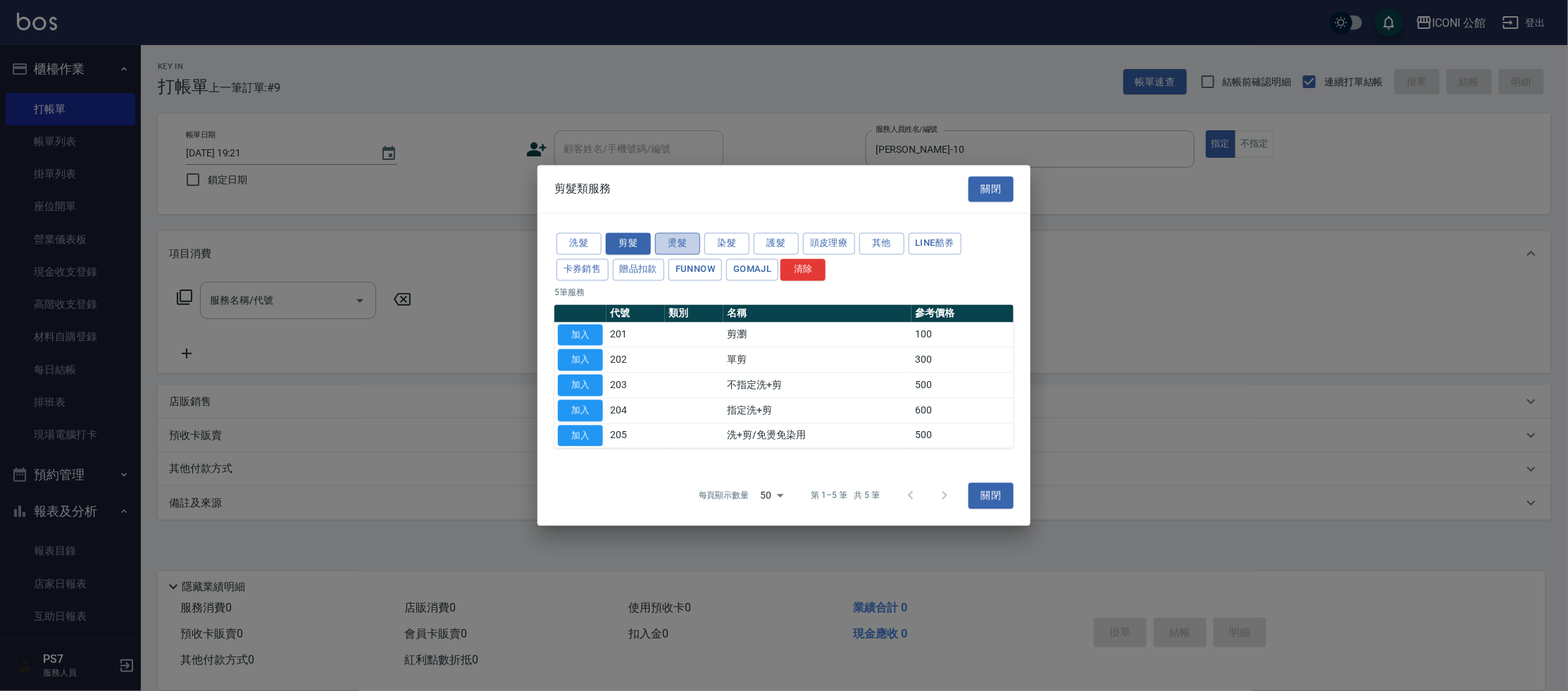
click at [675, 244] on button "燙髮" at bounding box center [678, 244] width 45 height 22
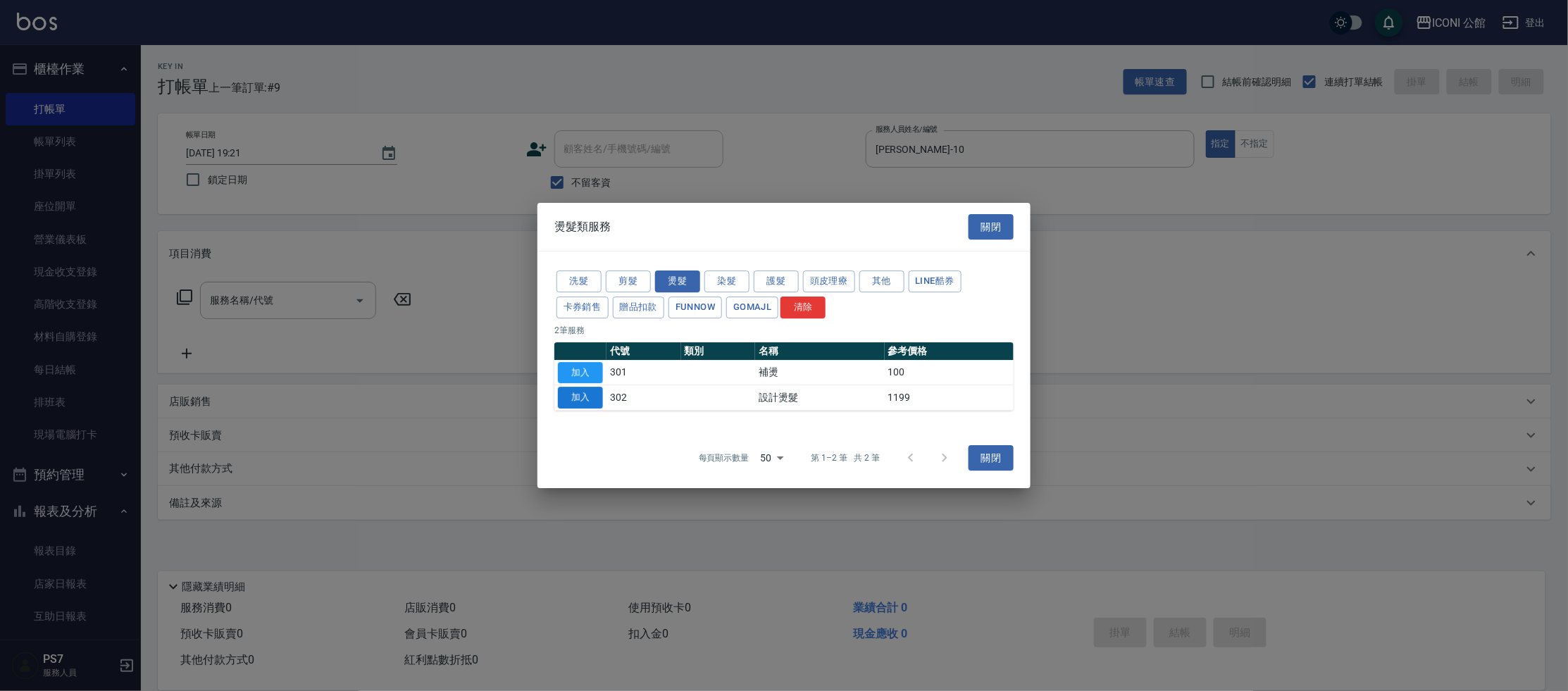
click at [591, 400] on button "加入" at bounding box center [580, 398] width 45 height 22
type input "設計燙髮(302)"
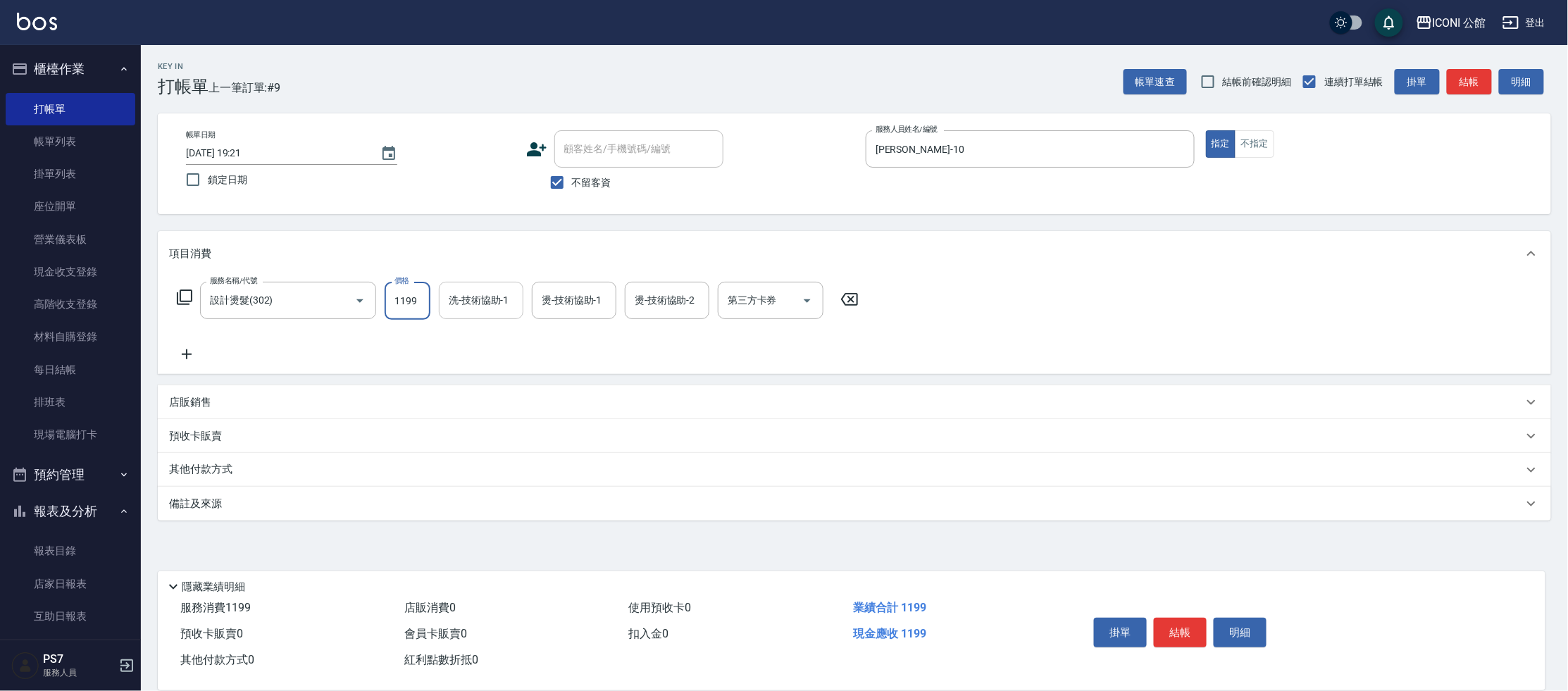
drag, startPoint x: 391, startPoint y: 303, endPoint x: 467, endPoint y: 311, distance: 76.4
click at [467, 311] on div "服務名稱/代號 設計燙髮(302) 服務名稱/代號 價格 1199 價格 洗-技術協助-1 洗-技術協助-1 燙-技術協助-1 燙-技術協助-1 燙-技術協助…" at bounding box center [518, 300] width 698 height 38
type input "1480"
type input "[PERSON_NAME]-21"
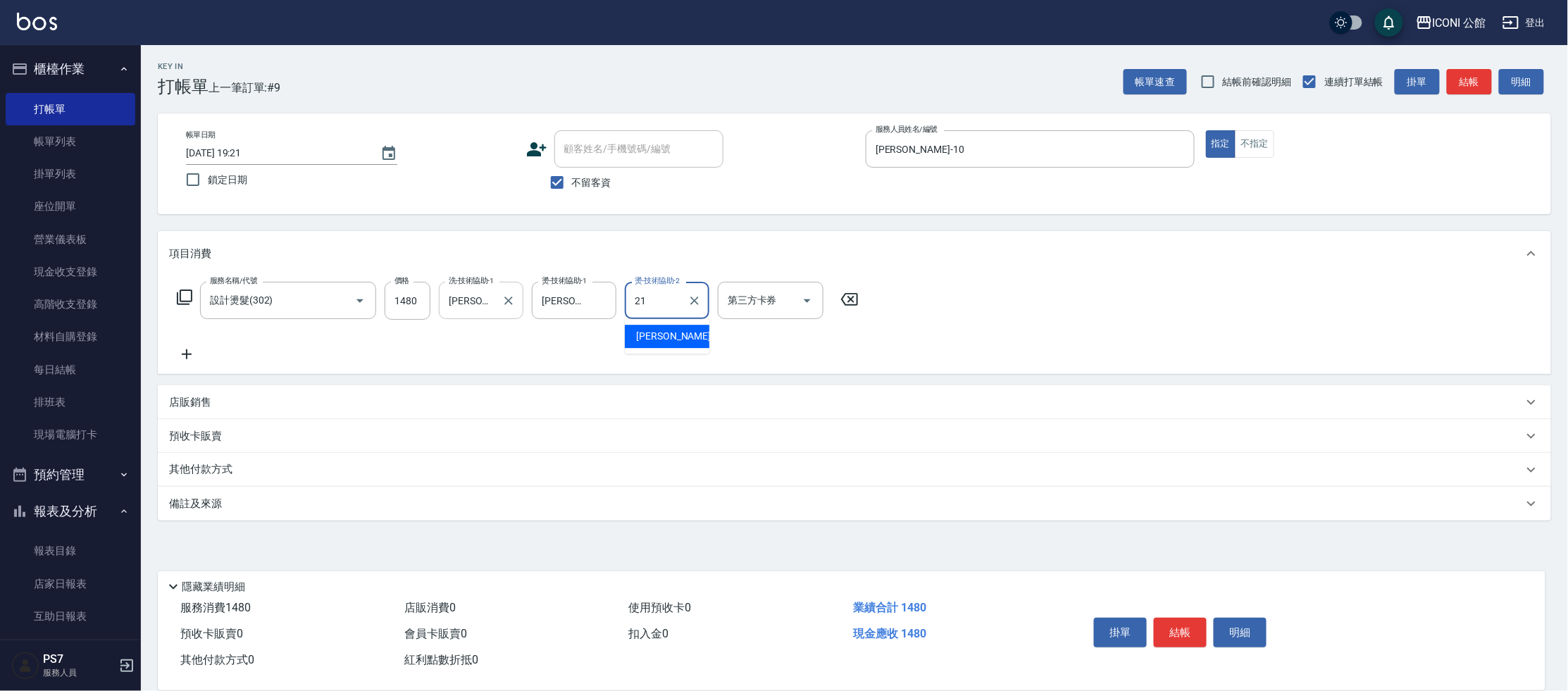
type input "[PERSON_NAME]-21"
click at [180, 292] on icon at bounding box center [184, 297] width 15 height 15
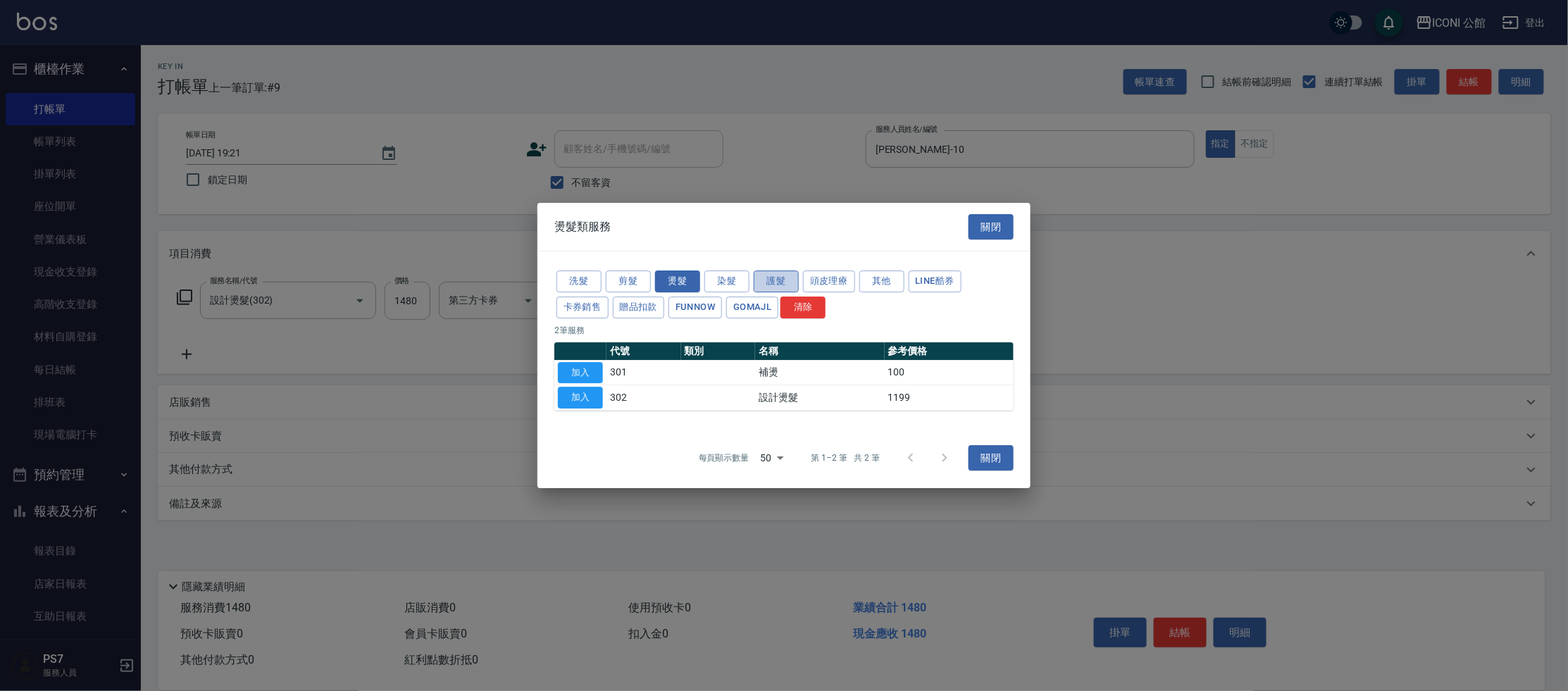
click at [779, 282] on button "護髮" at bounding box center [776, 281] width 45 height 22
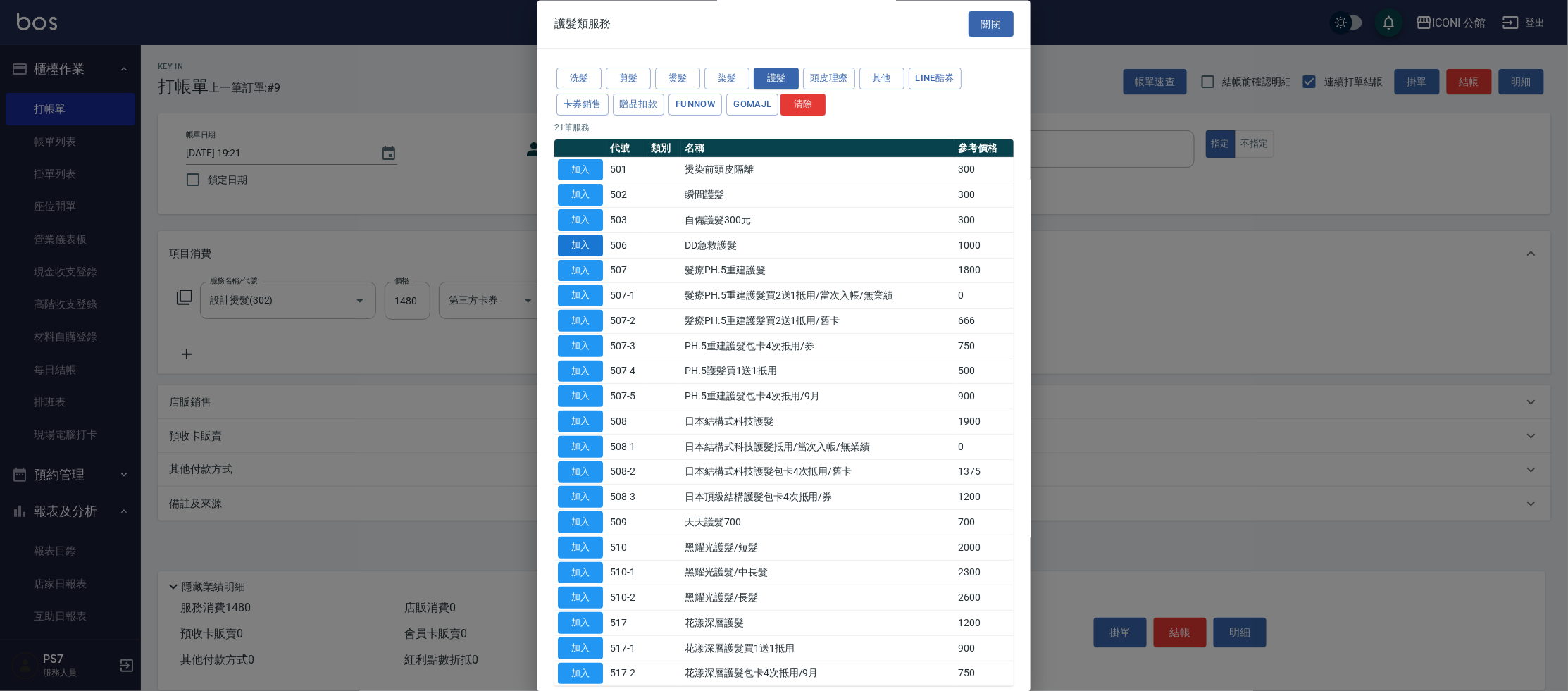
click at [567, 246] on button "加入" at bounding box center [580, 246] width 45 height 22
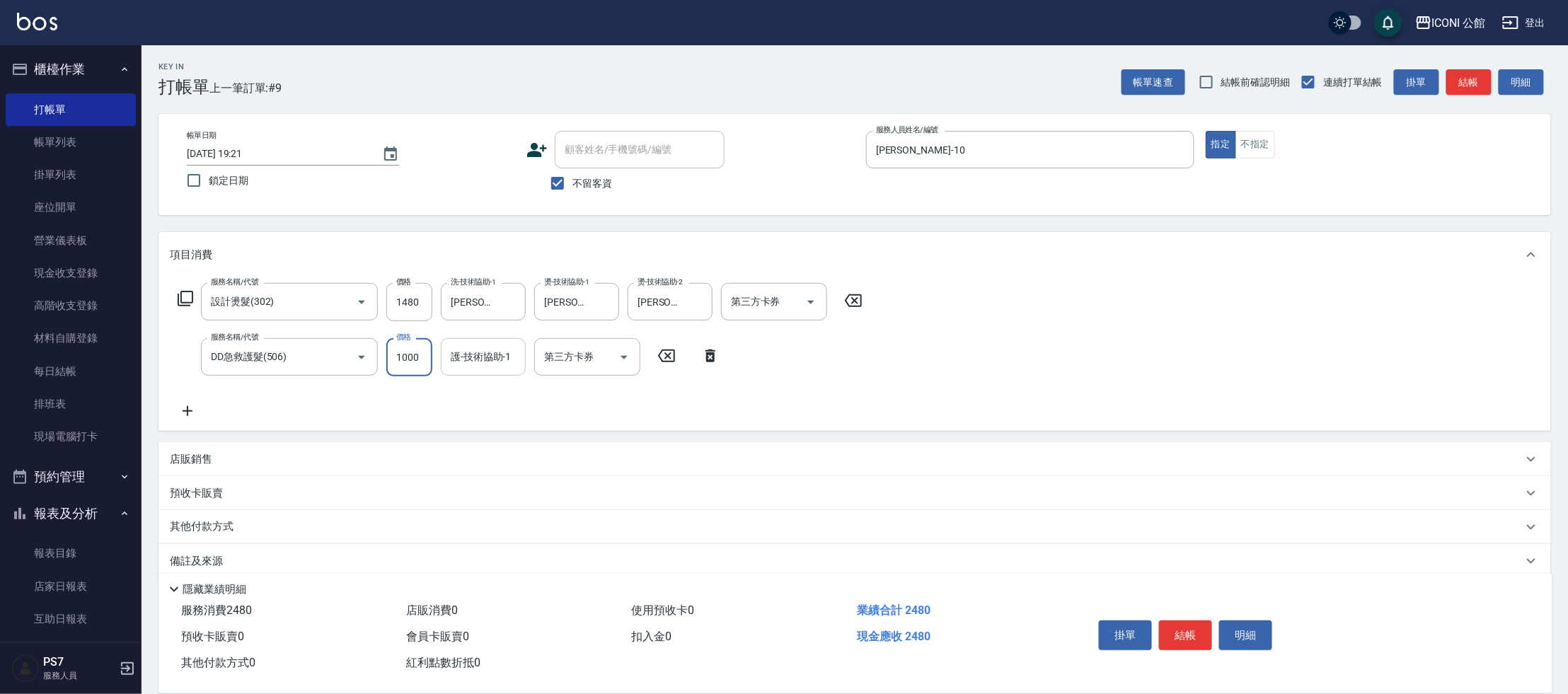
drag, startPoint x: 389, startPoint y: 355, endPoint x: 490, endPoint y: 365, distance: 101.5
click at [492, 376] on div "服務名稱/代號 設計燙髮(302) 服務名稱/代號 價格 1480 價格 洗-技術協助-1 [PERSON_NAME]-21 洗-技術協助-1 燙-技術協助-…" at bounding box center [520, 351] width 701 height 137
type input "800"
type input "[PERSON_NAME]-21"
click at [1199, 641] on button "結帳" at bounding box center [1185, 635] width 53 height 30
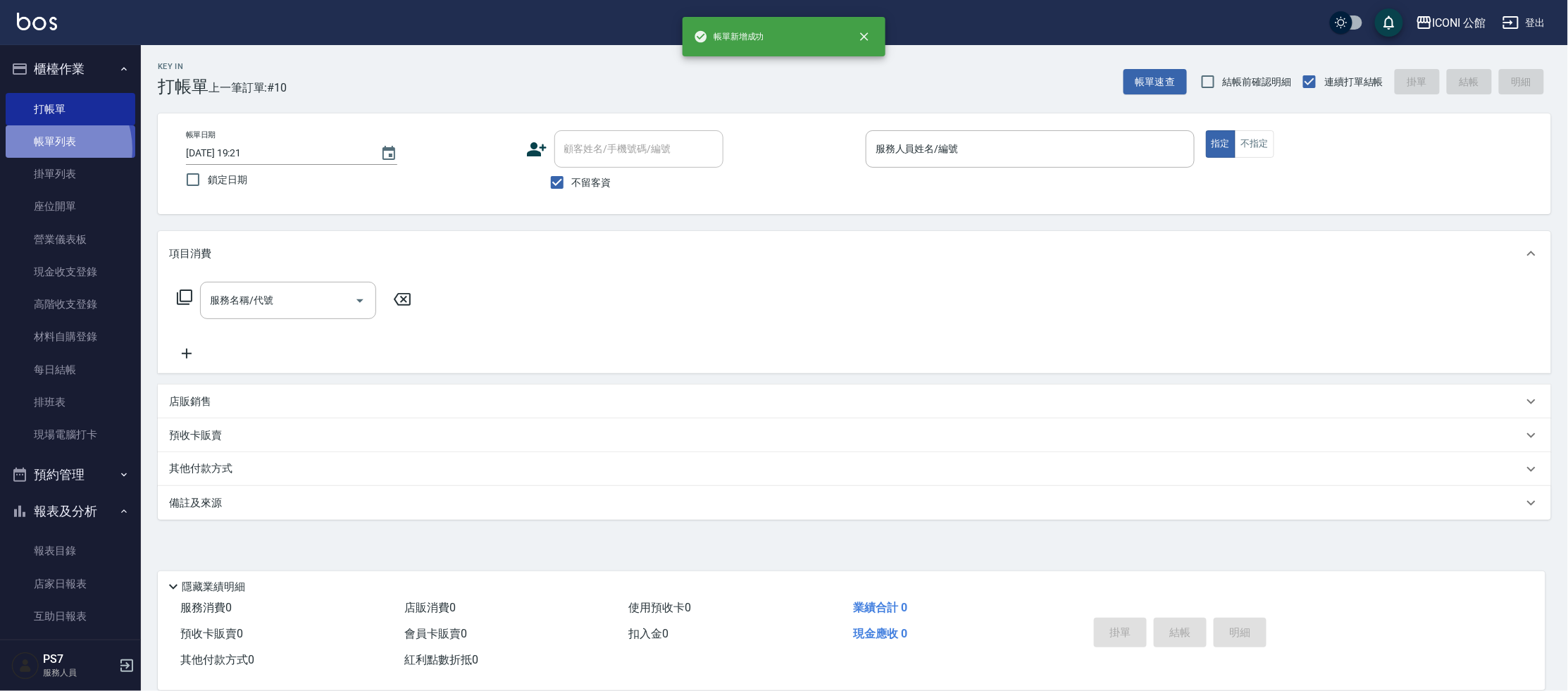
click at [49, 148] on link "帳單列表" at bounding box center [71, 141] width 129 height 33
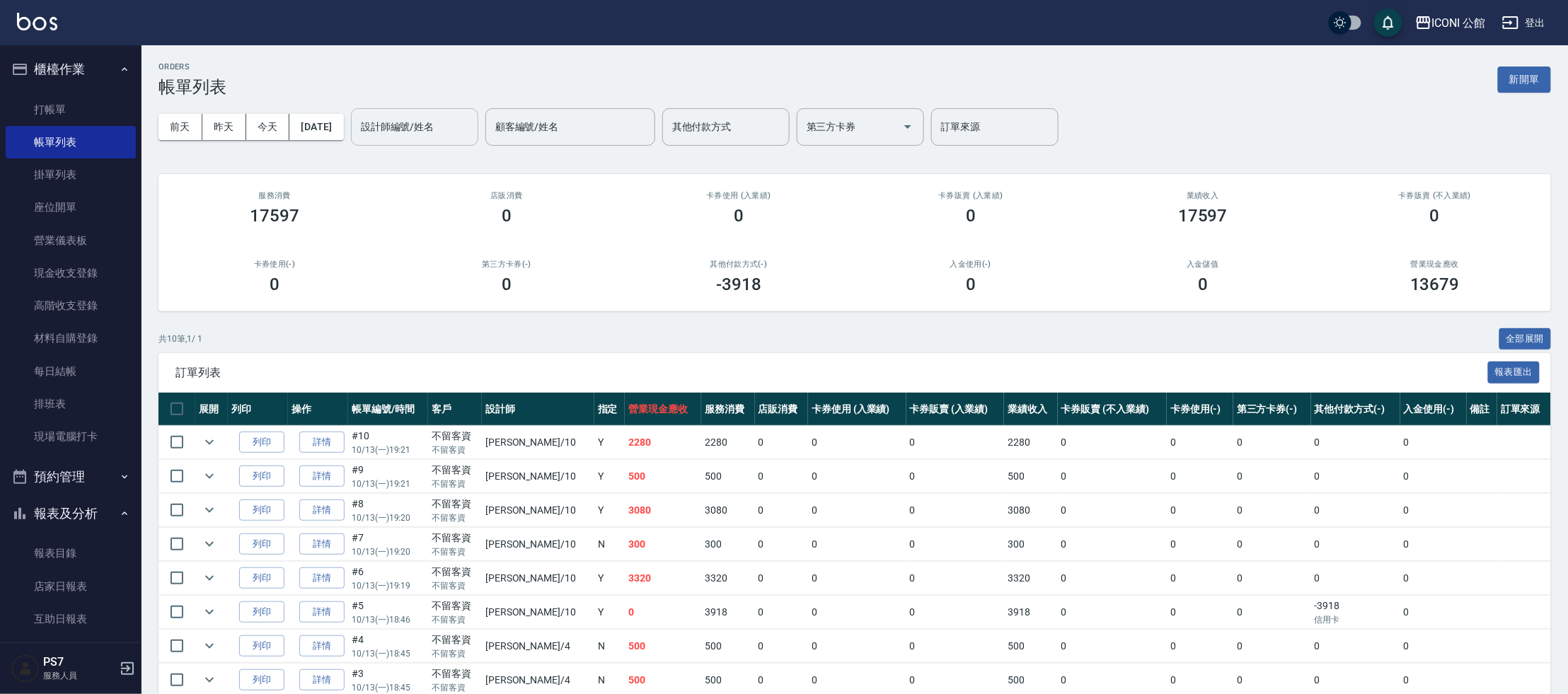
click at [430, 131] on input "設計師編號/姓名" at bounding box center [414, 127] width 115 height 25
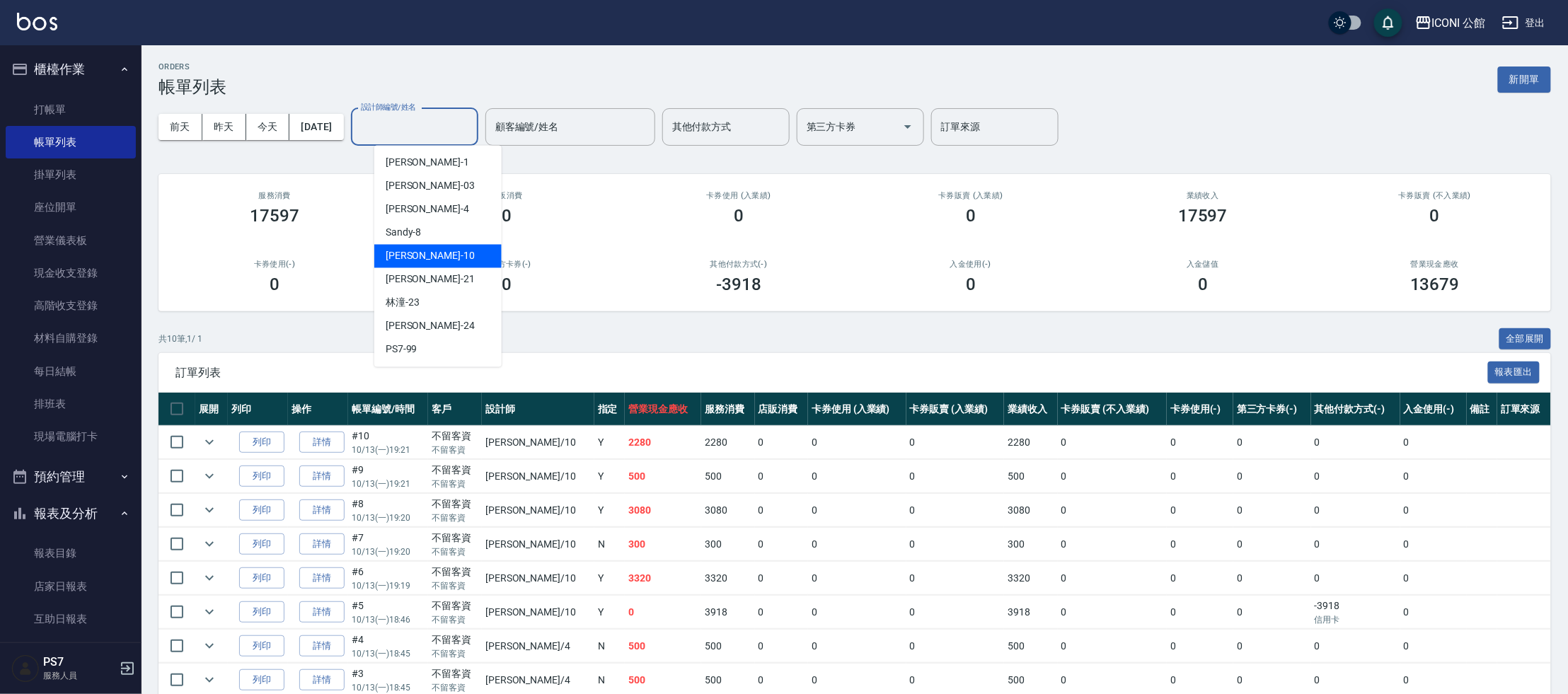
click at [420, 253] on span "[PERSON_NAME] -10" at bounding box center [430, 256] width 89 height 15
type input "[PERSON_NAME]-10"
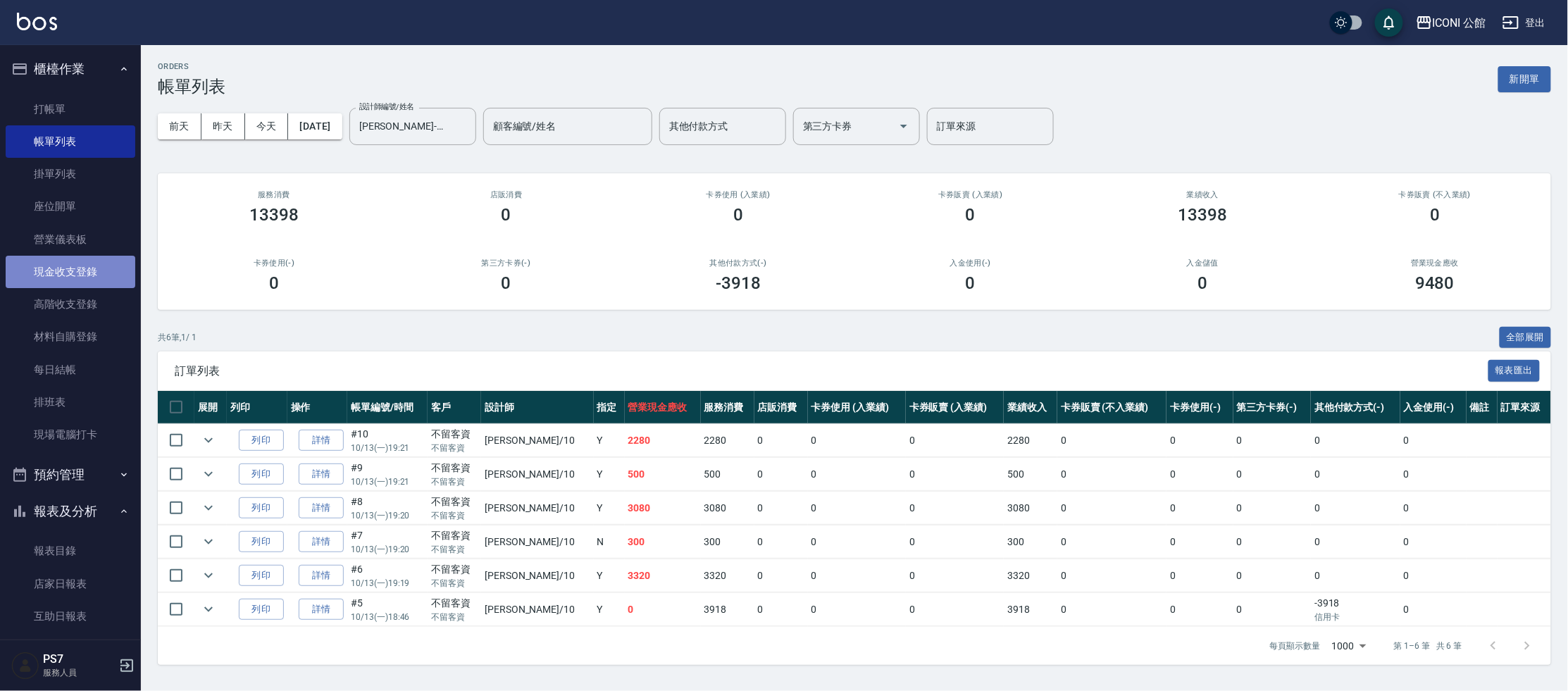
click at [97, 273] on link "現金收支登錄" at bounding box center [71, 272] width 129 height 33
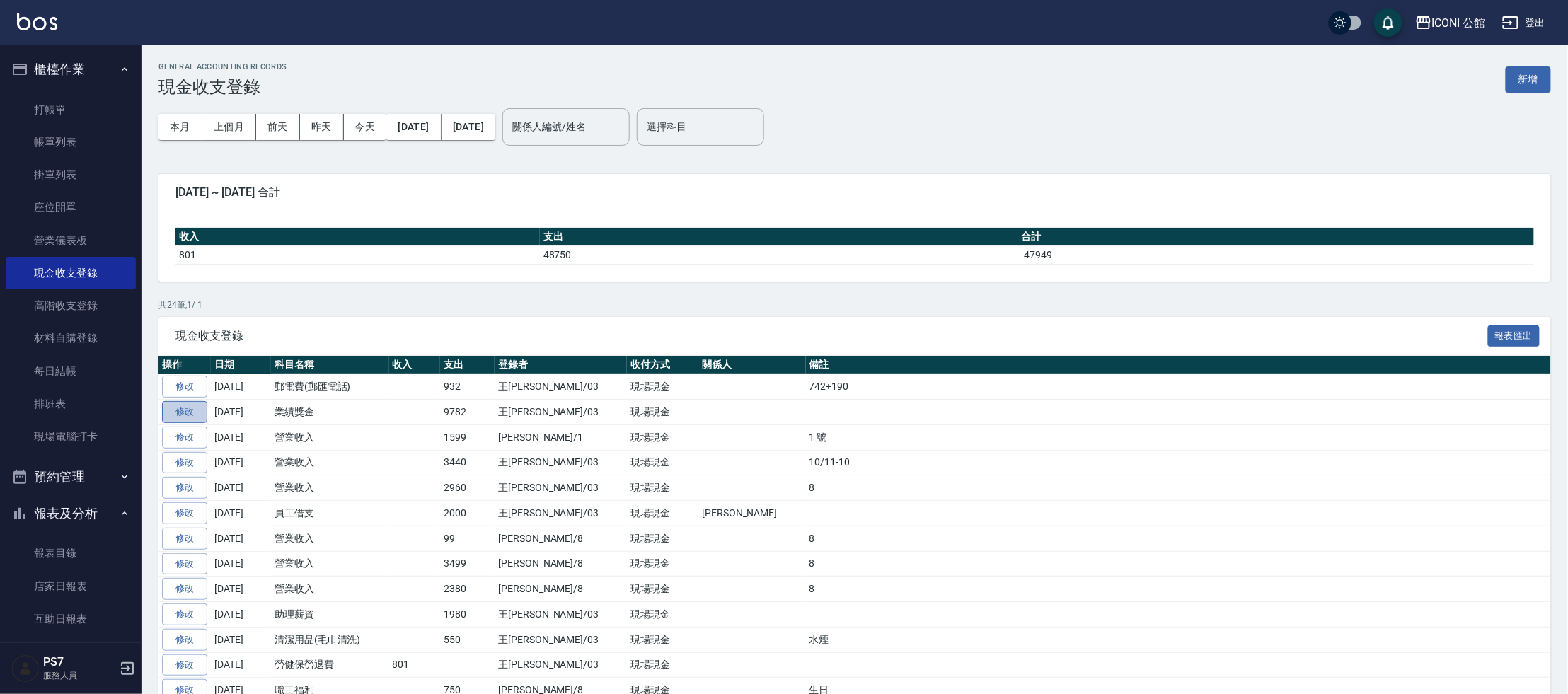
click at [186, 410] on link "修改" at bounding box center [185, 412] width 45 height 22
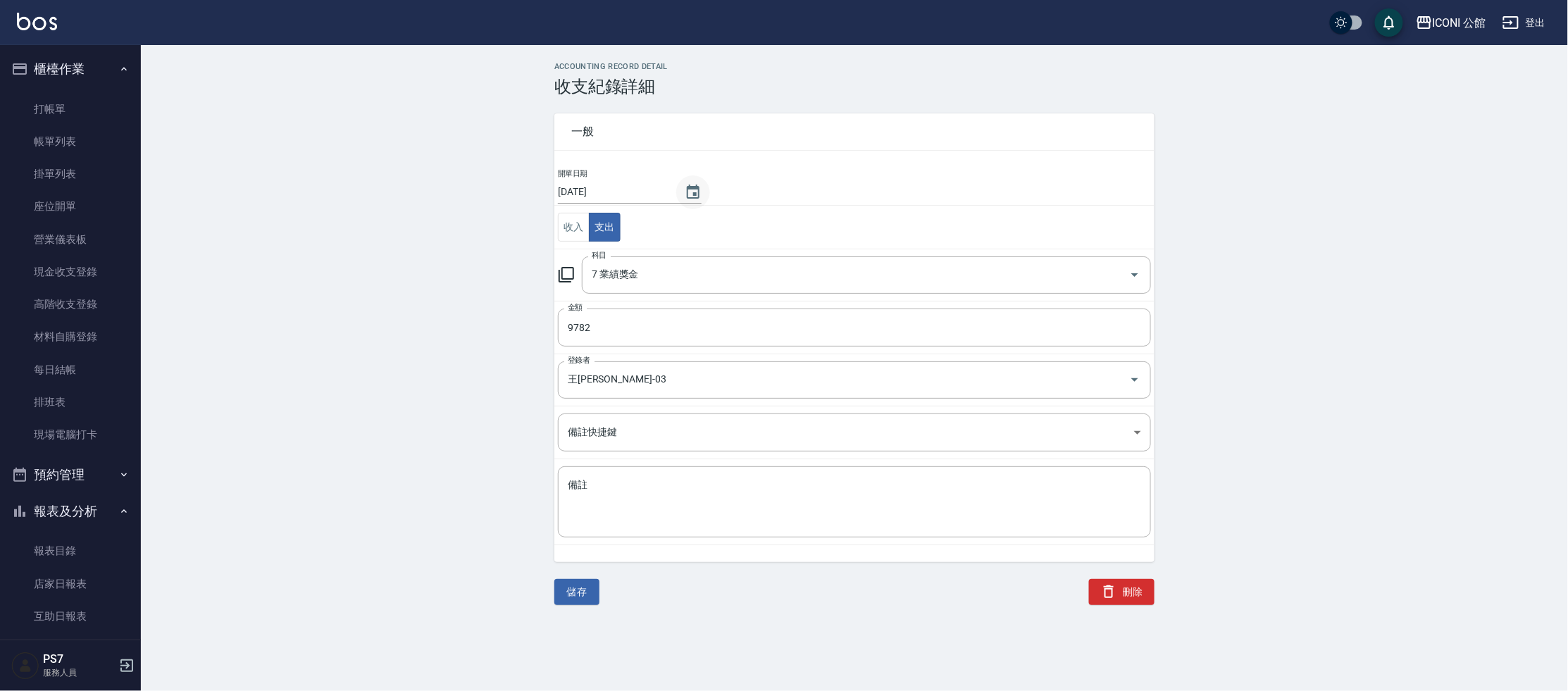
click at [684, 192] on icon "Choose date, selected date is 2025-10-13" at bounding box center [692, 192] width 17 height 17
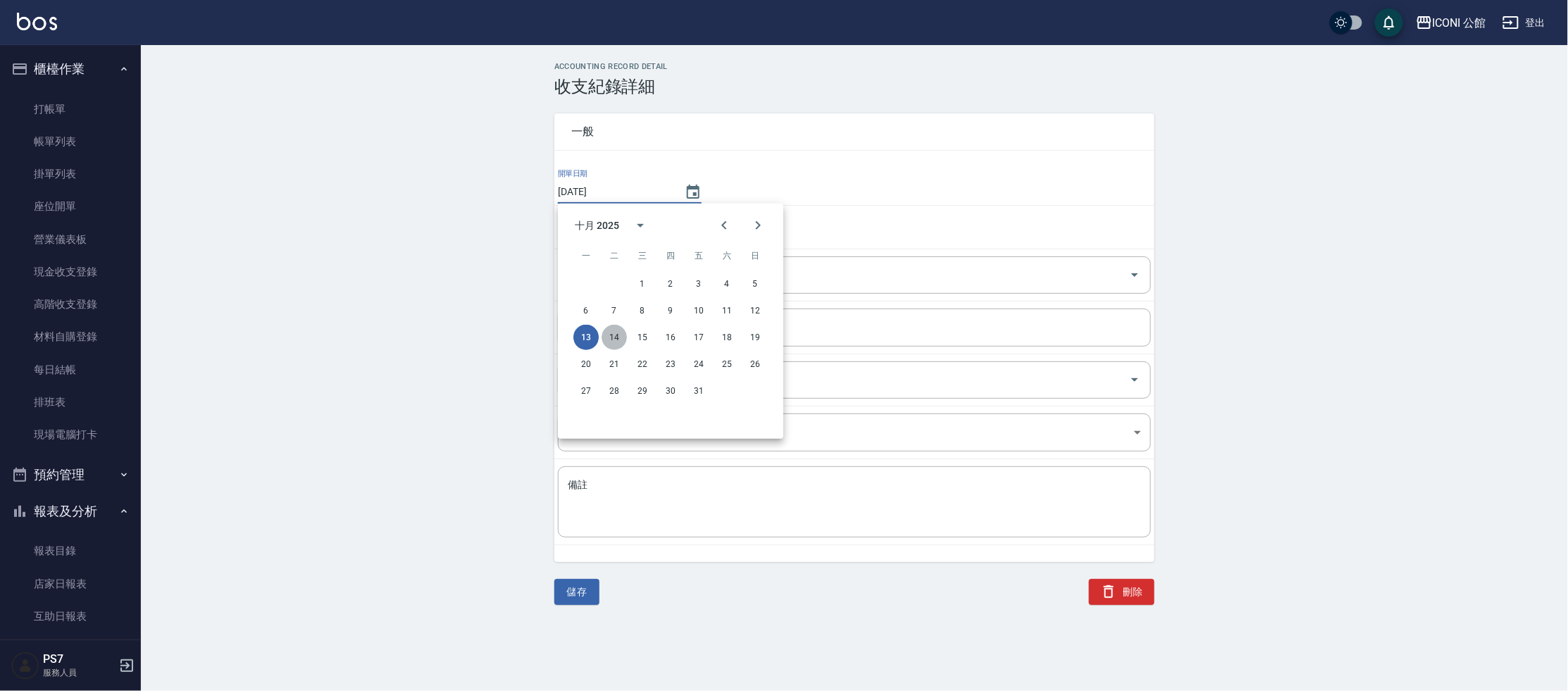
click at [615, 332] on button "14" at bounding box center [614, 337] width 25 height 25
type input "[DATE]"
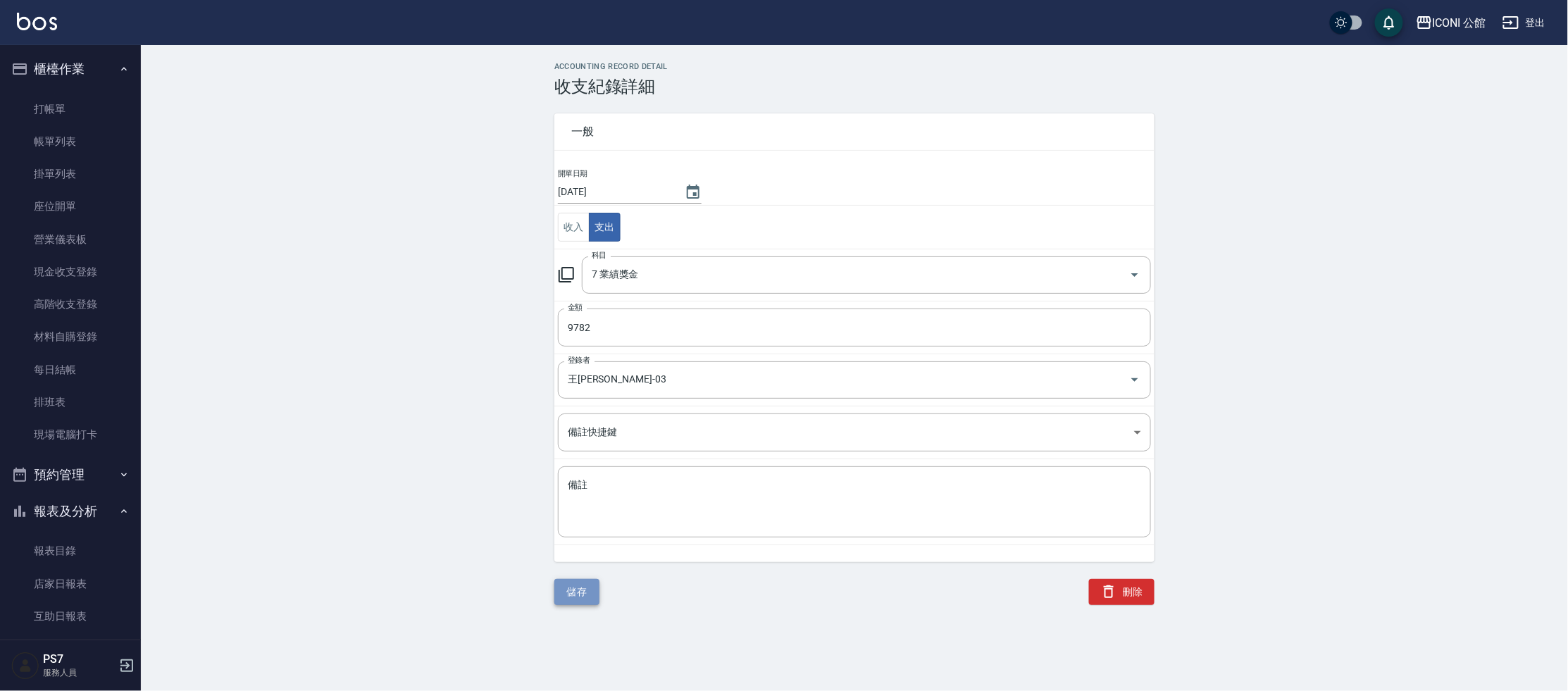
click at [577, 594] on button "儲存" at bounding box center [577, 592] width 45 height 26
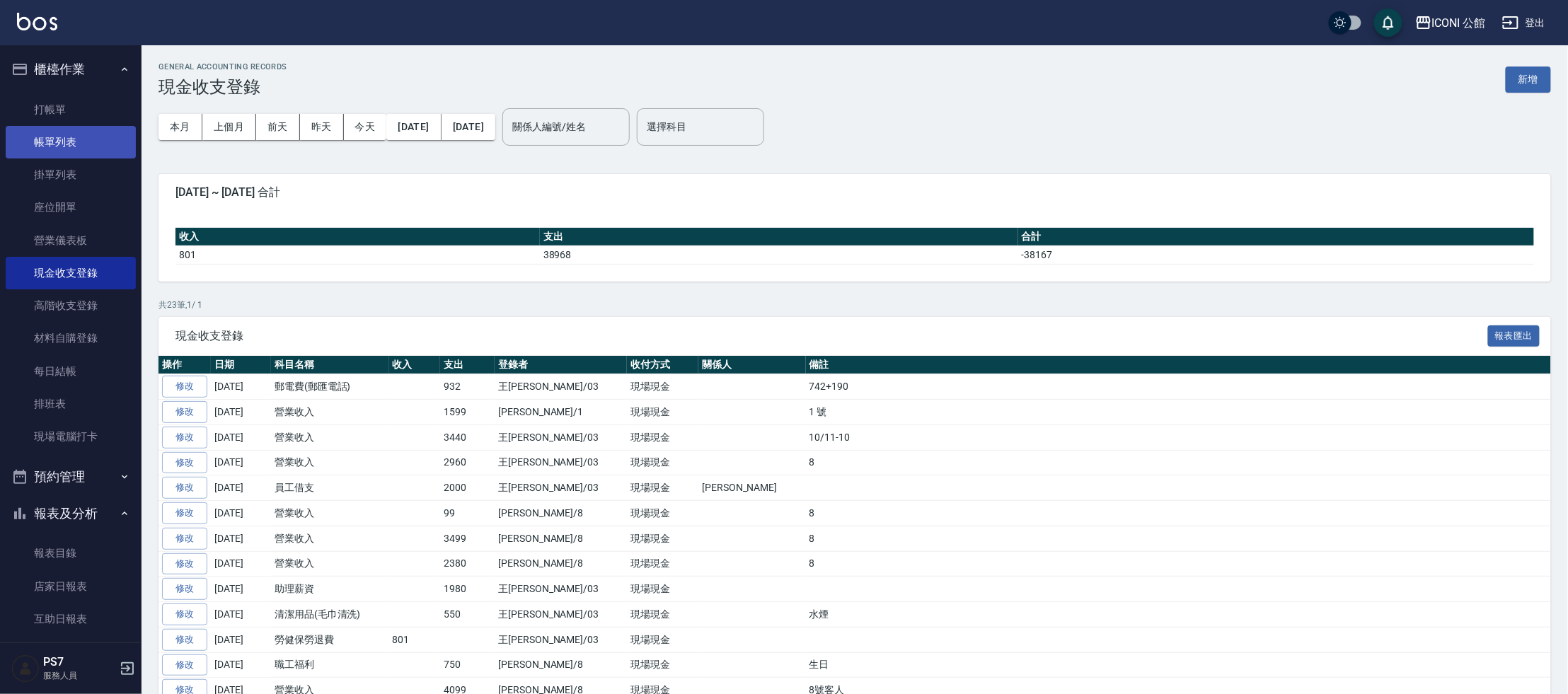
click at [74, 140] on link "帳單列表" at bounding box center [71, 142] width 130 height 33
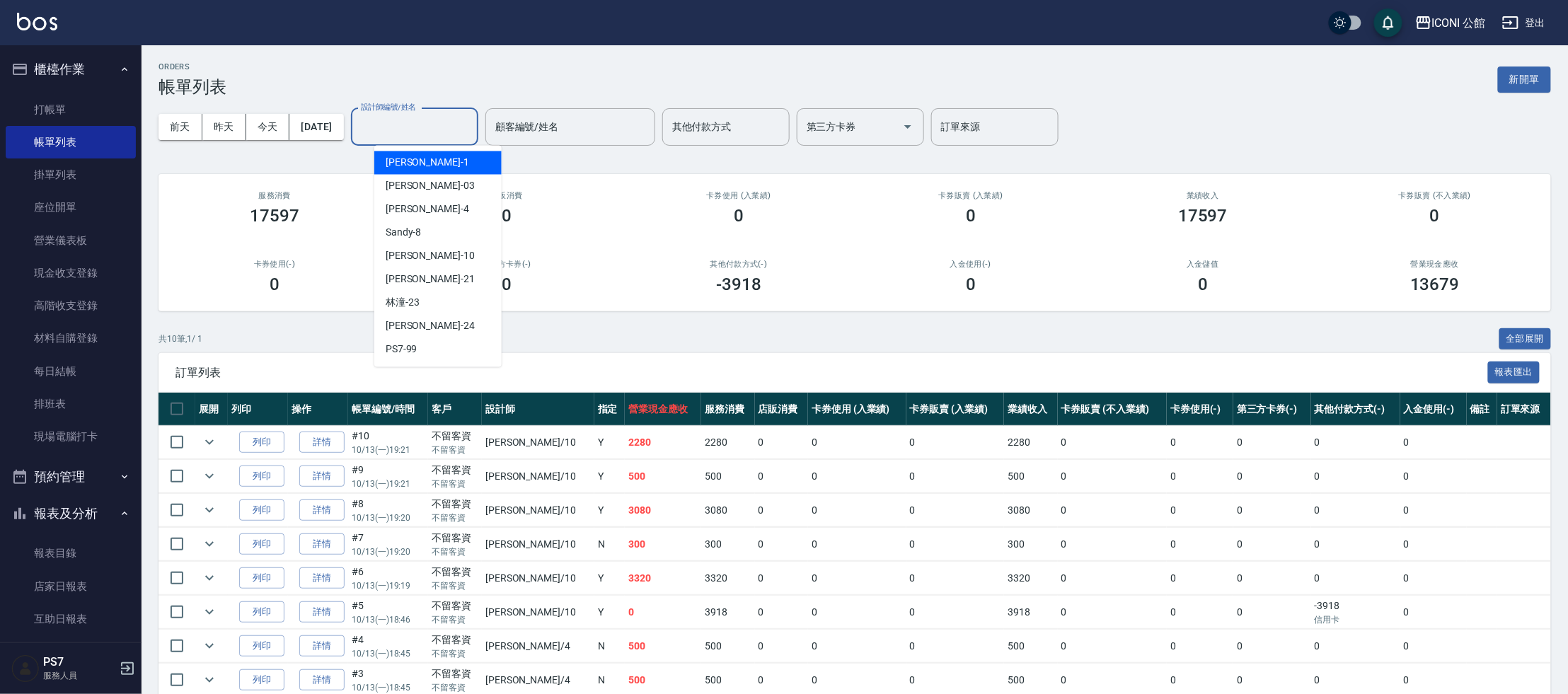
click at [400, 127] on input "設計師編號/姓名" at bounding box center [414, 127] width 115 height 25
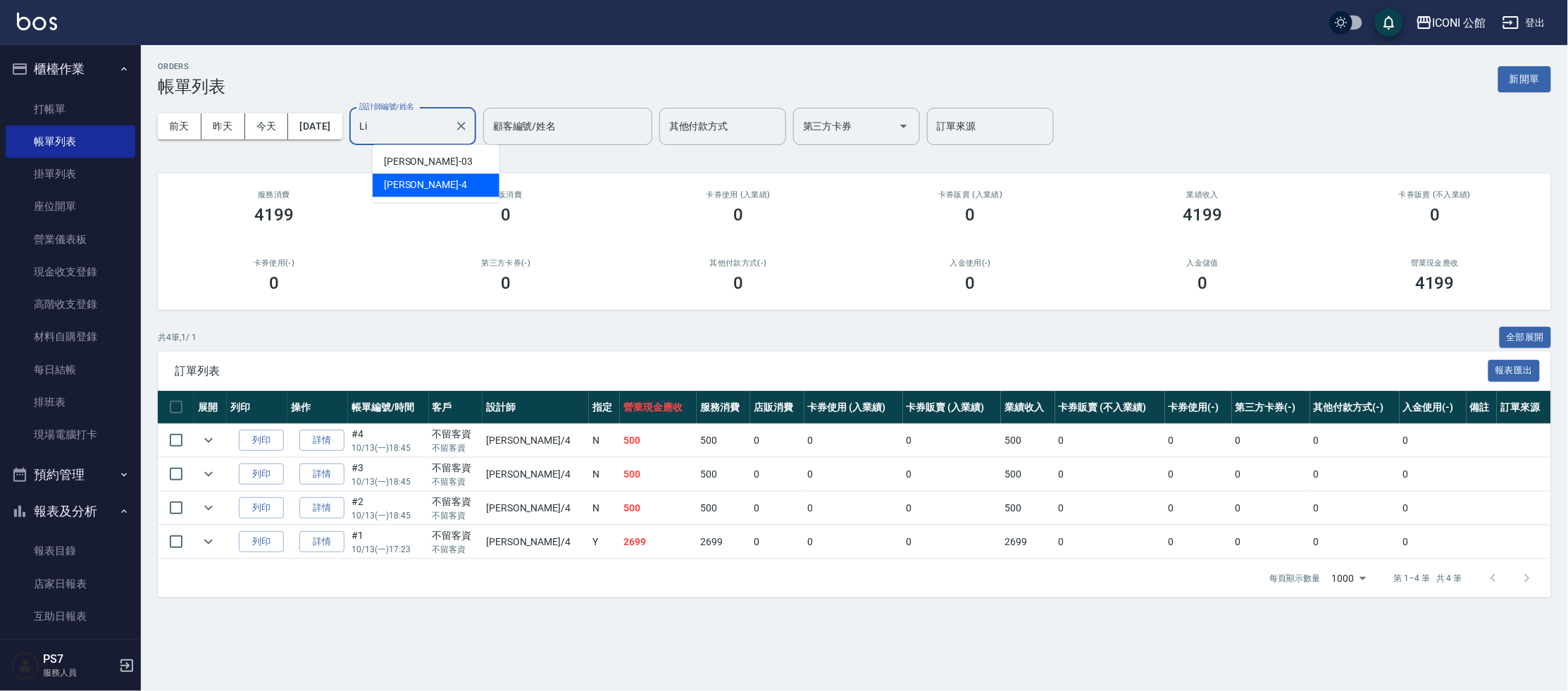
type input "L"
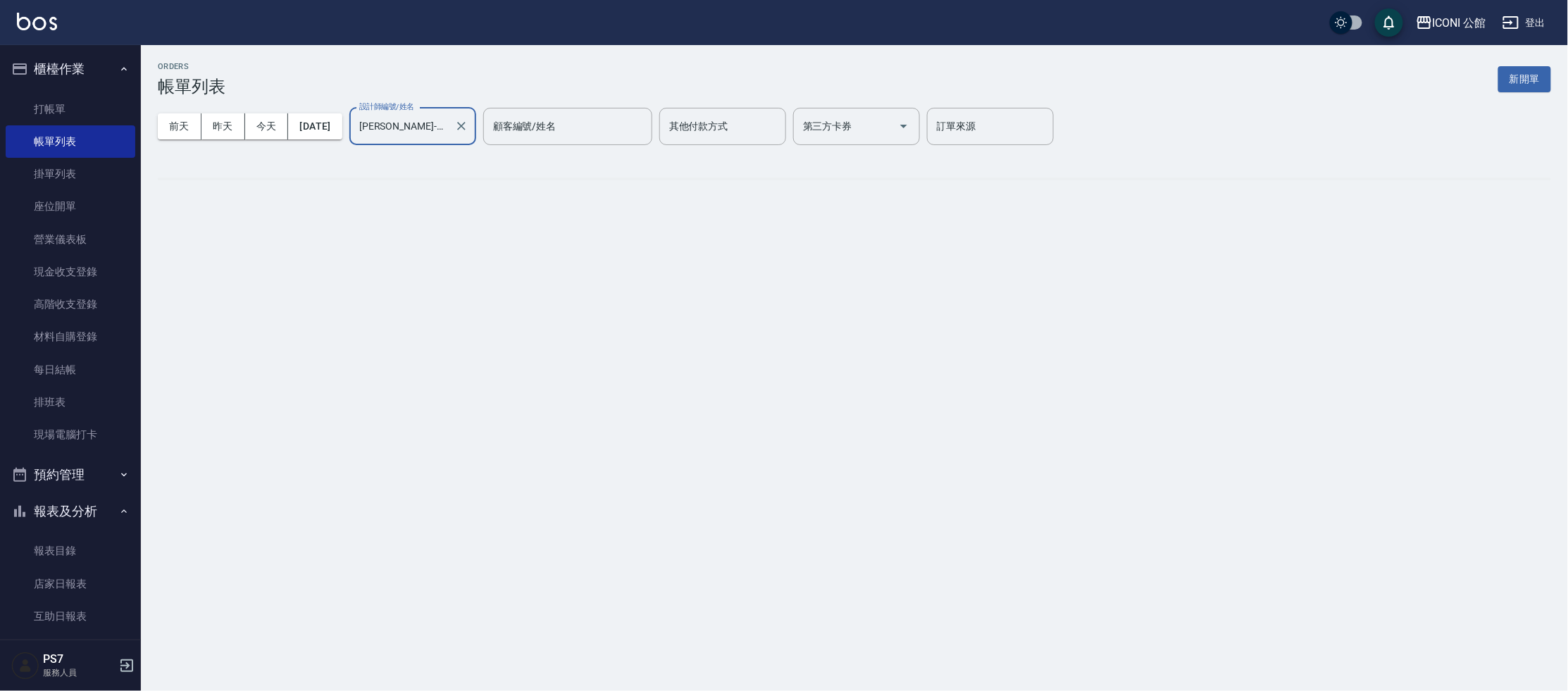
type input "[PERSON_NAME]-10"
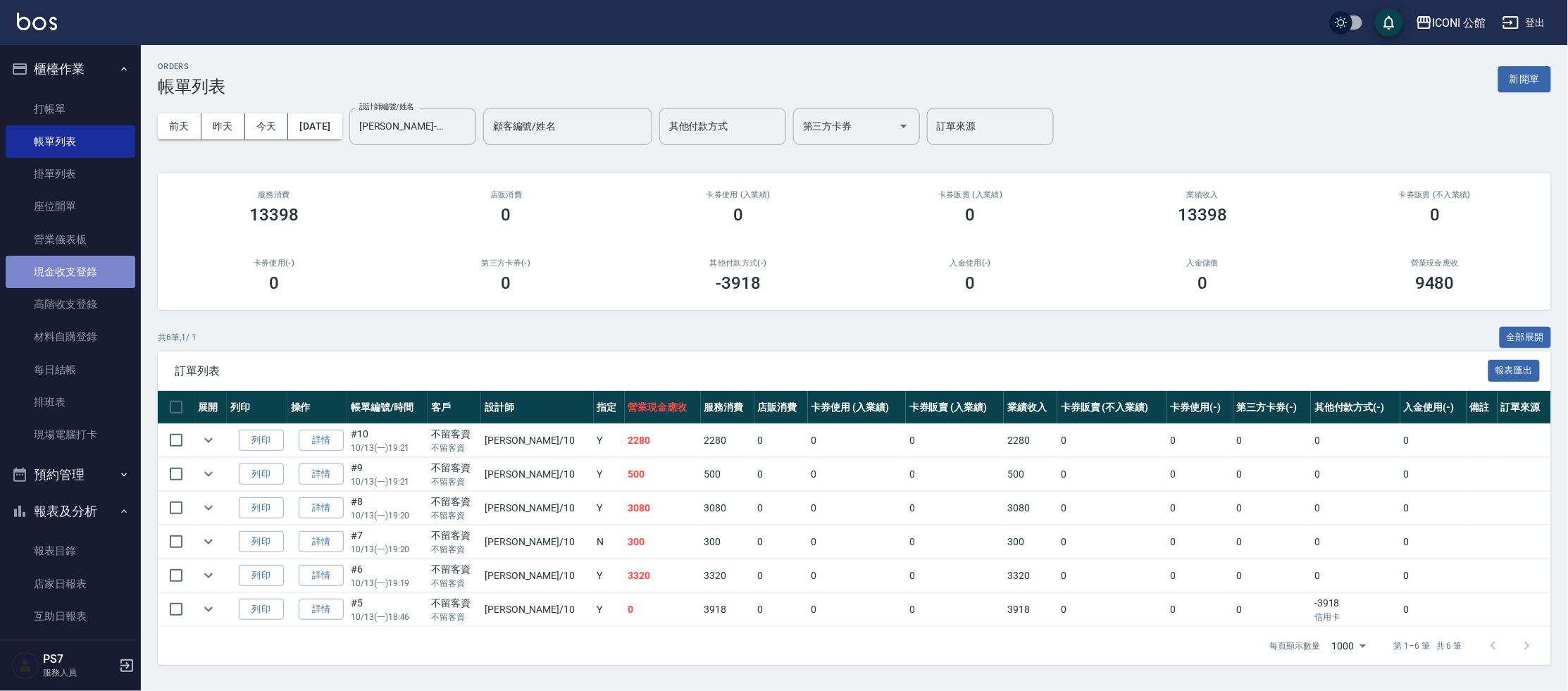
click at [95, 269] on link "現金收支登錄" at bounding box center [71, 272] width 129 height 33
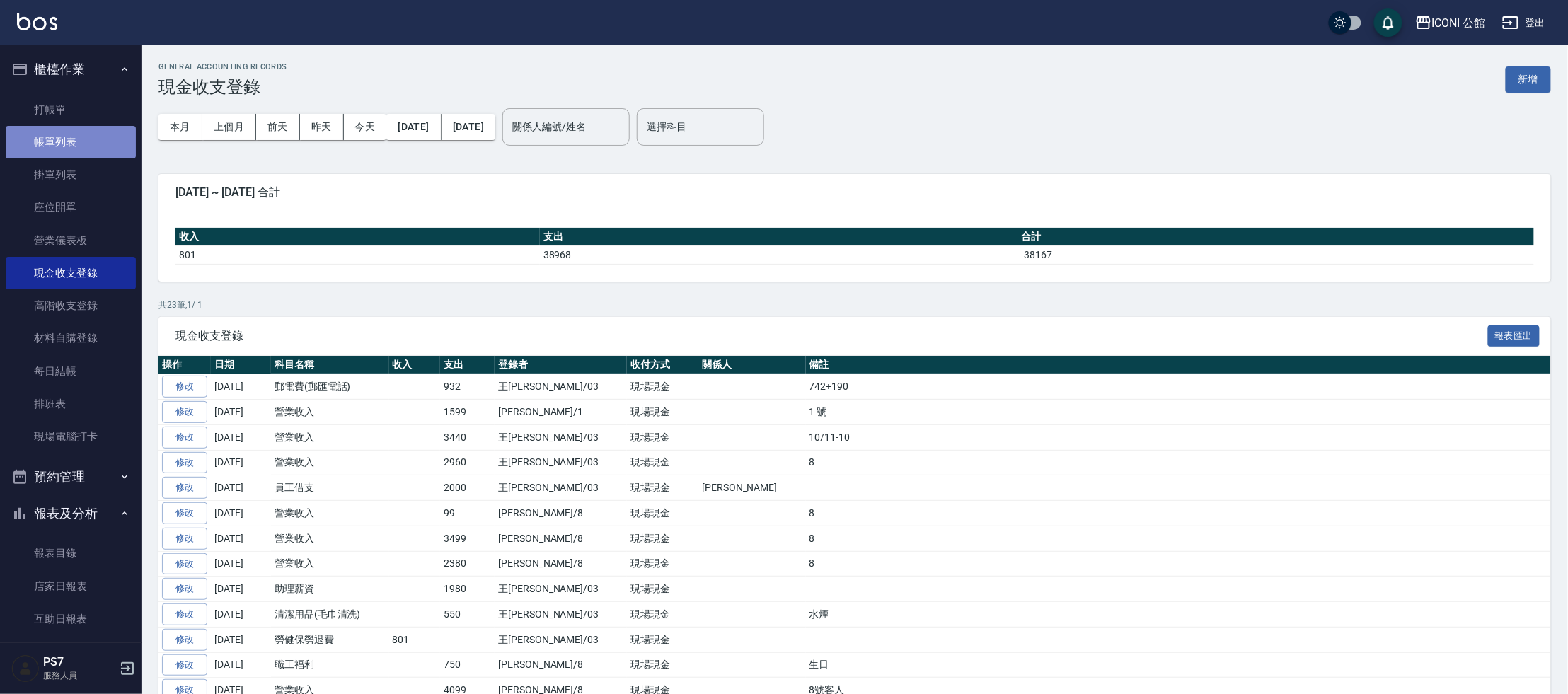
click at [70, 134] on link "帳單列表" at bounding box center [71, 142] width 130 height 33
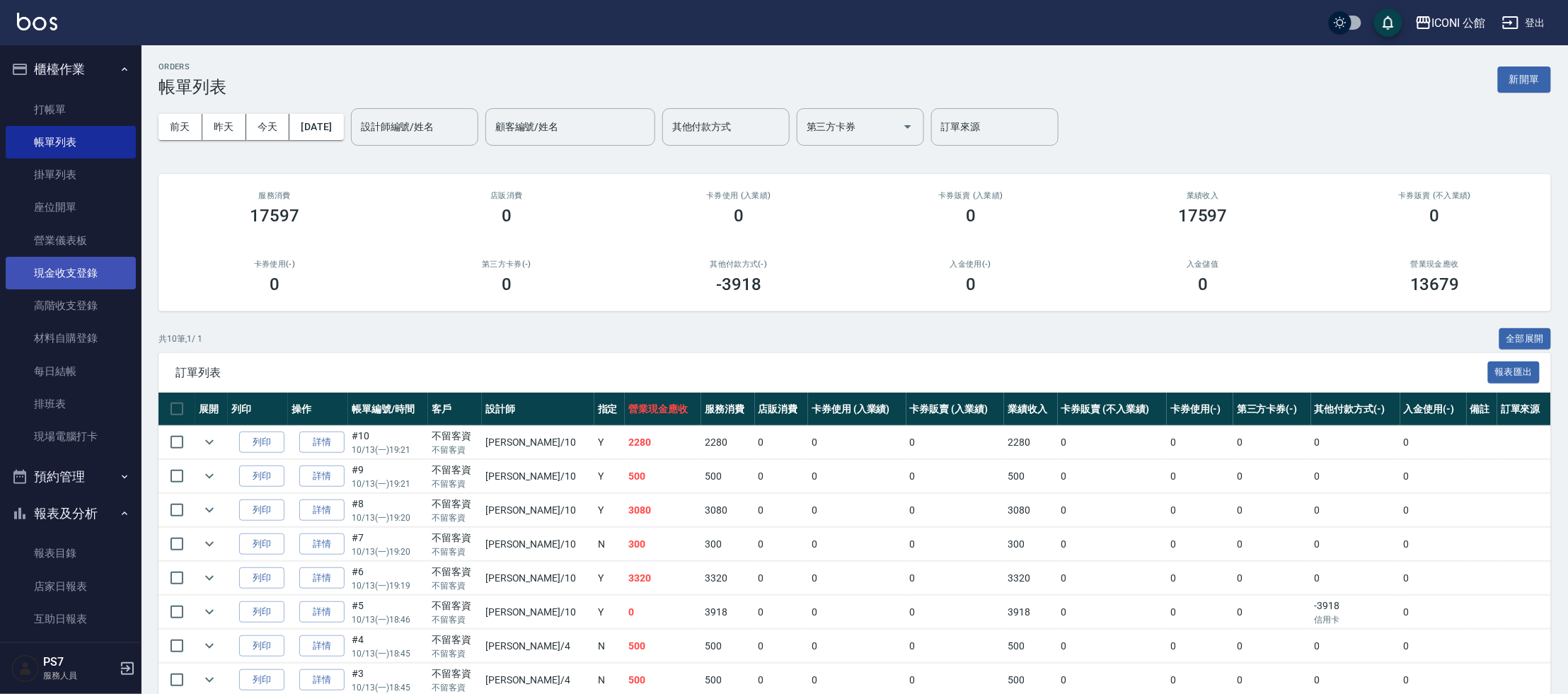
click at [101, 267] on link "現金收支登錄" at bounding box center [71, 273] width 130 height 33
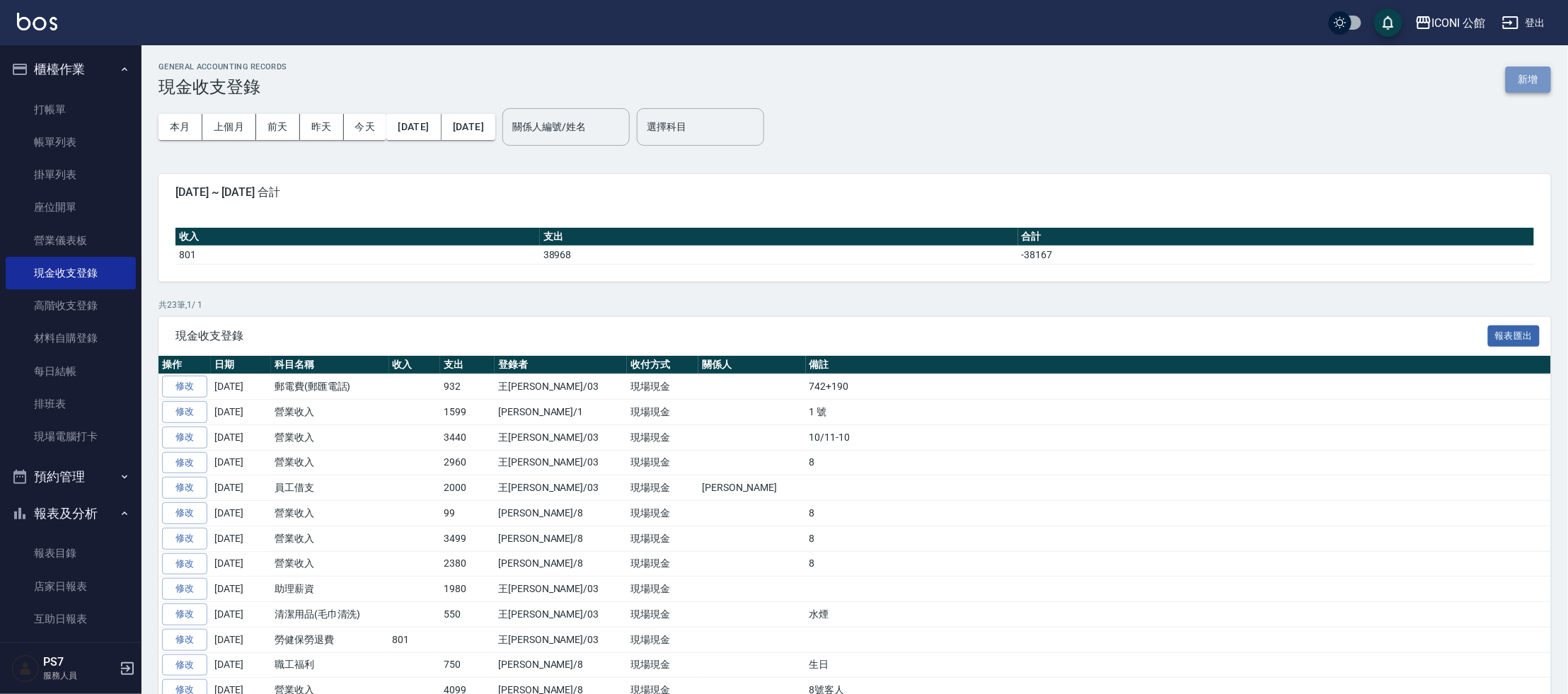
click at [1522, 89] on button "新增" at bounding box center [1529, 80] width 45 height 26
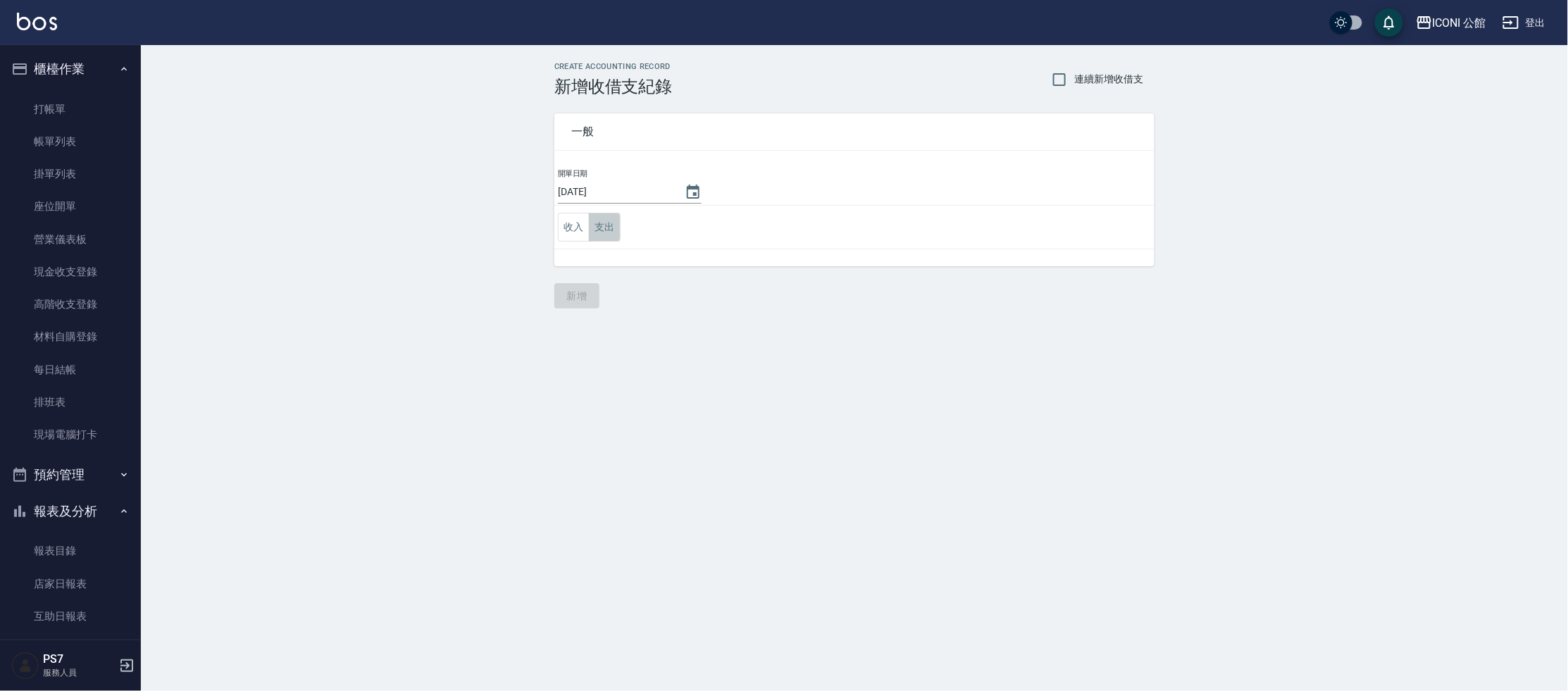
click at [608, 230] on button "支出" at bounding box center [605, 228] width 32 height 29
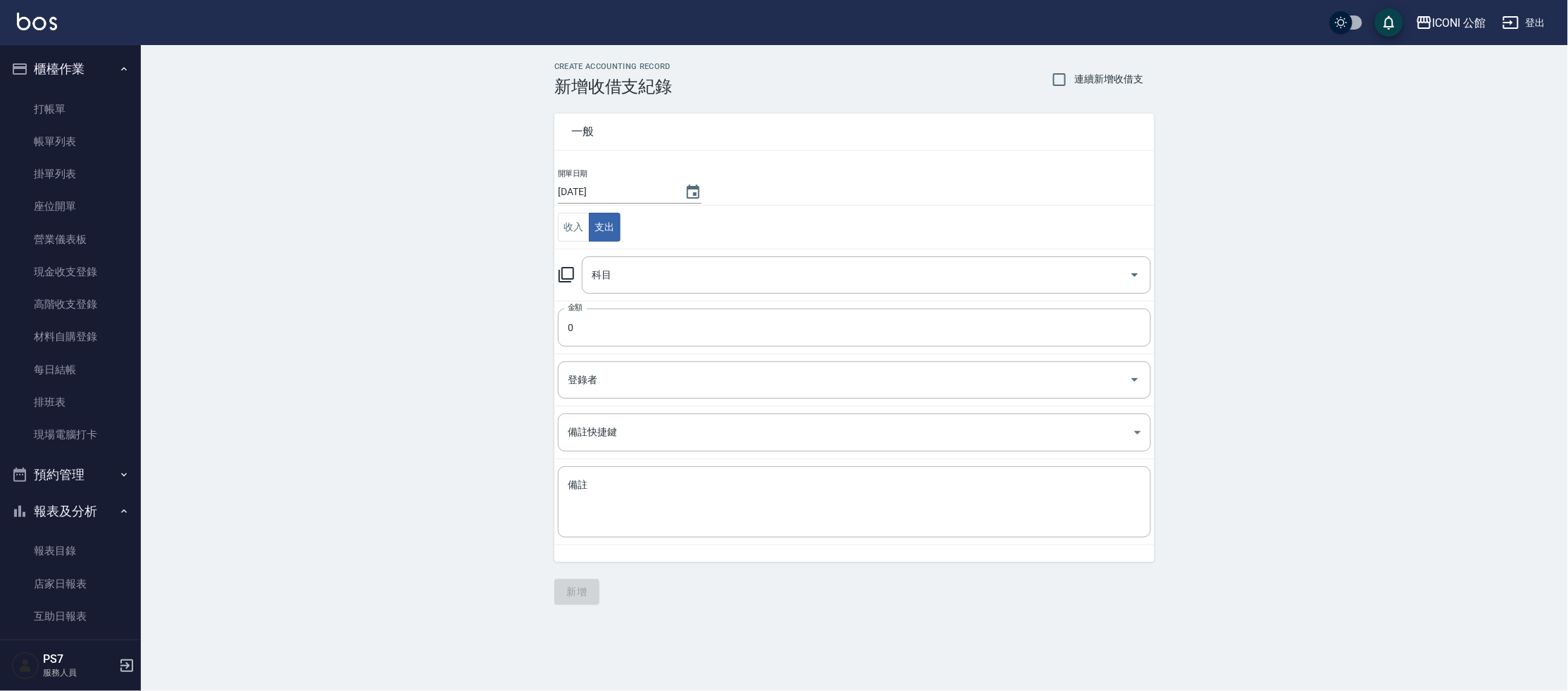
click at [570, 273] on icon at bounding box center [566, 274] width 17 height 17
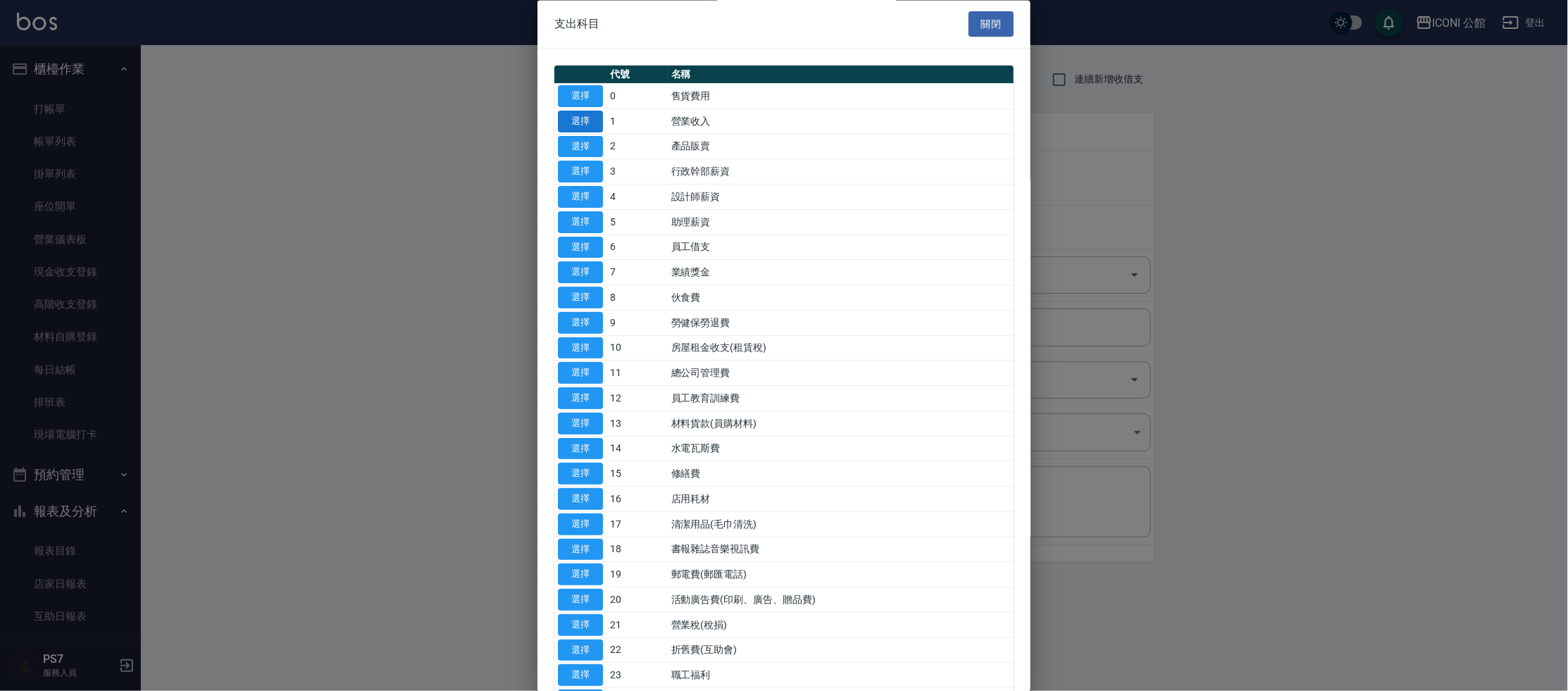
click at [593, 120] on button "選擇" at bounding box center [580, 121] width 45 height 22
type input "1 營業收入"
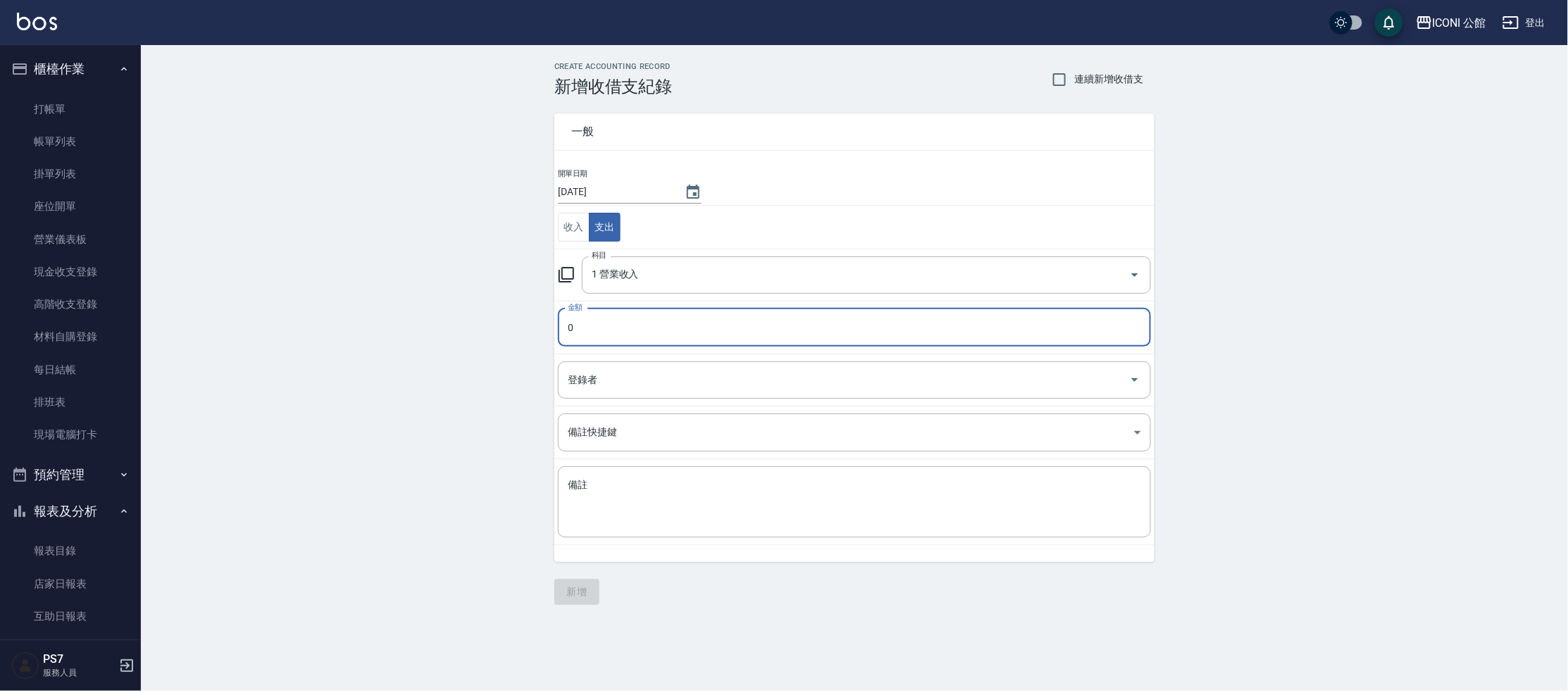
click at [597, 329] on input "0" at bounding box center [855, 327] width 593 height 38
type input "2280"
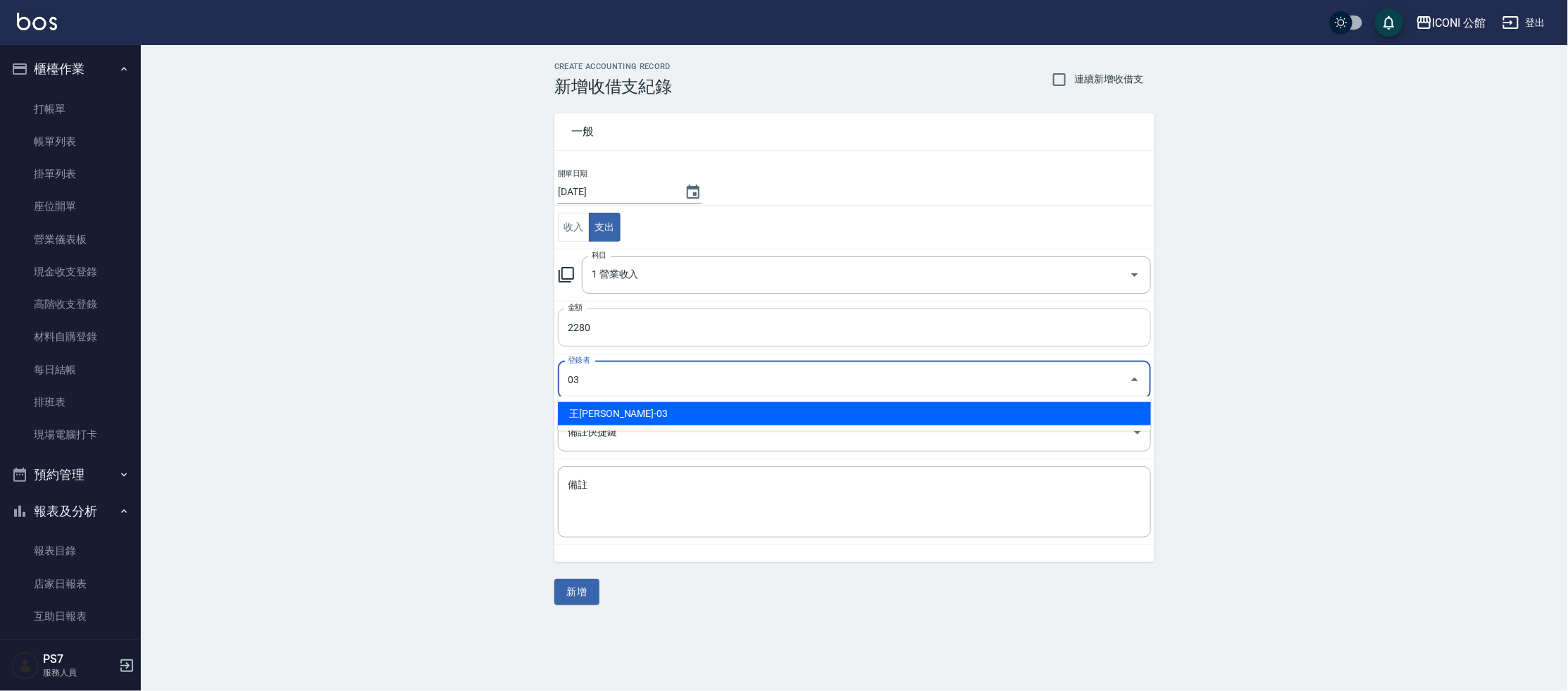
type input "王[PERSON_NAME]-03"
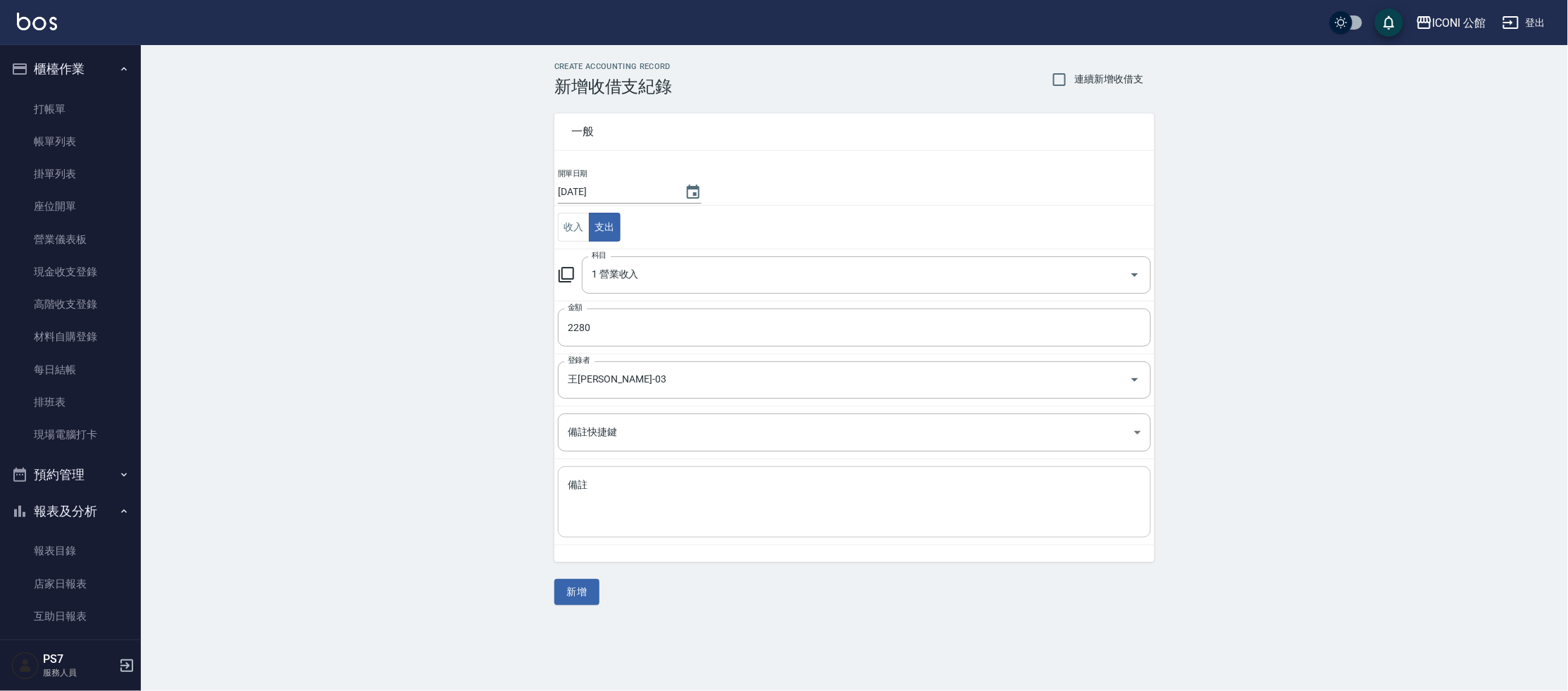
click at [562, 498] on div "x 備註" at bounding box center [855, 502] width 593 height 71
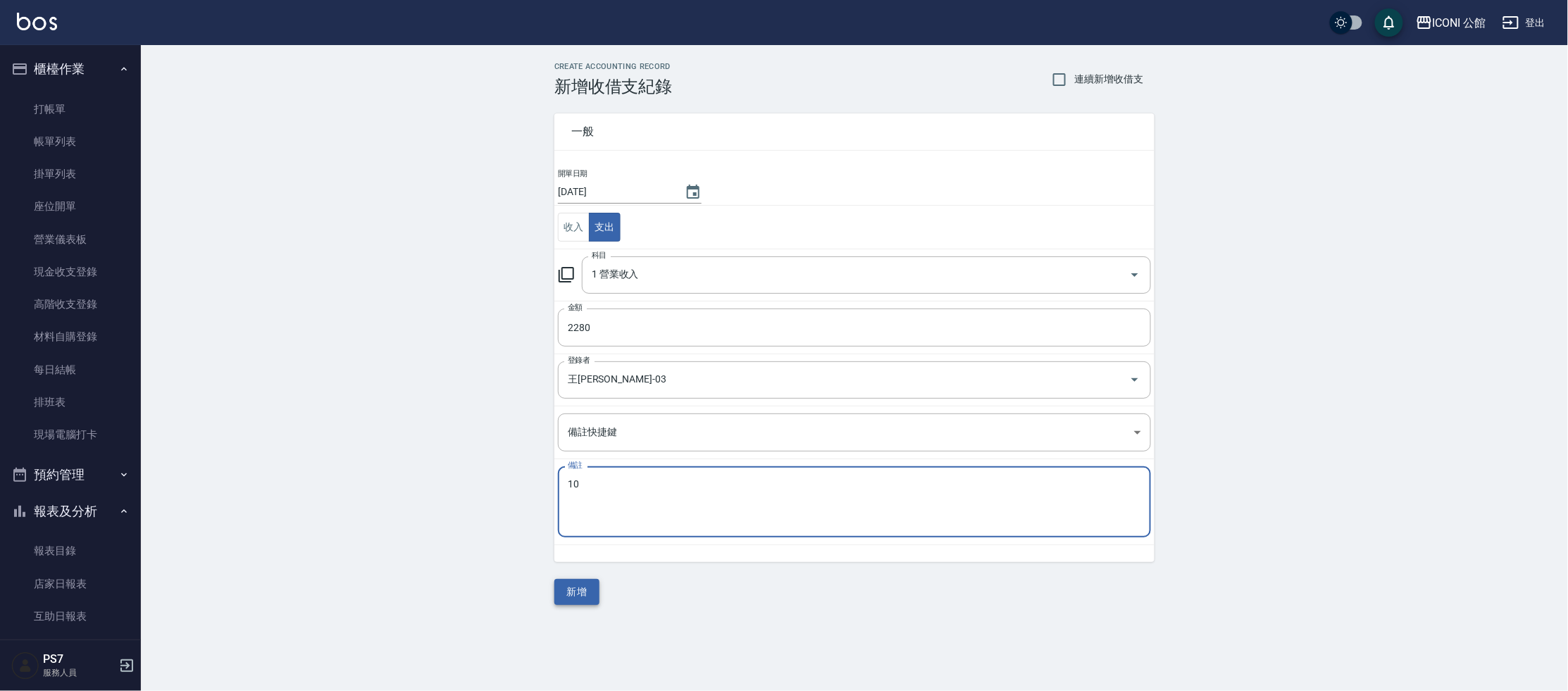
type textarea "10"
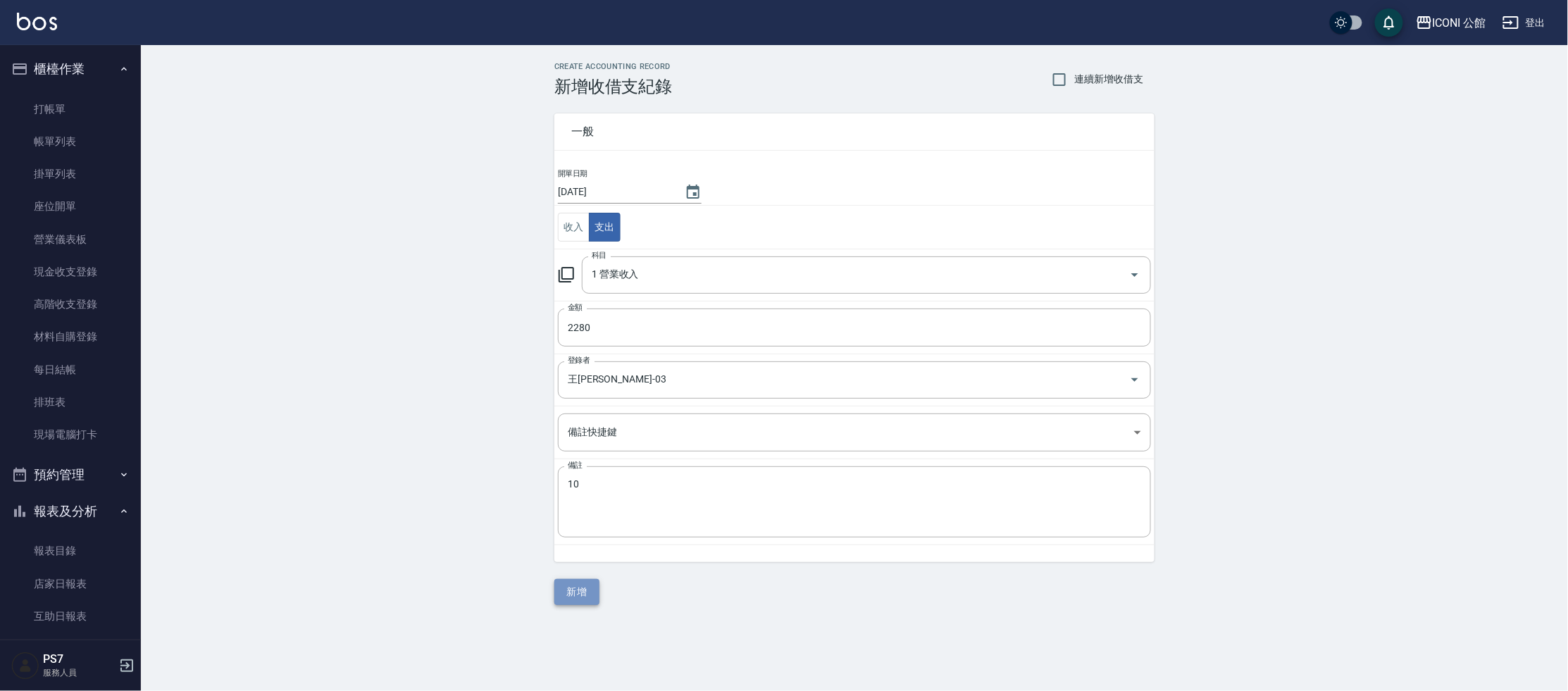
click at [589, 594] on button "新增" at bounding box center [577, 592] width 45 height 26
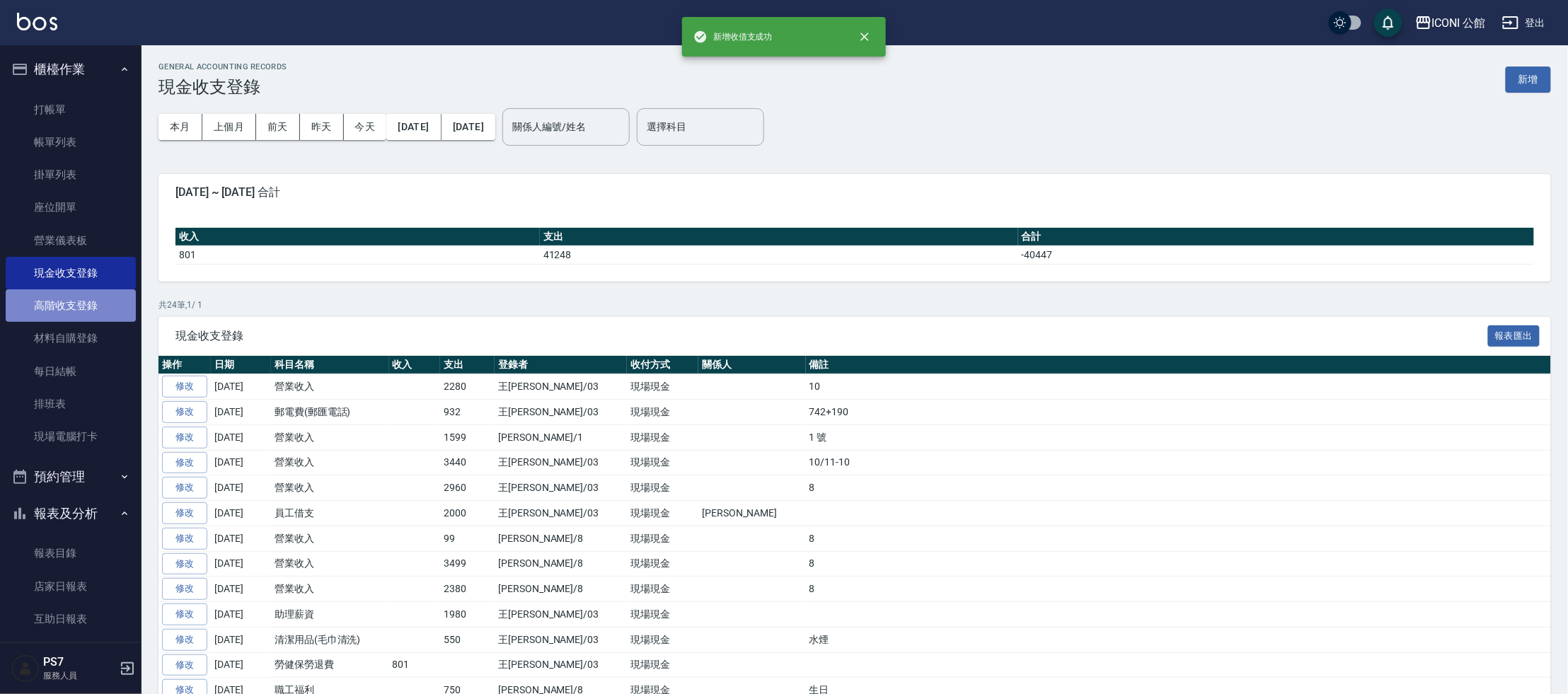
click at [79, 306] on link "高階收支登錄" at bounding box center [71, 305] width 130 height 33
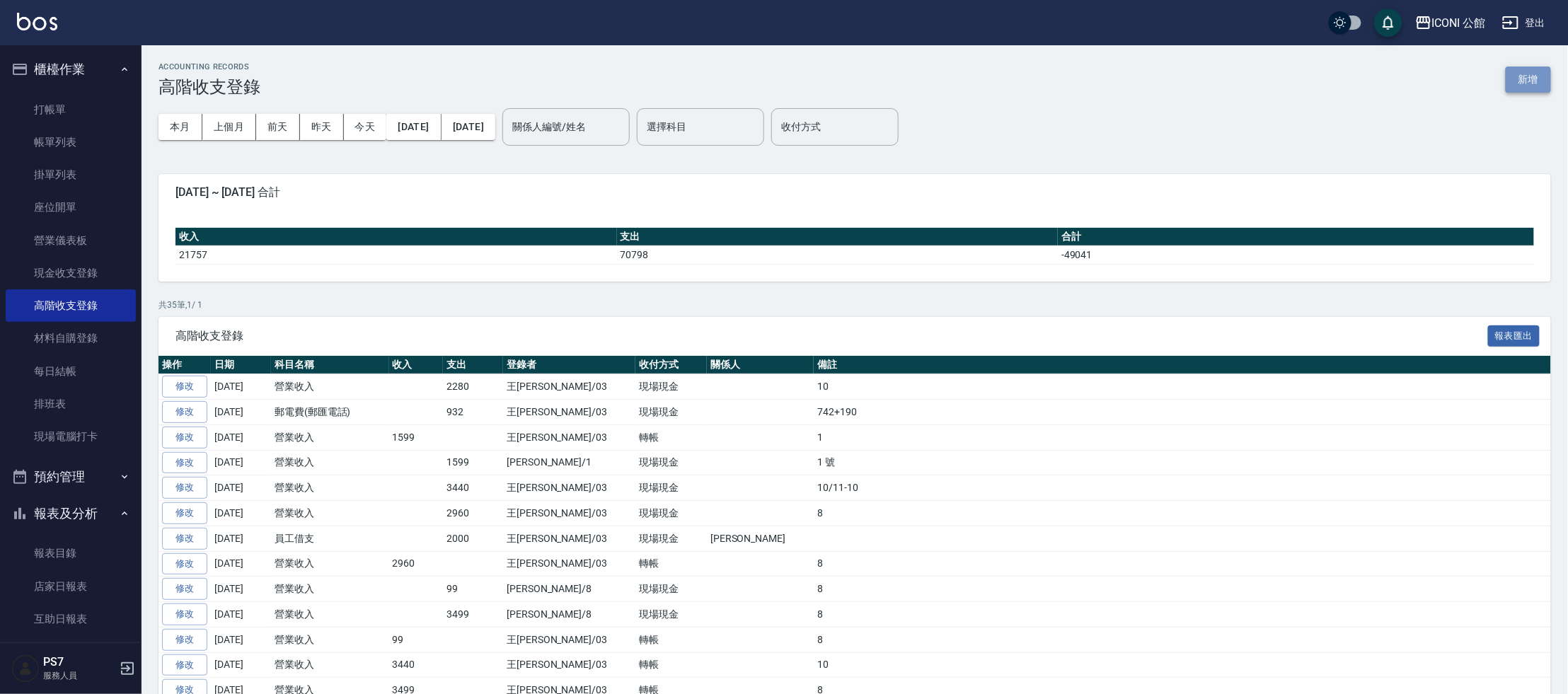
click at [1528, 77] on button "新增" at bounding box center [1529, 80] width 45 height 26
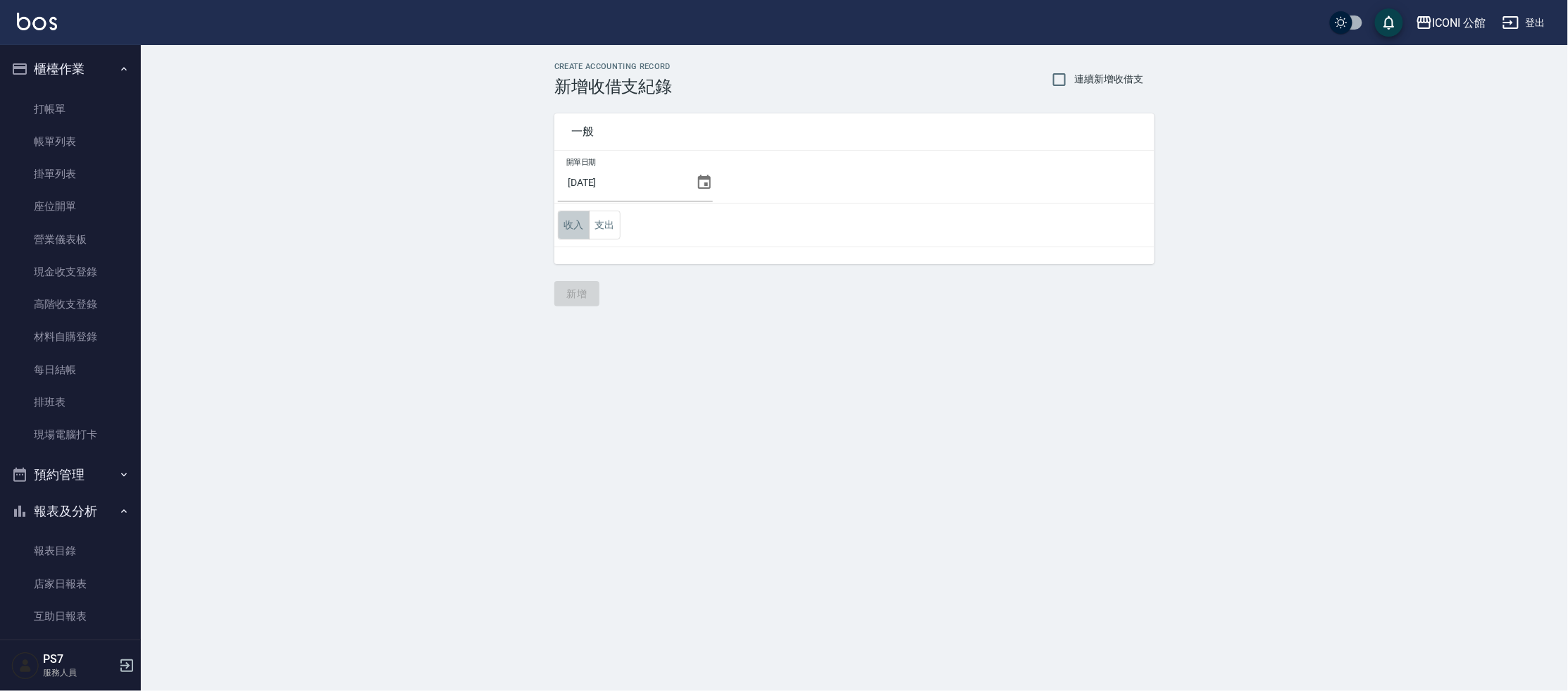
click at [568, 224] on button "收入" at bounding box center [574, 225] width 32 height 29
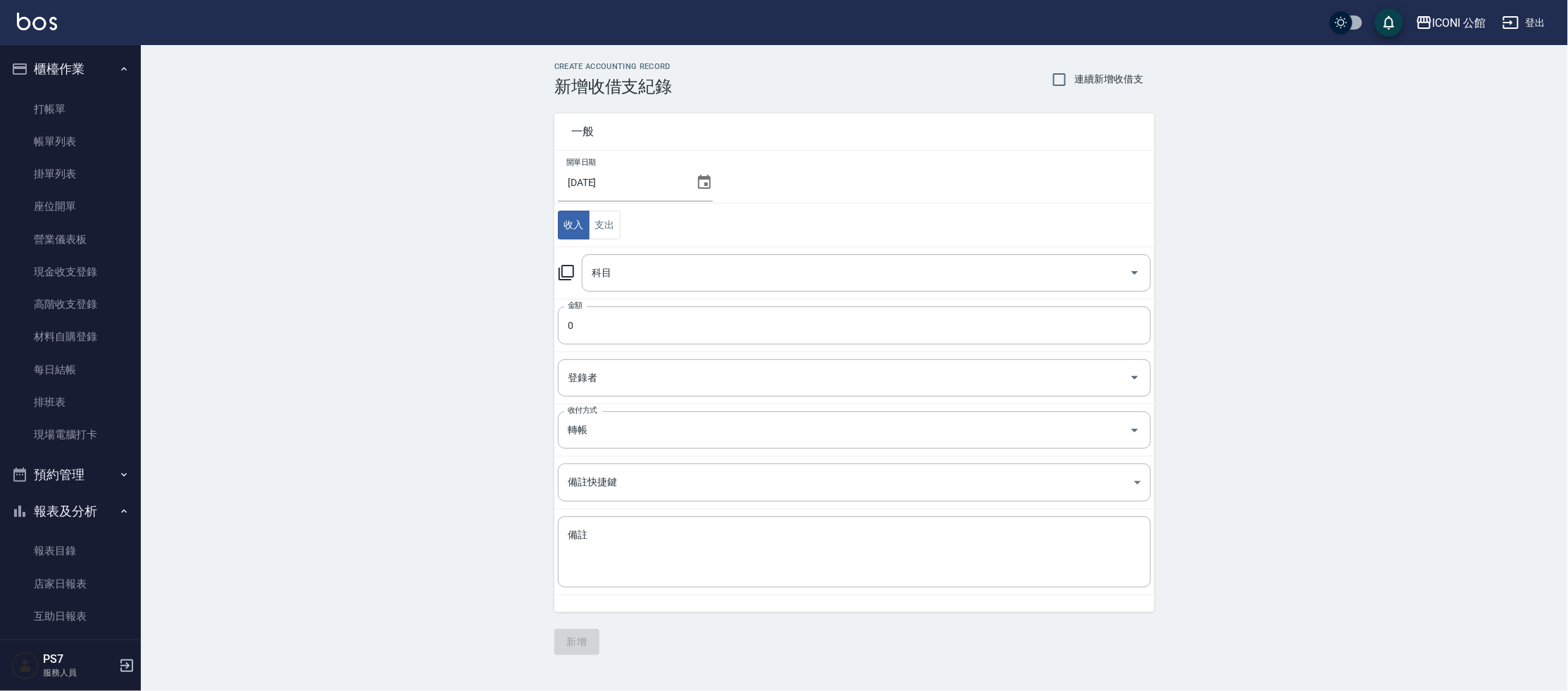
click at [565, 271] on icon at bounding box center [566, 272] width 17 height 17
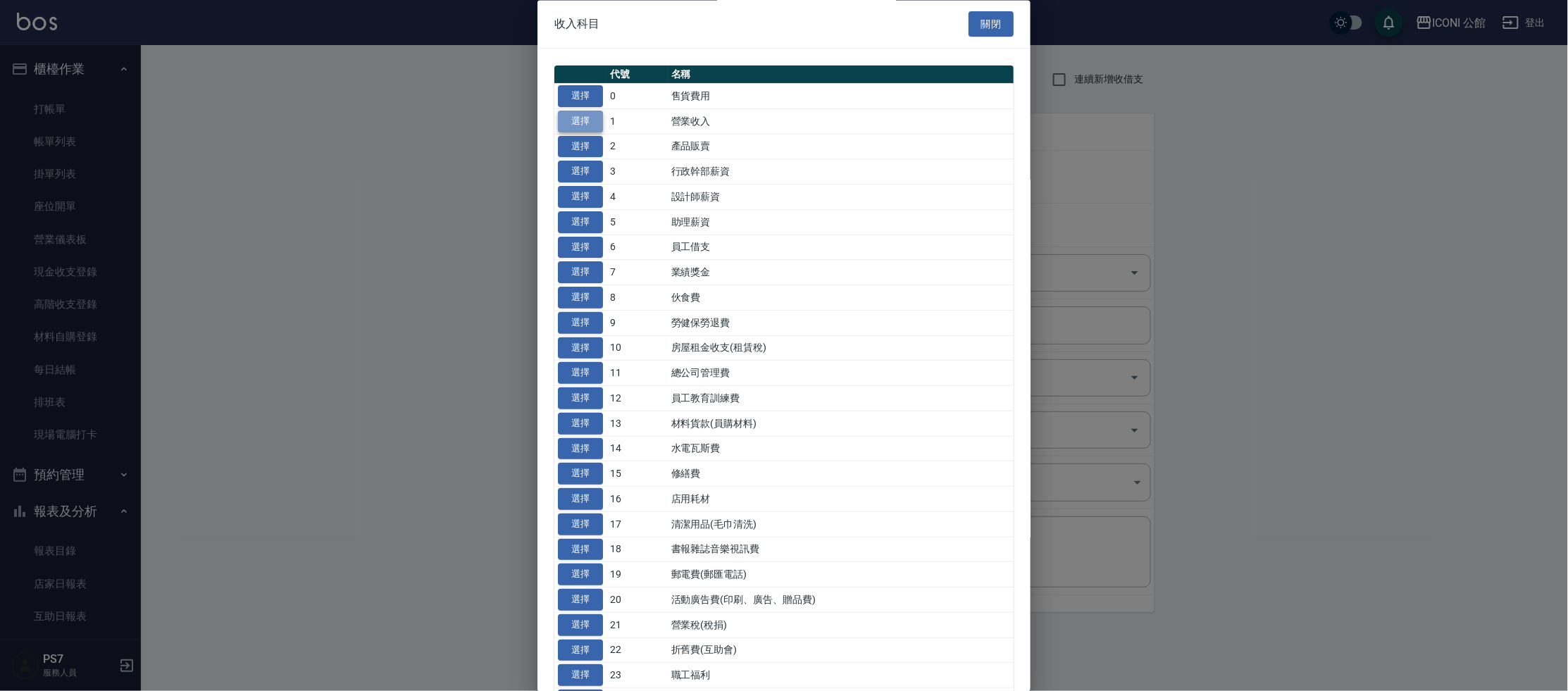
click at [591, 120] on button "選擇" at bounding box center [580, 121] width 45 height 22
type input "1 營業收入"
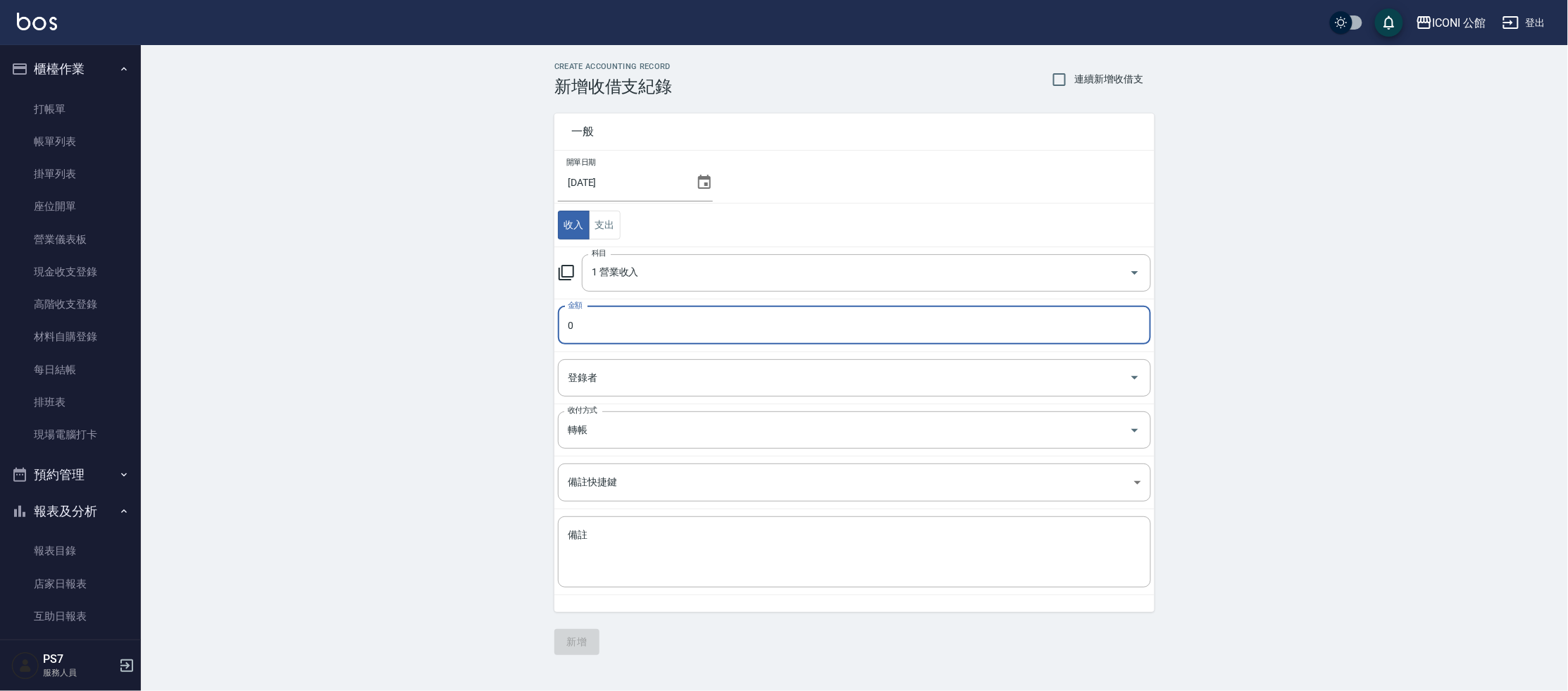
click at [596, 320] on input "0" at bounding box center [855, 325] width 593 height 38
type input "2280"
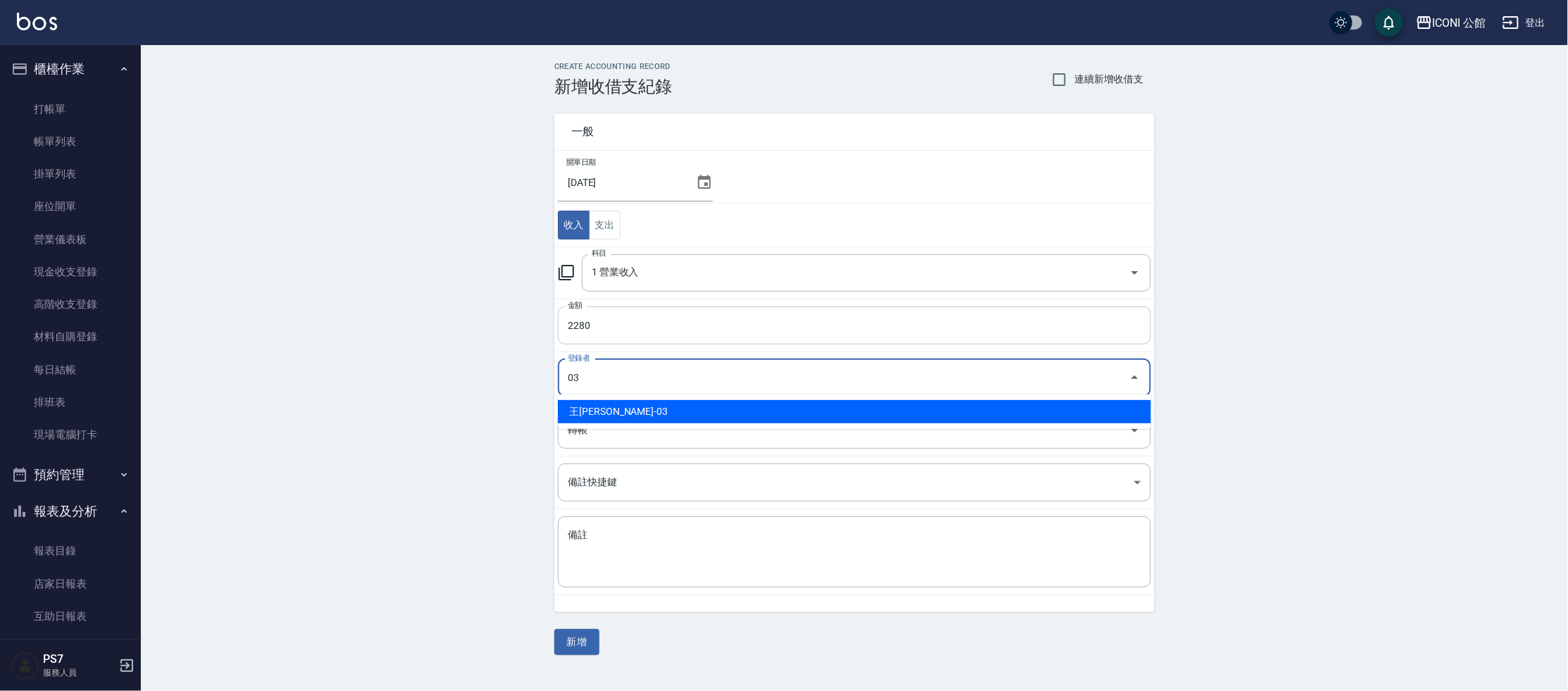
type input "王[PERSON_NAME]-03"
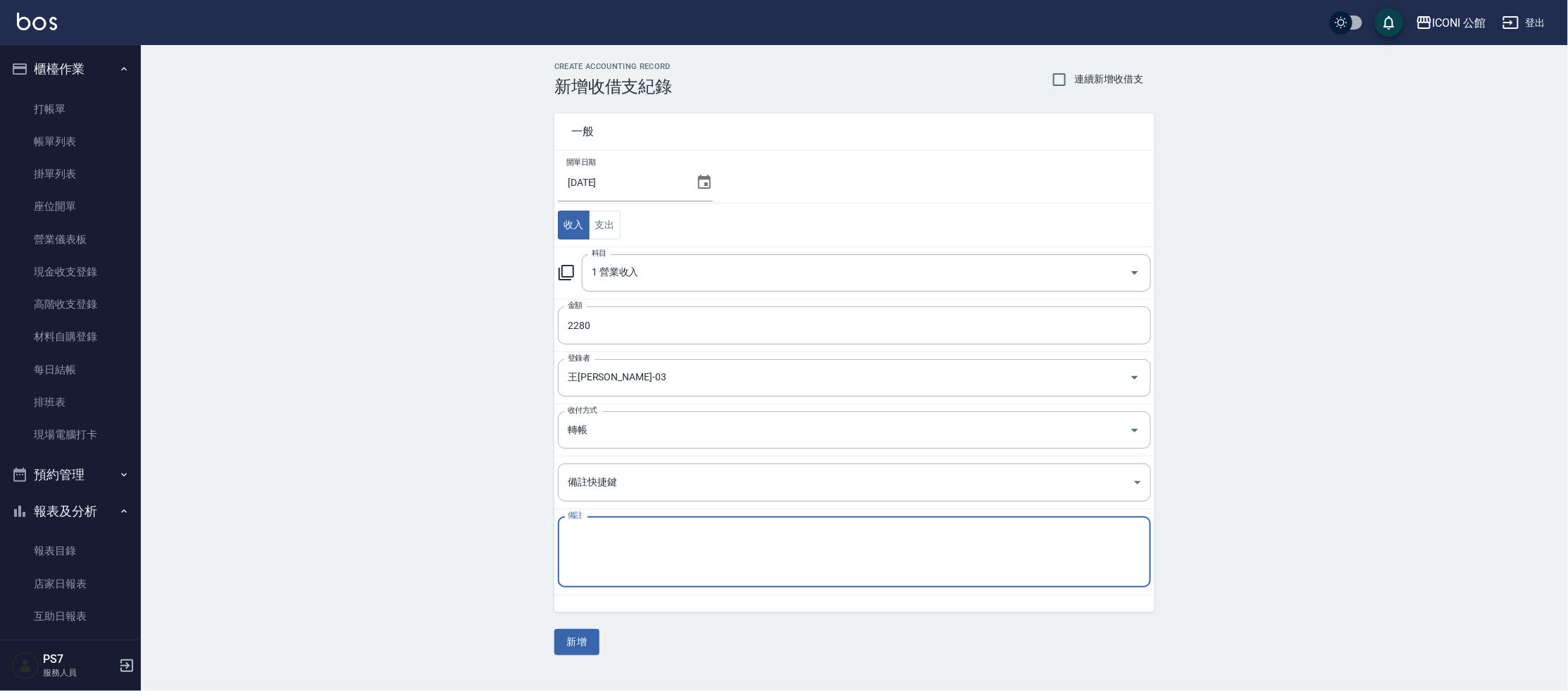
click at [608, 545] on textarea "備註" at bounding box center [855, 552] width 573 height 48
type textarea "10"
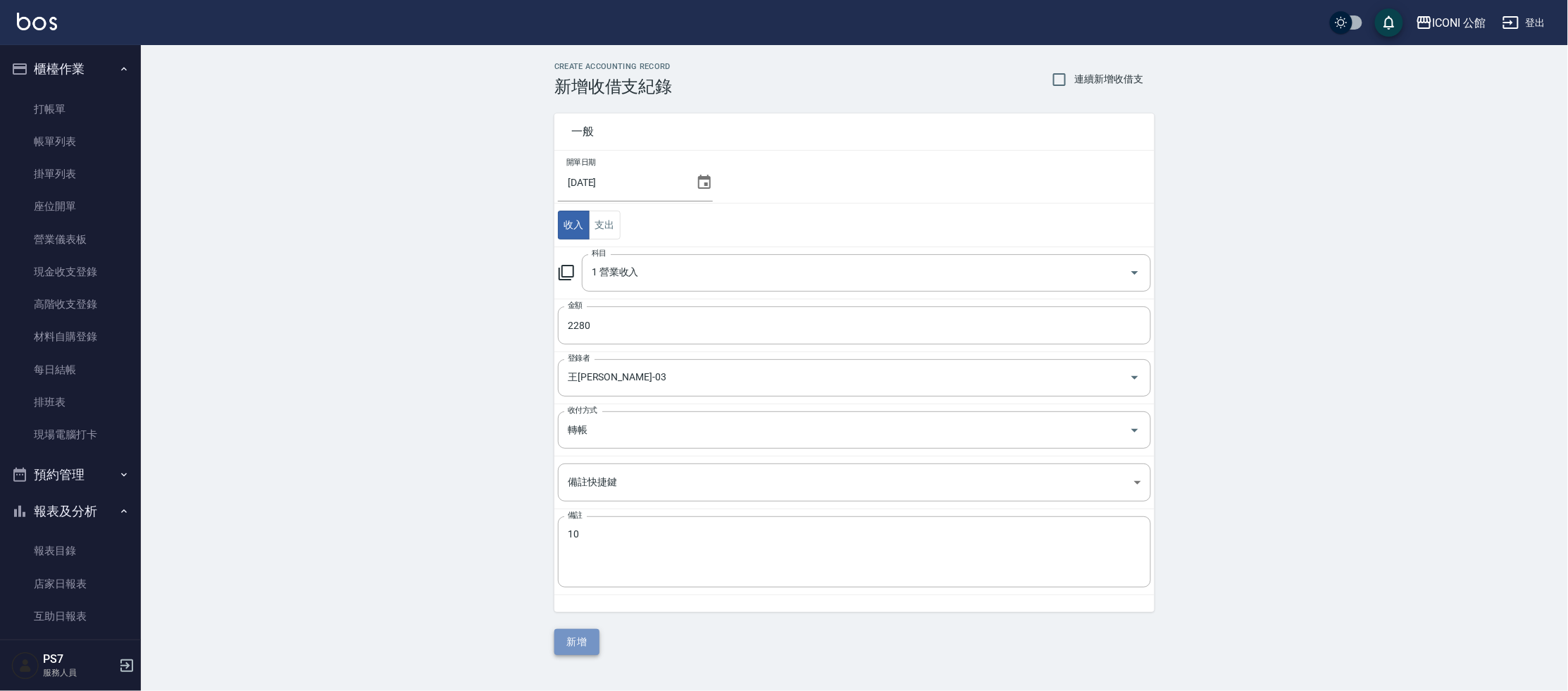
click at [577, 644] on button "新增" at bounding box center [577, 642] width 45 height 26
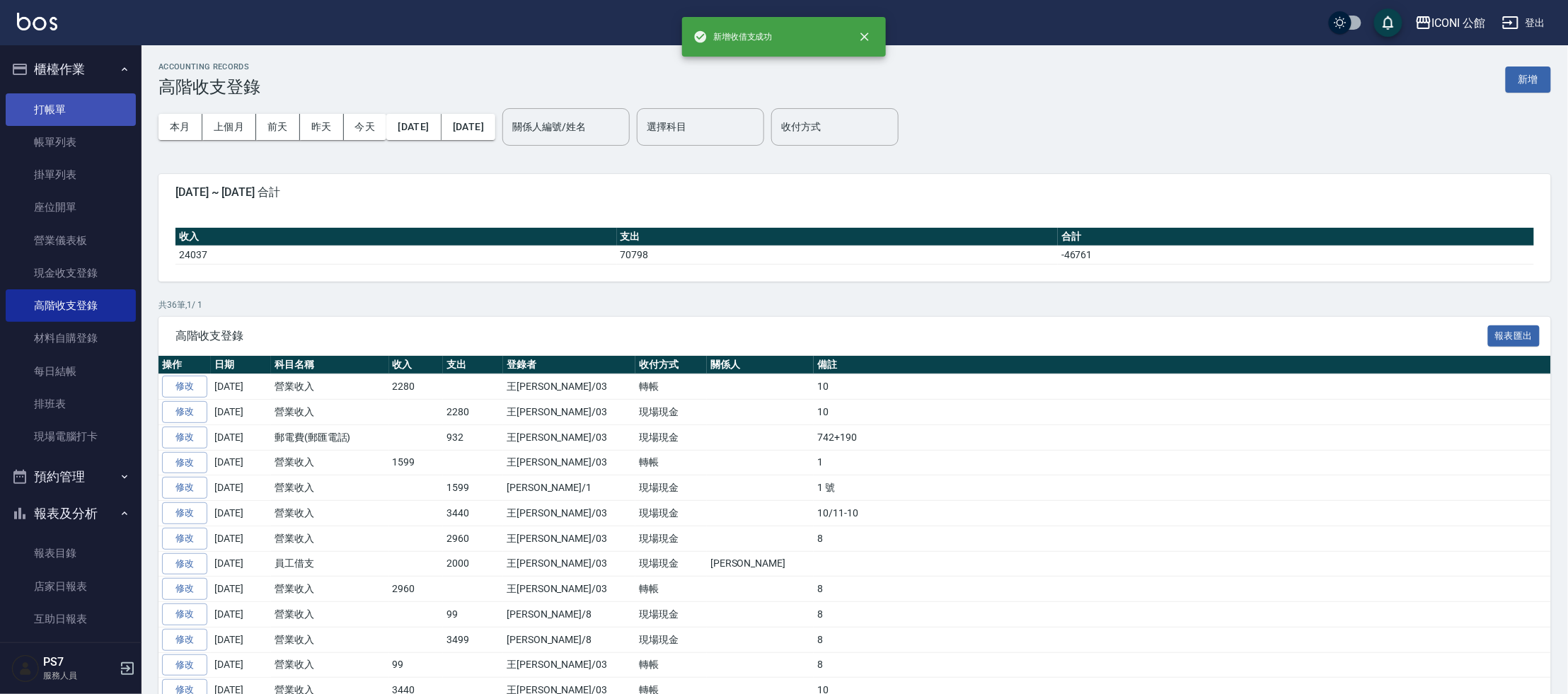
click at [56, 112] on link "打帳單" at bounding box center [71, 110] width 130 height 33
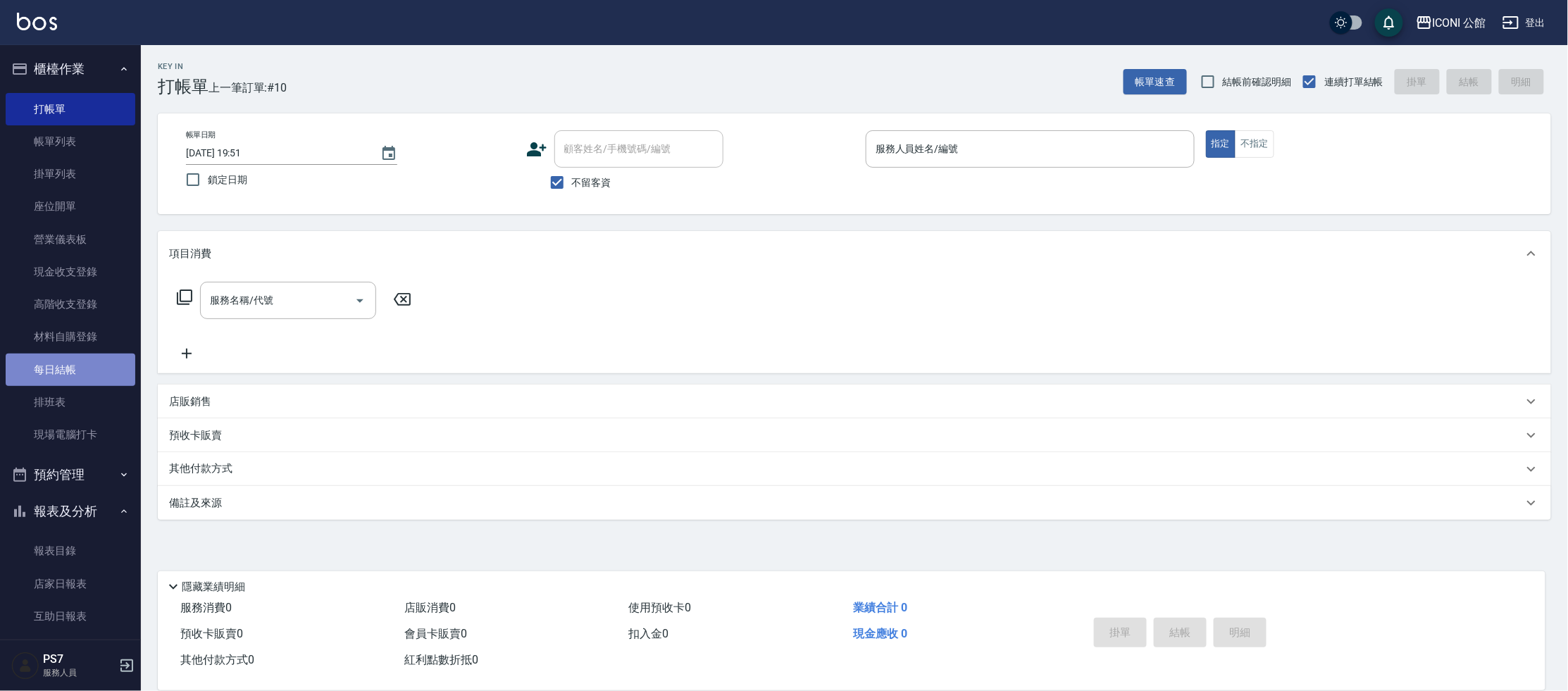
click at [89, 376] on link "每日結帳" at bounding box center [71, 370] width 129 height 33
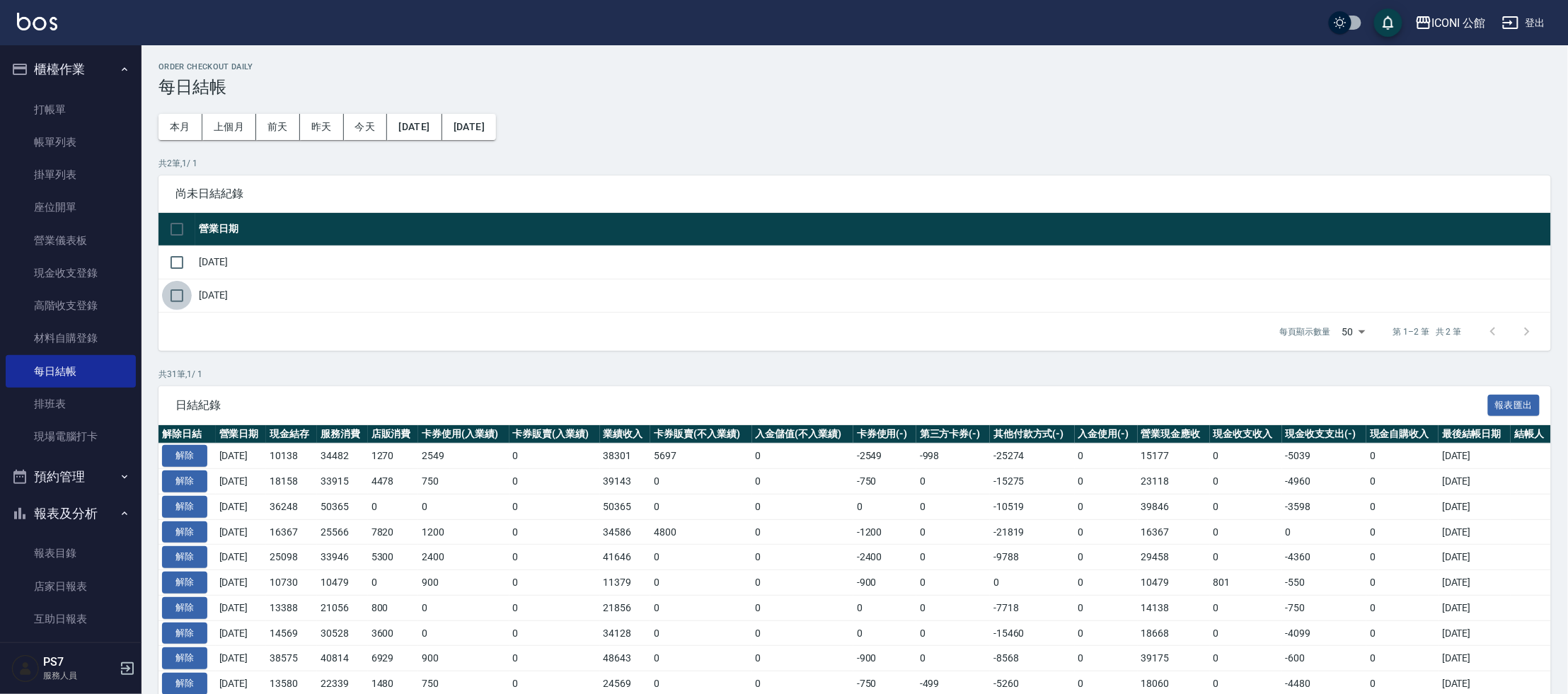
click at [173, 300] on input "checkbox" at bounding box center [177, 296] width 30 height 30
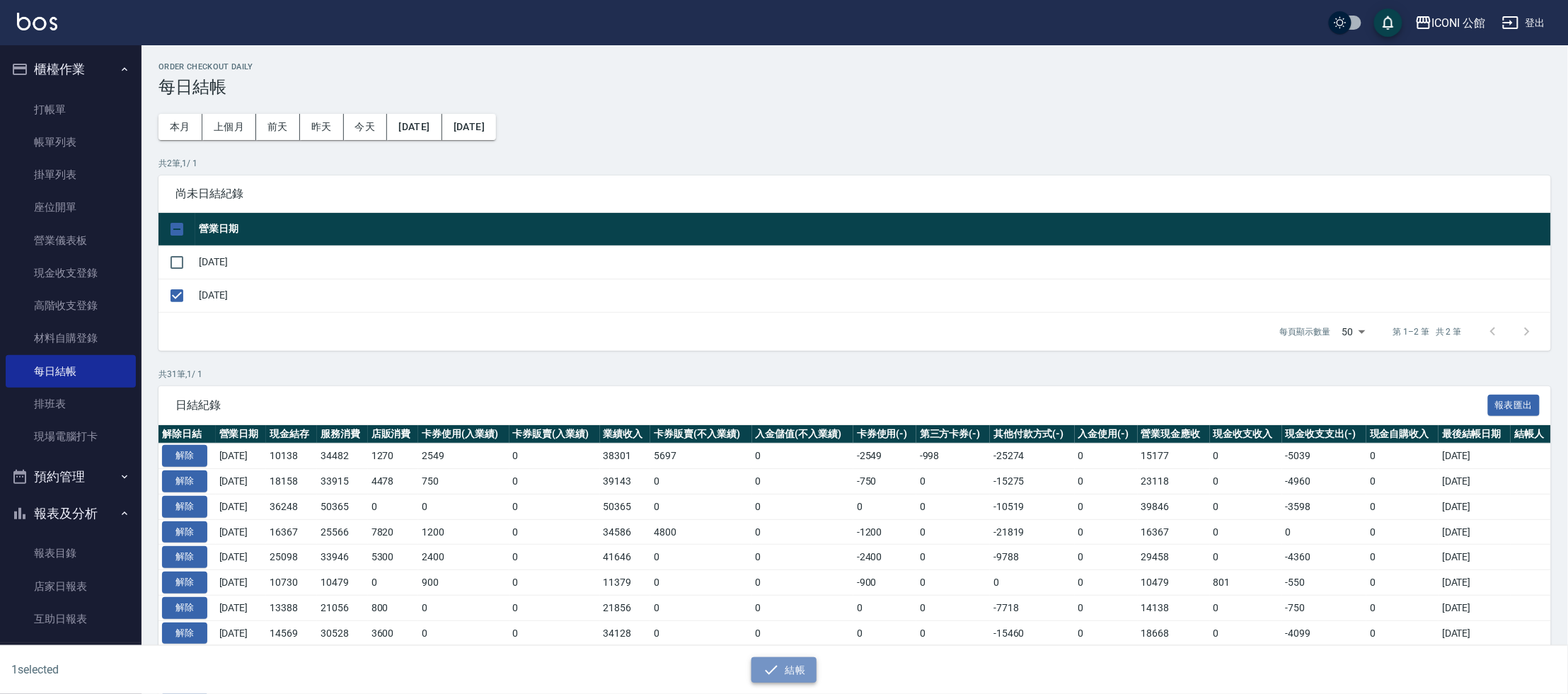
click at [785, 668] on button "結帳" at bounding box center [785, 671] width 66 height 26
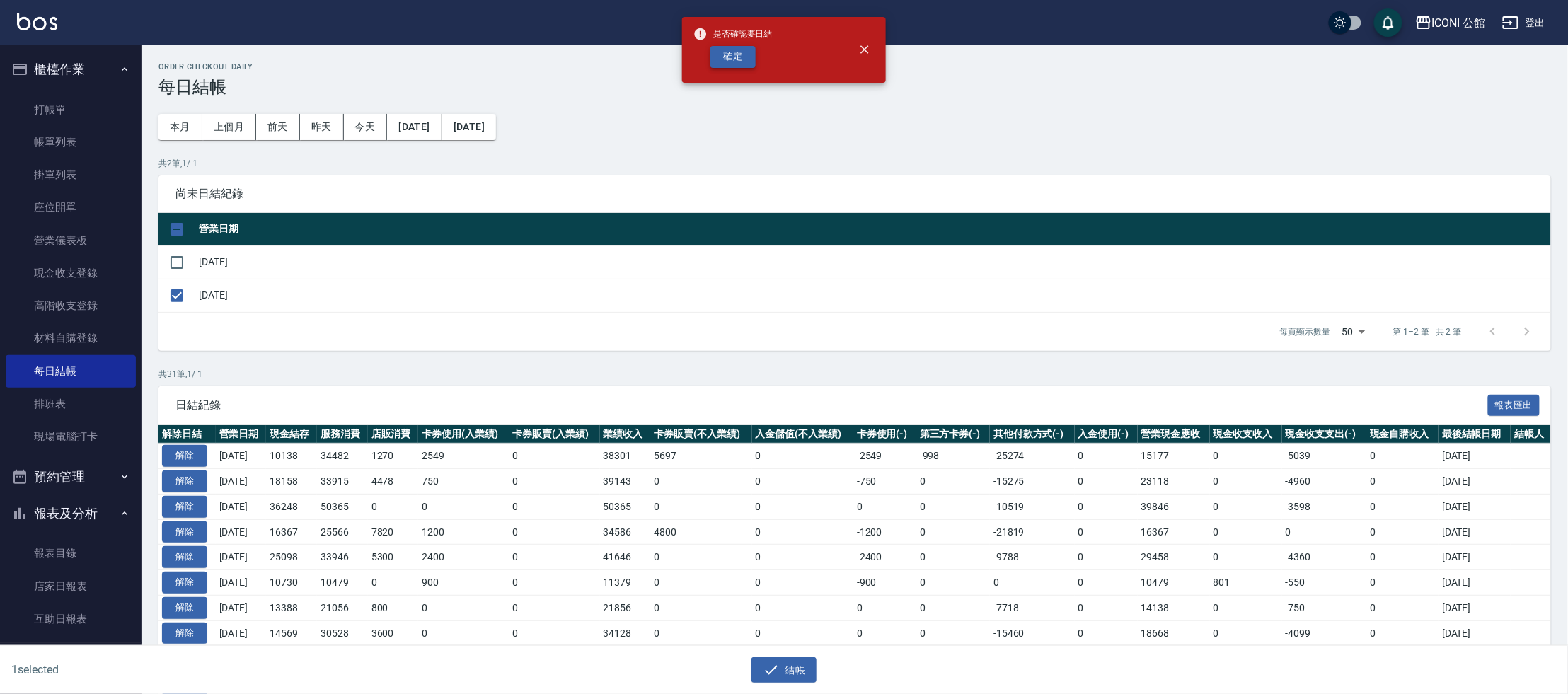
click at [734, 54] on button "確定" at bounding box center [733, 57] width 45 height 22
checkbox input "false"
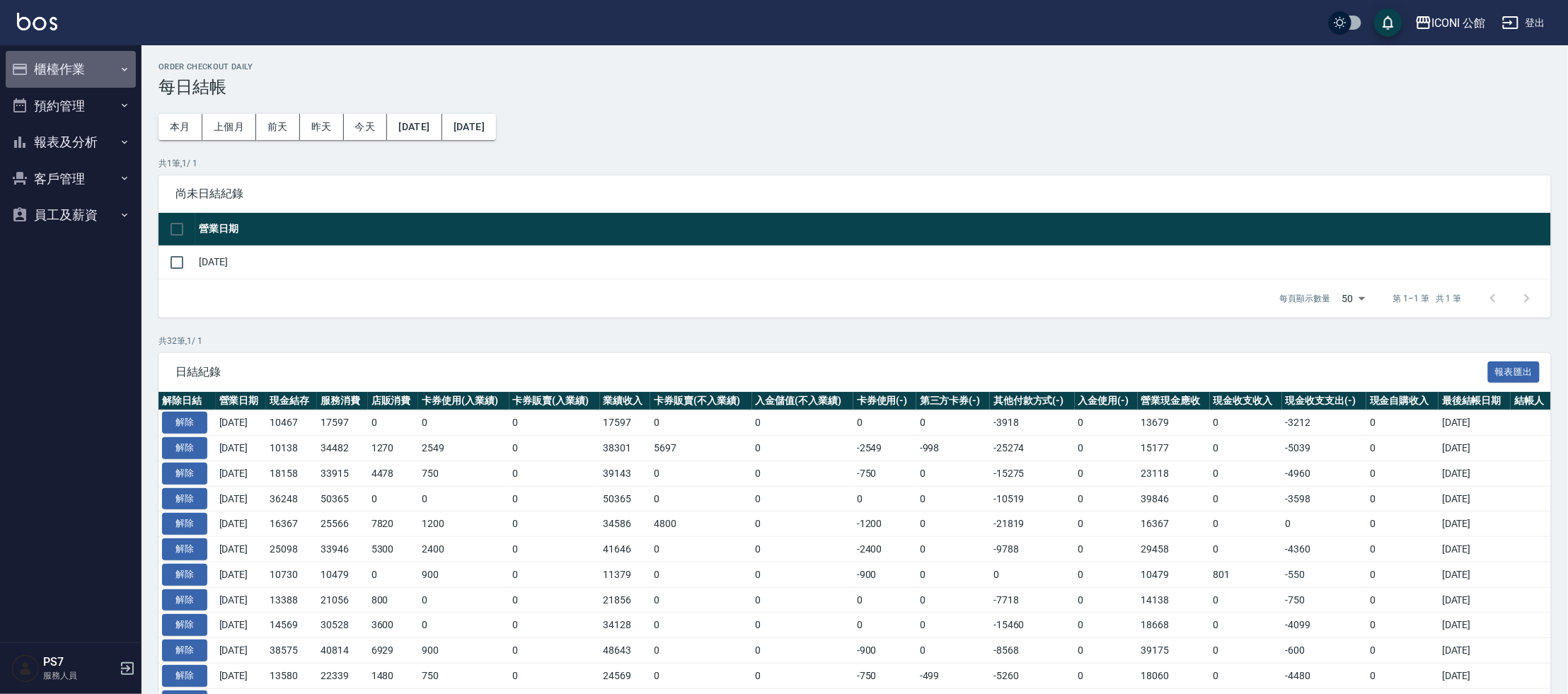
click at [67, 62] on button "櫃檯作業" at bounding box center [71, 69] width 130 height 37
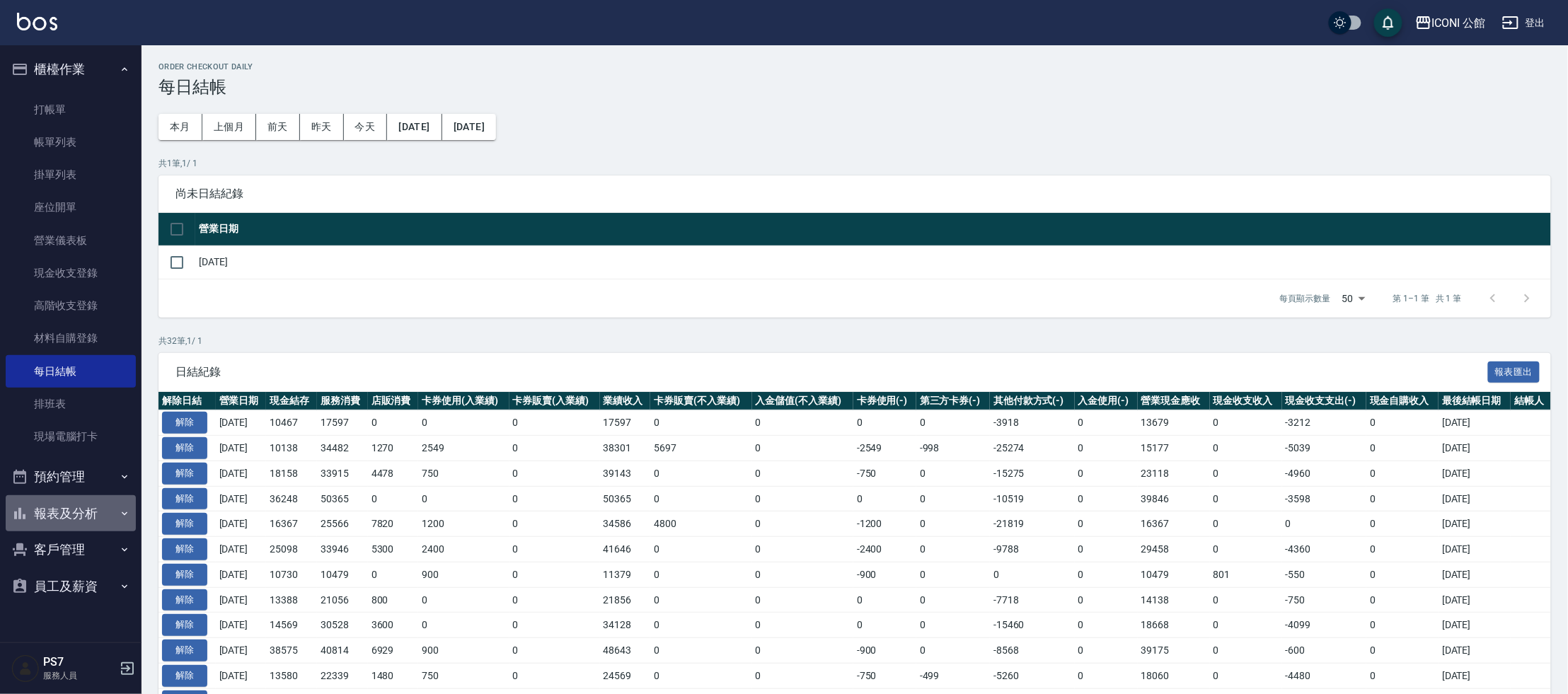
click at [78, 510] on button "報表及分析" at bounding box center [71, 514] width 130 height 37
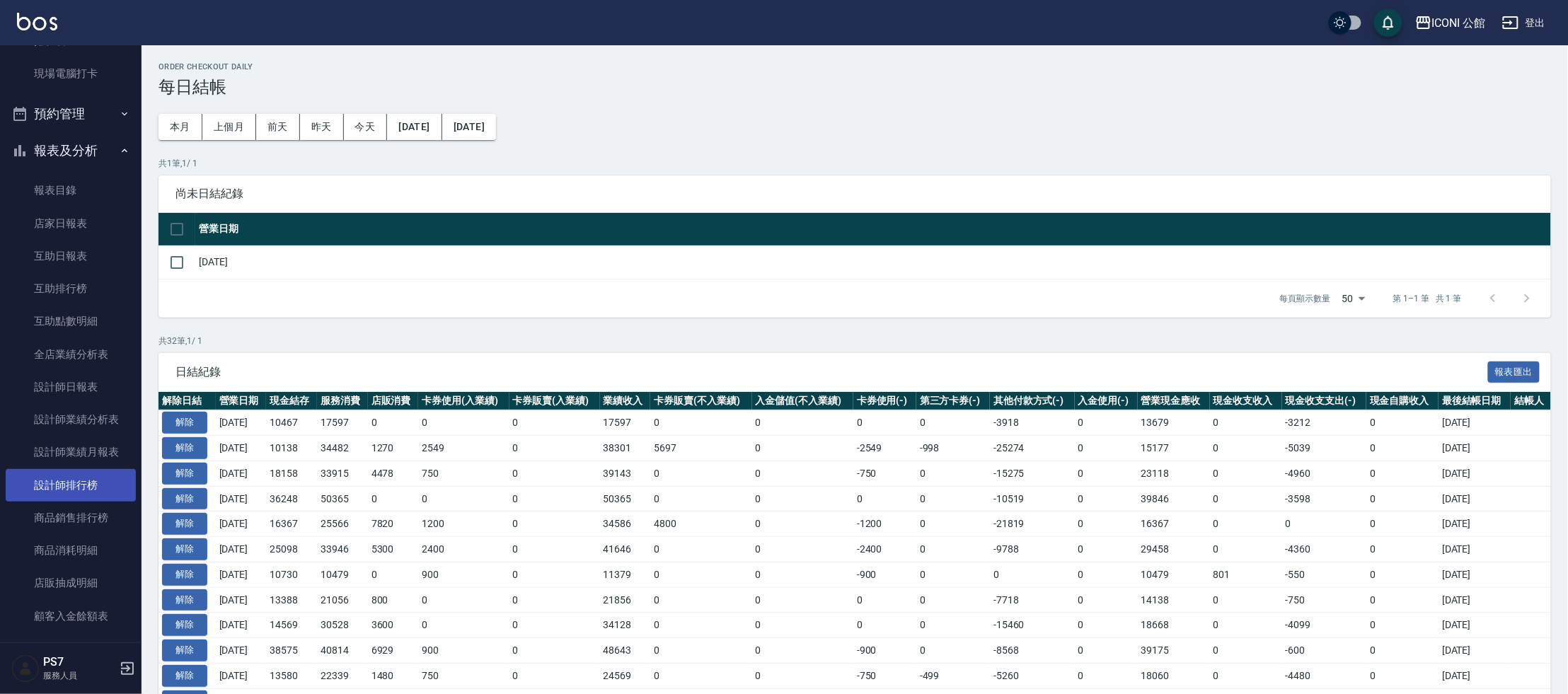
scroll to position [365, 0]
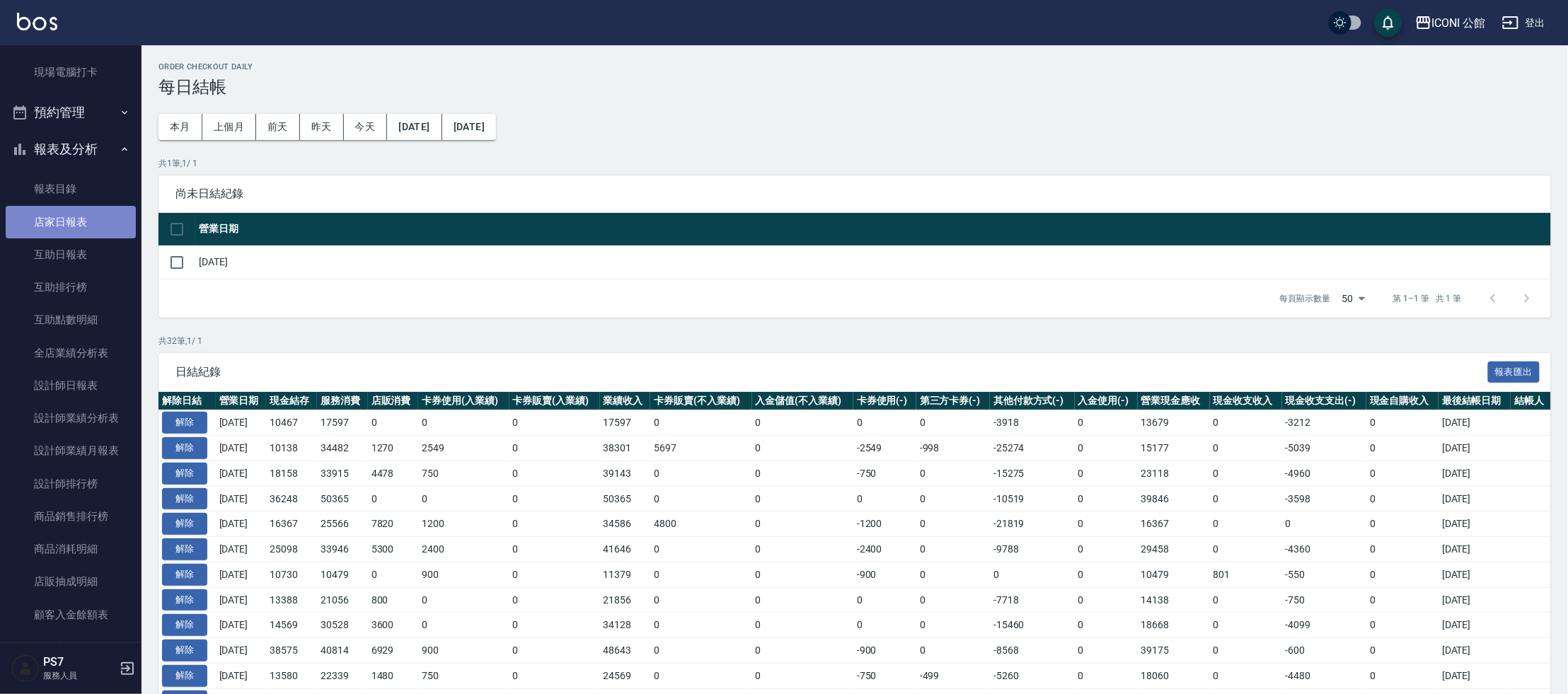
click at [91, 227] on link "店家日報表" at bounding box center [71, 222] width 130 height 33
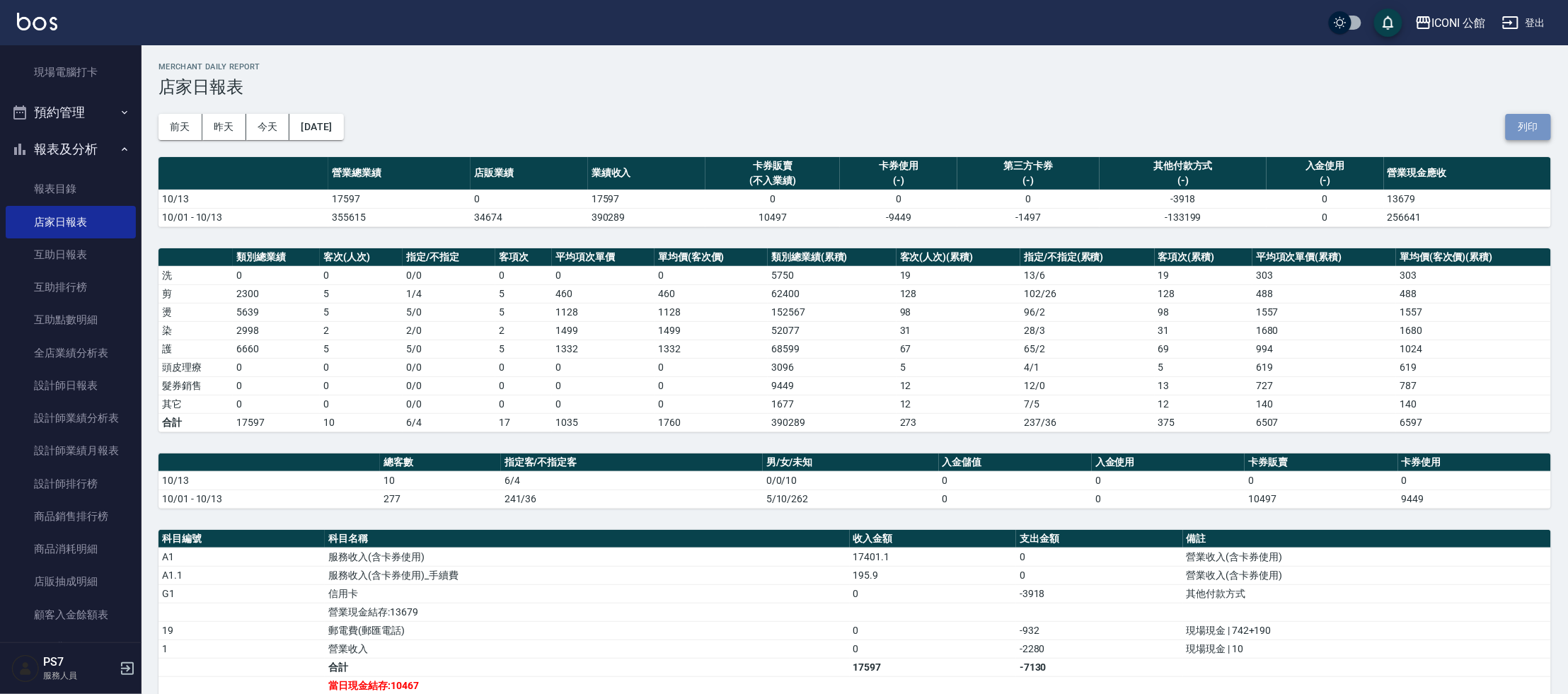
click at [1539, 128] on button "列印" at bounding box center [1529, 127] width 45 height 26
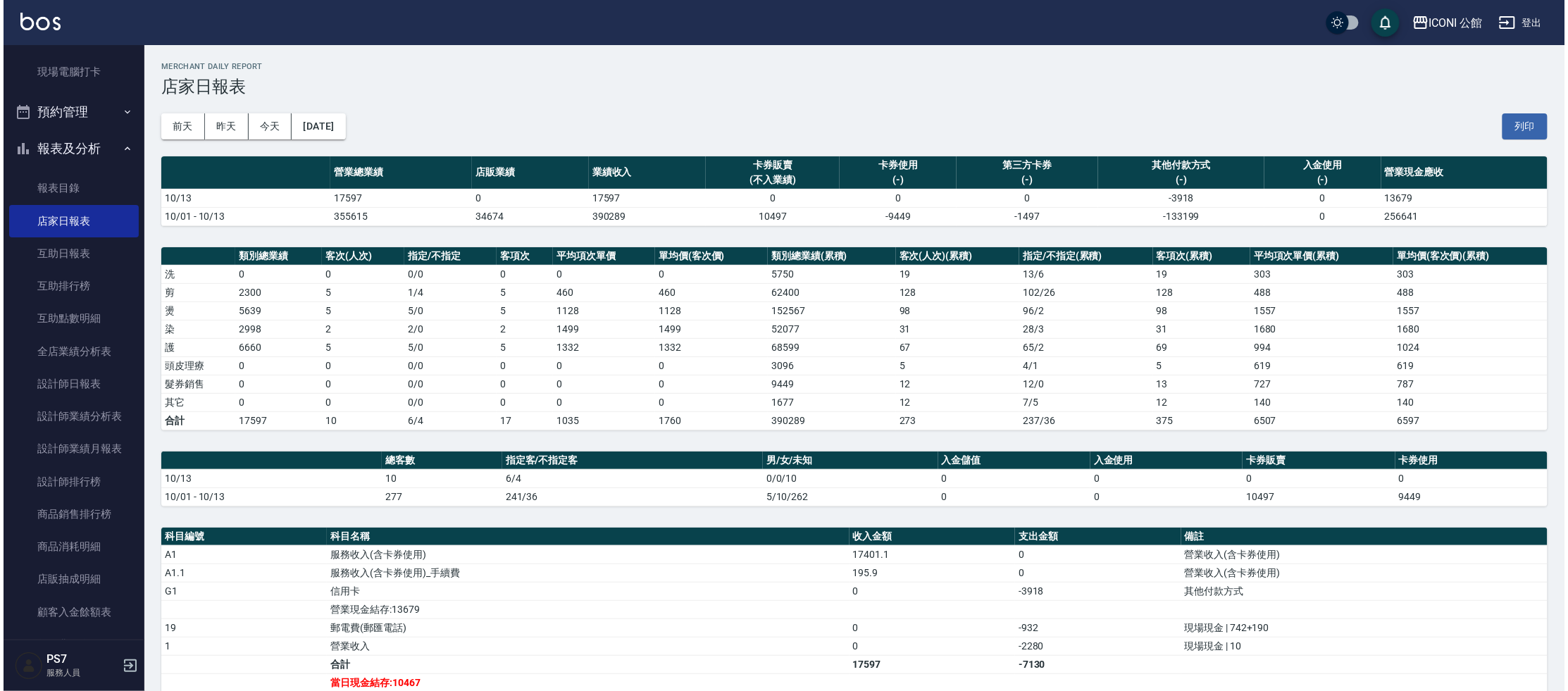
scroll to position [544, 0]
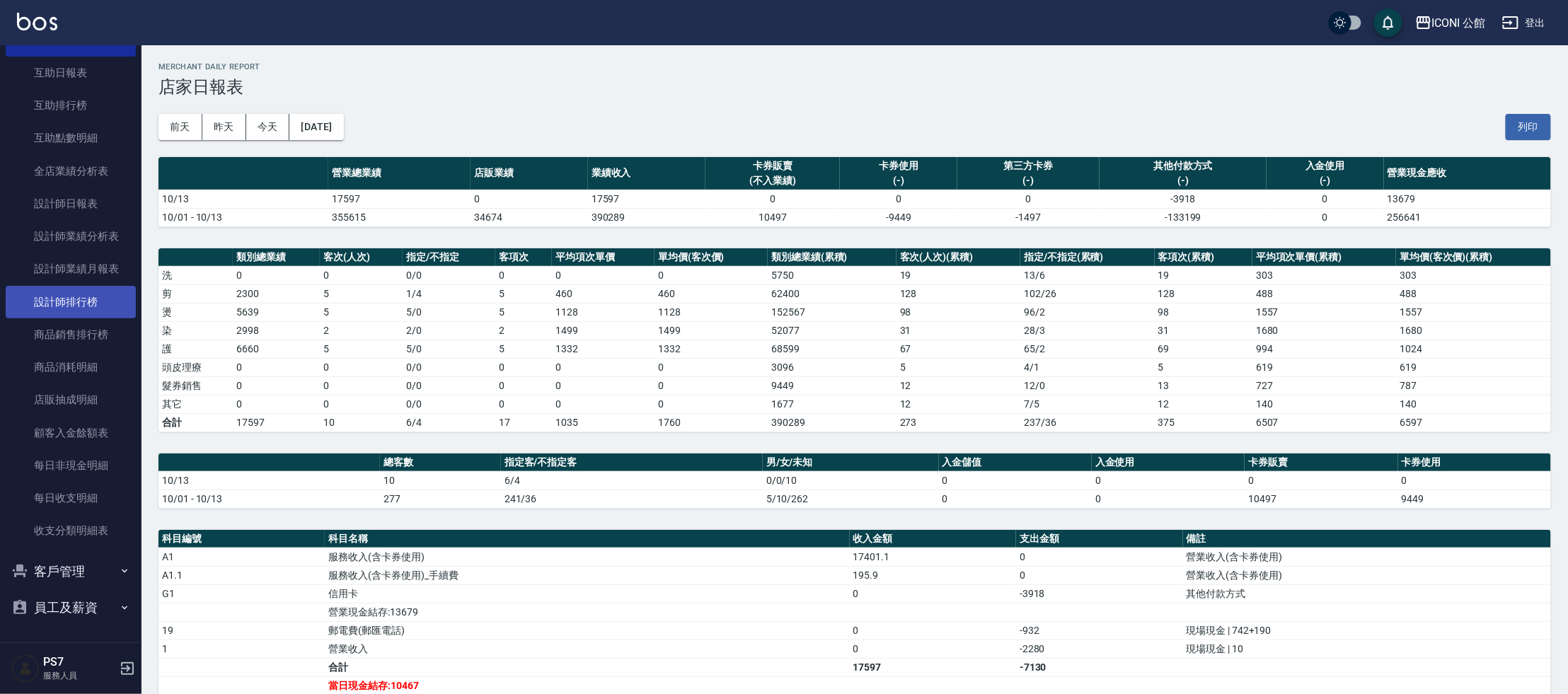
click at [103, 302] on link "設計師排行榜" at bounding box center [71, 302] width 130 height 33
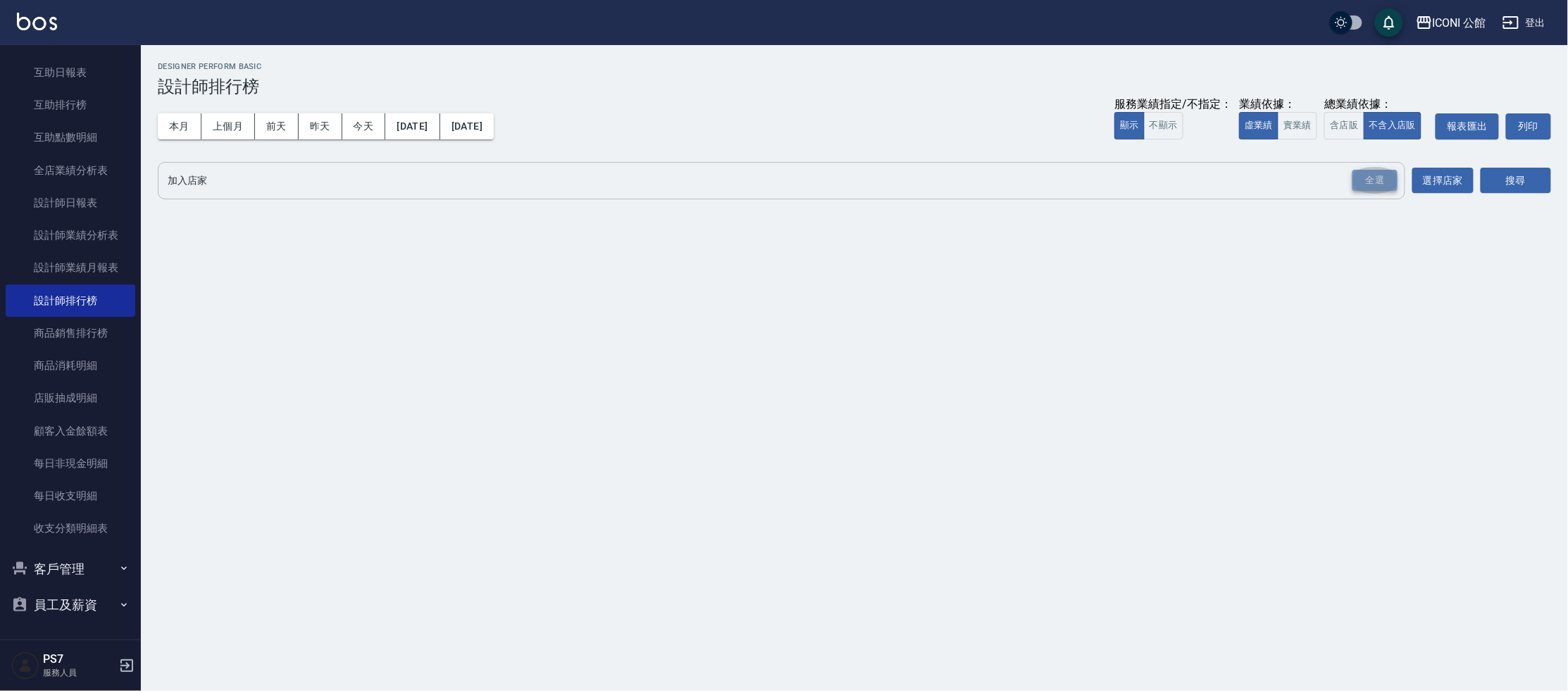
click at [1377, 177] on div "全選" at bounding box center [1375, 180] width 45 height 22
click at [1348, 130] on button "含店販" at bounding box center [1344, 126] width 39 height 28
click at [1505, 177] on button "搜尋" at bounding box center [1516, 181] width 71 height 26
